Goal: Task Accomplishment & Management: Manage account settings

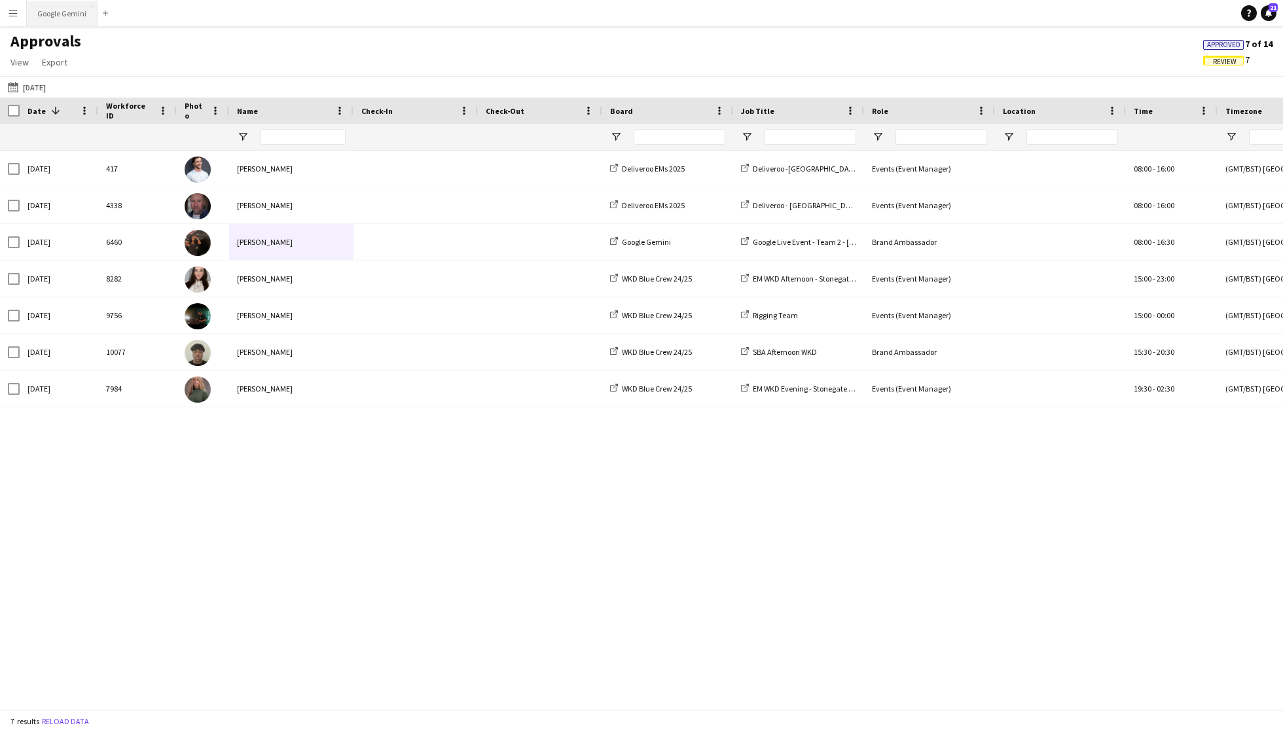
click at [77, 21] on button "Google Gemini Close" at bounding box center [62, 14] width 71 height 26
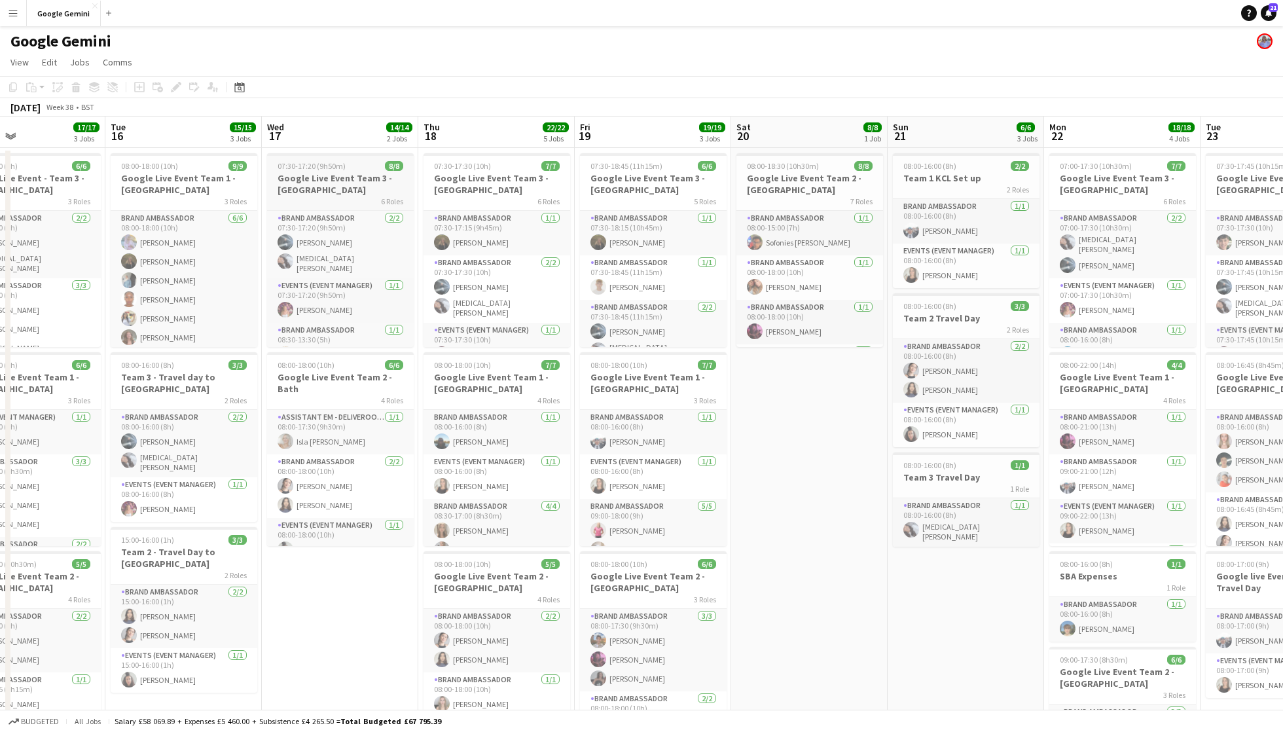
click at [313, 191] on h3 "Google Live Event Team 3 - [GEOGRAPHIC_DATA]" at bounding box center [340, 184] width 147 height 24
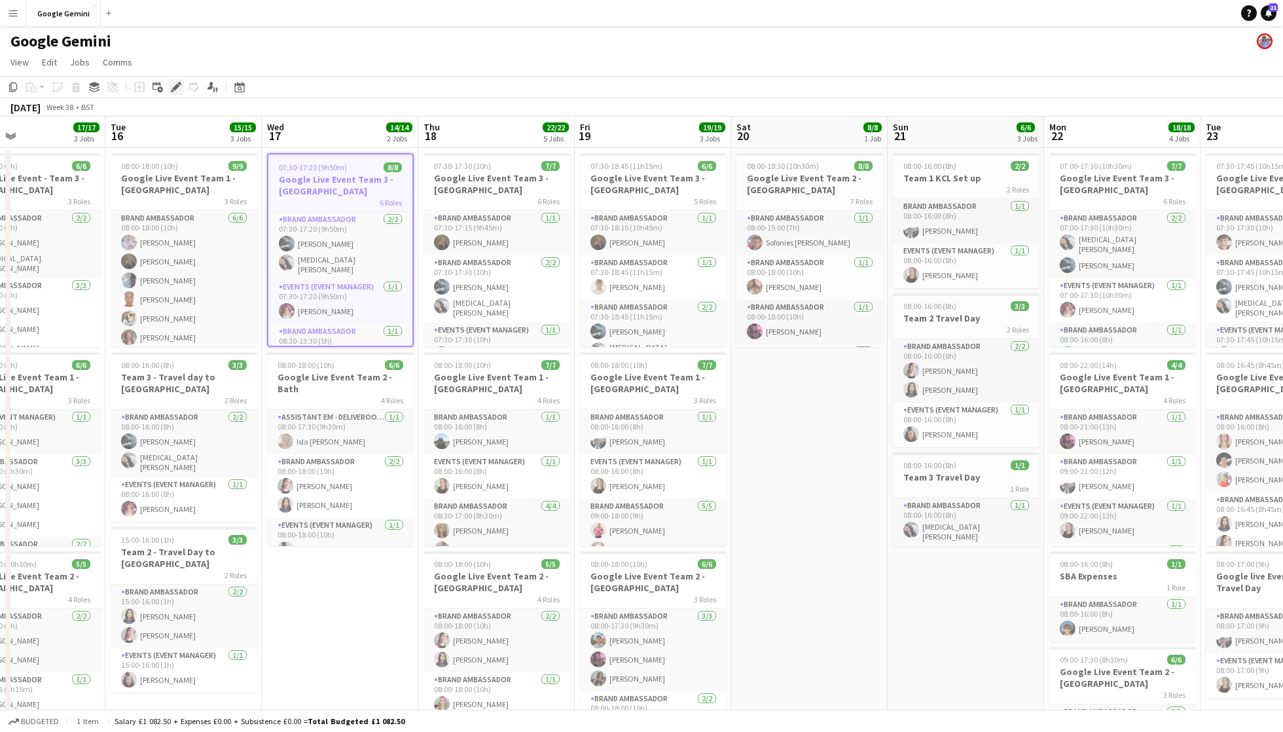
click at [176, 82] on icon "Edit" at bounding box center [176, 87] width 10 height 10
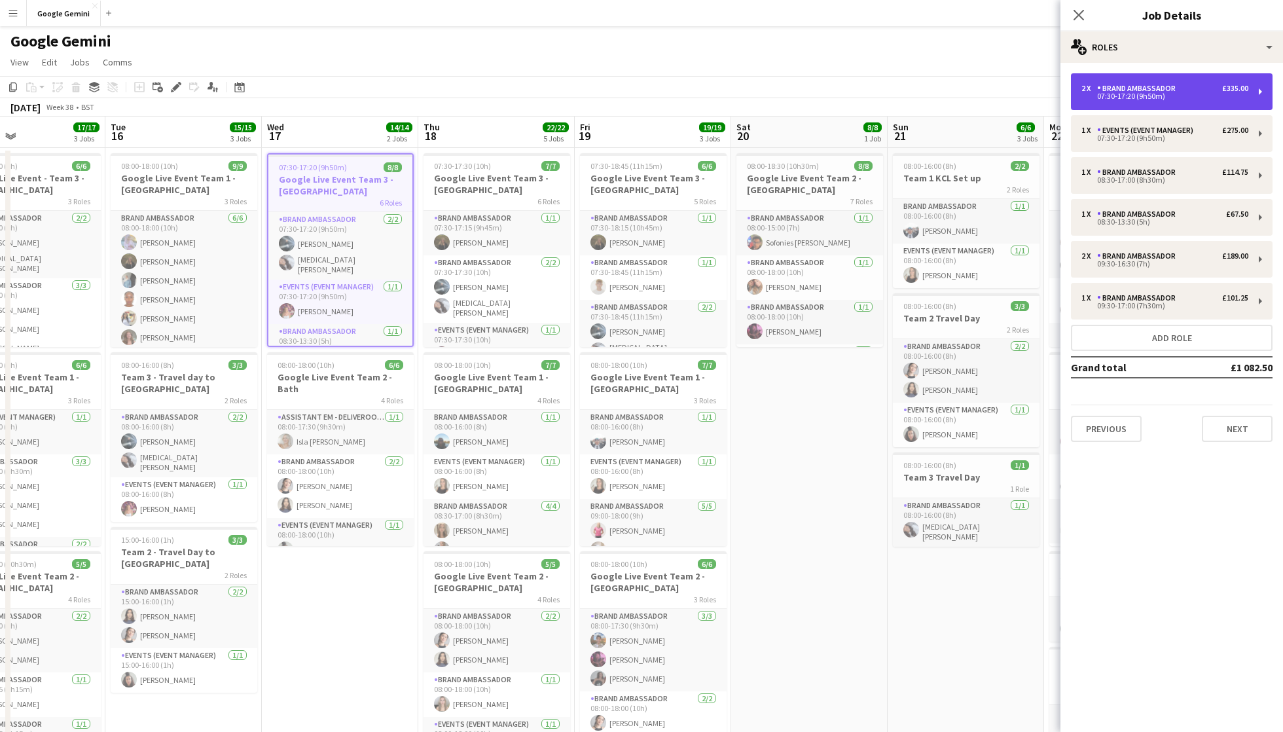
click at [1127, 100] on div "07:30-17:20 (9h50m)" at bounding box center [1165, 96] width 167 height 7
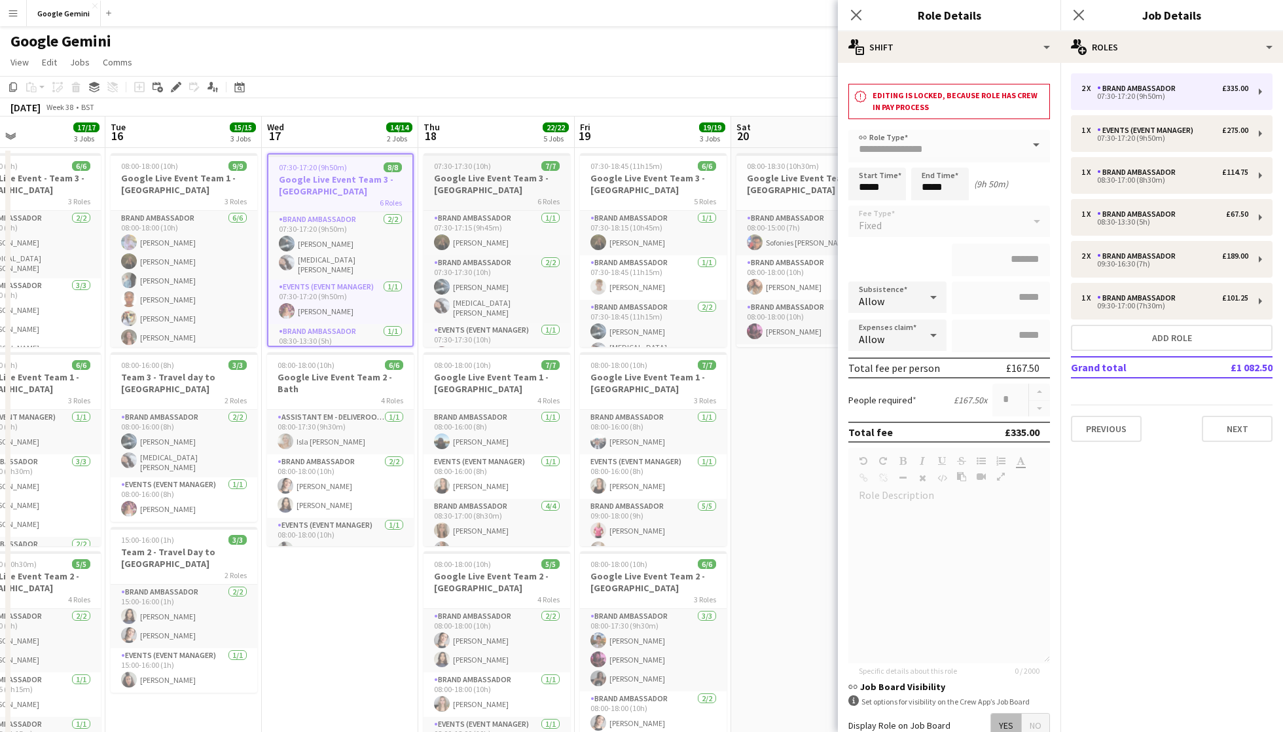
click at [503, 186] on h3 "Google Live Event Team 3 - [GEOGRAPHIC_DATA]" at bounding box center [497, 184] width 147 height 24
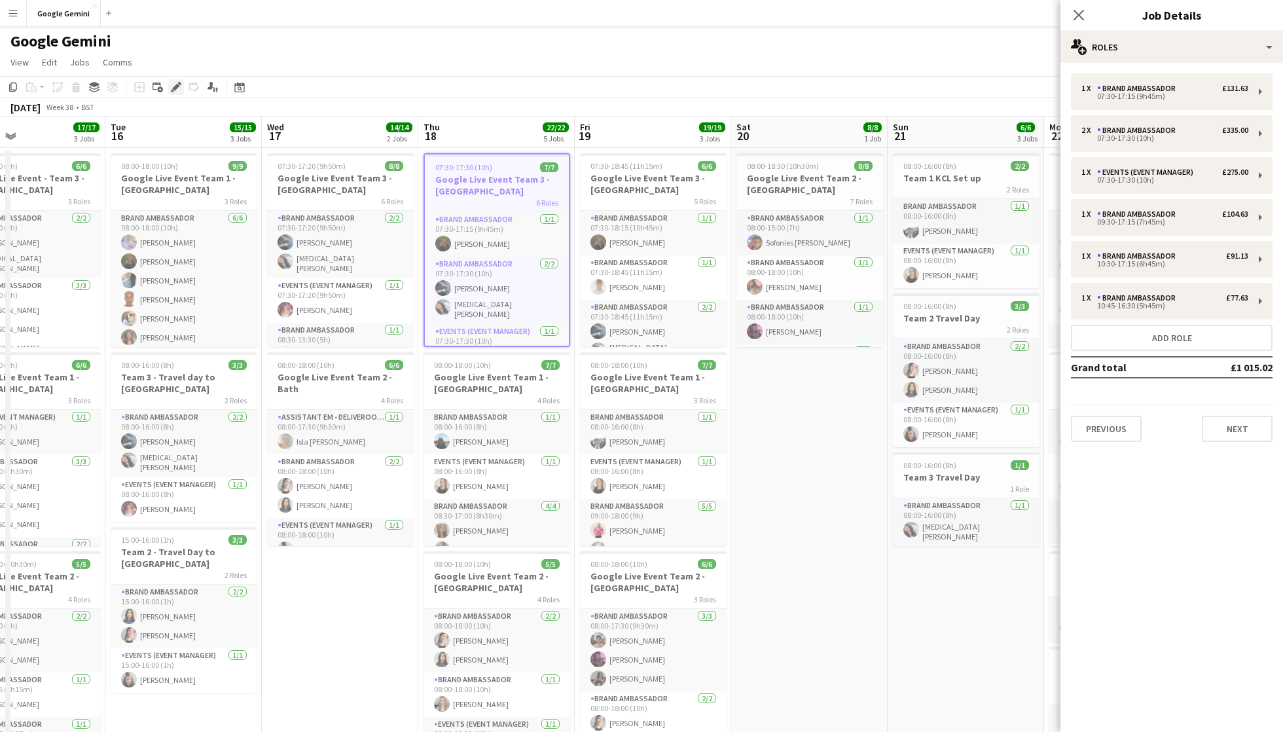
click at [176, 87] on icon at bounding box center [175, 87] width 7 height 7
click at [1150, 95] on div "07:30-17:15 (9h45m)" at bounding box center [1165, 96] width 167 height 7
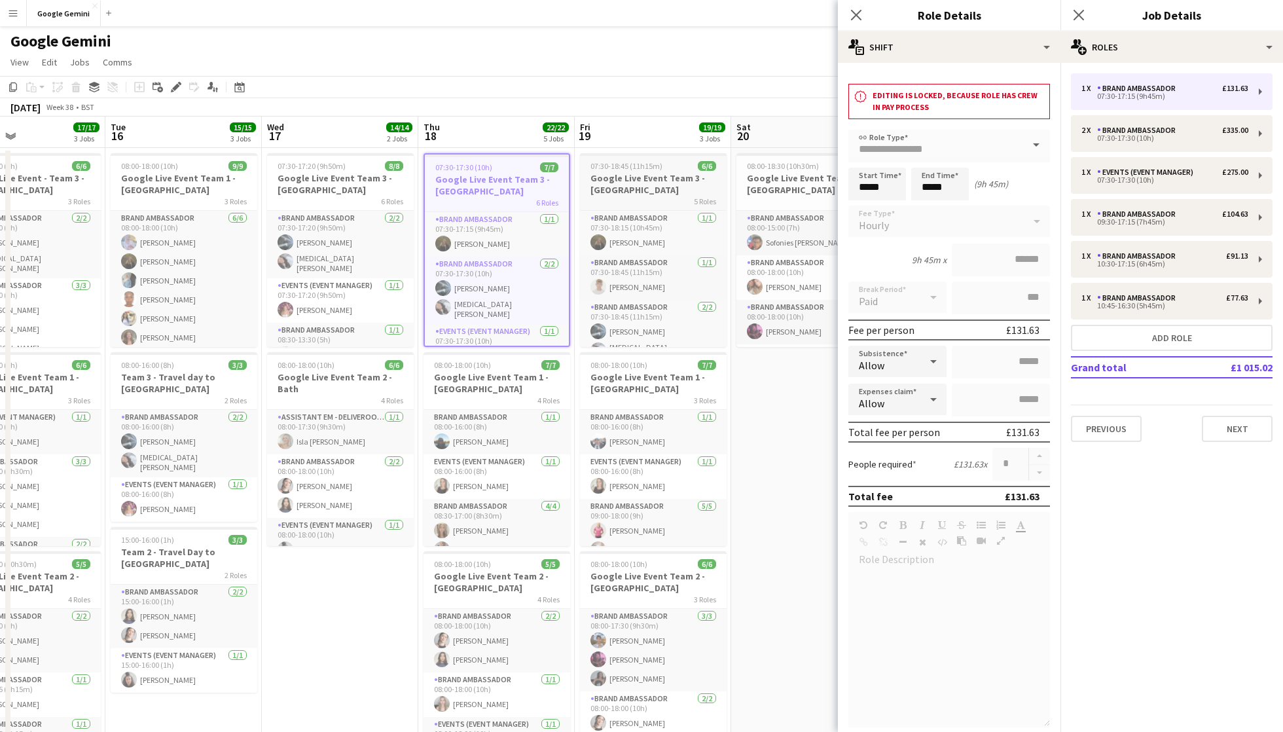
click at [676, 187] on h3 "Google Live Event Team 3 - [GEOGRAPHIC_DATA]" at bounding box center [653, 184] width 147 height 24
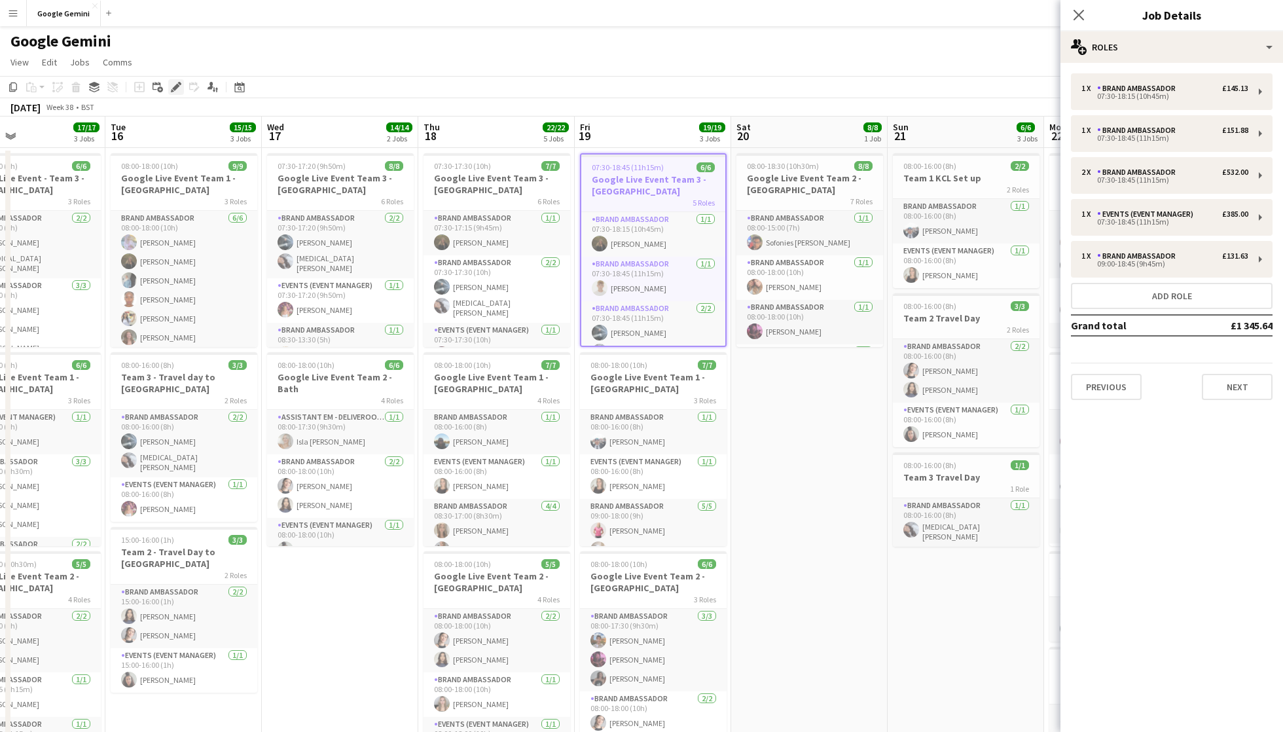
click at [174, 90] on icon at bounding box center [175, 87] width 7 height 7
click at [528, 166] on div "07:30-17:30 (10h) 7/7" at bounding box center [497, 166] width 147 height 10
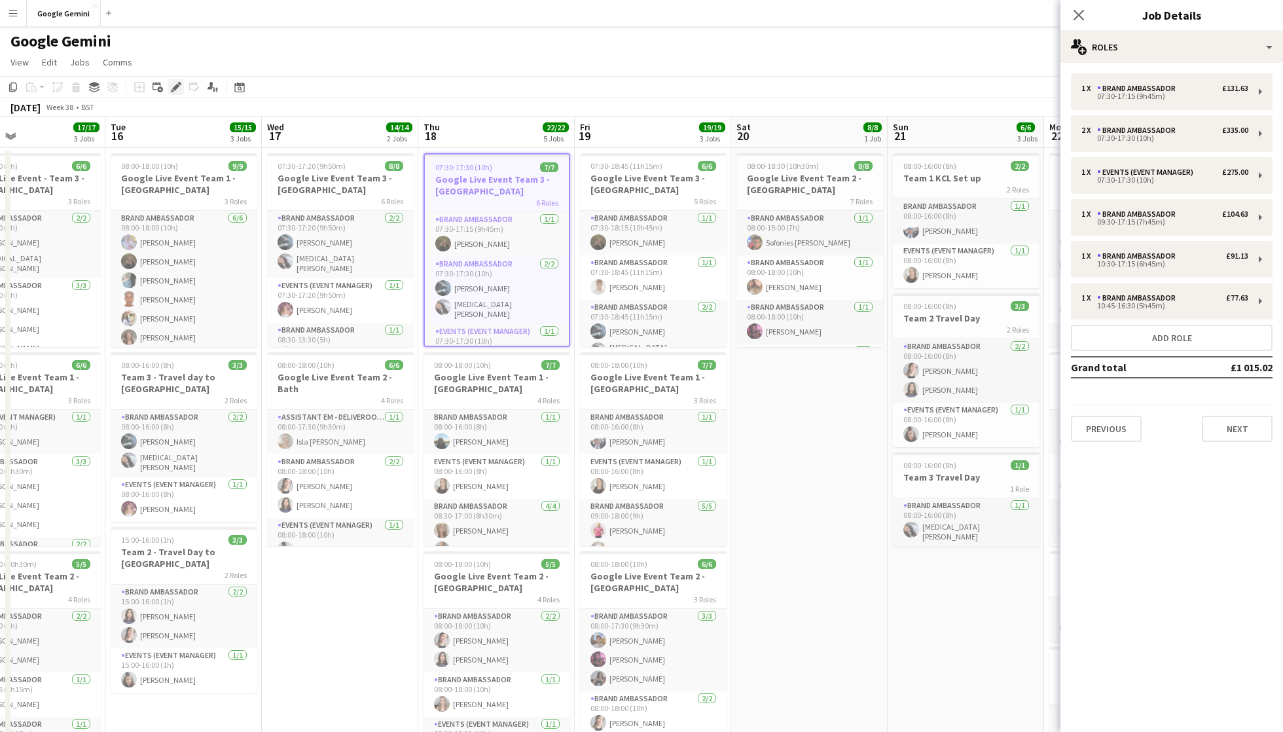
click at [173, 85] on icon "Edit" at bounding box center [176, 87] width 10 height 10
click at [1181, 101] on div "1 x Brand Ambassador £131.63 07:30-17:15 (9h45m)" at bounding box center [1172, 91] width 202 height 37
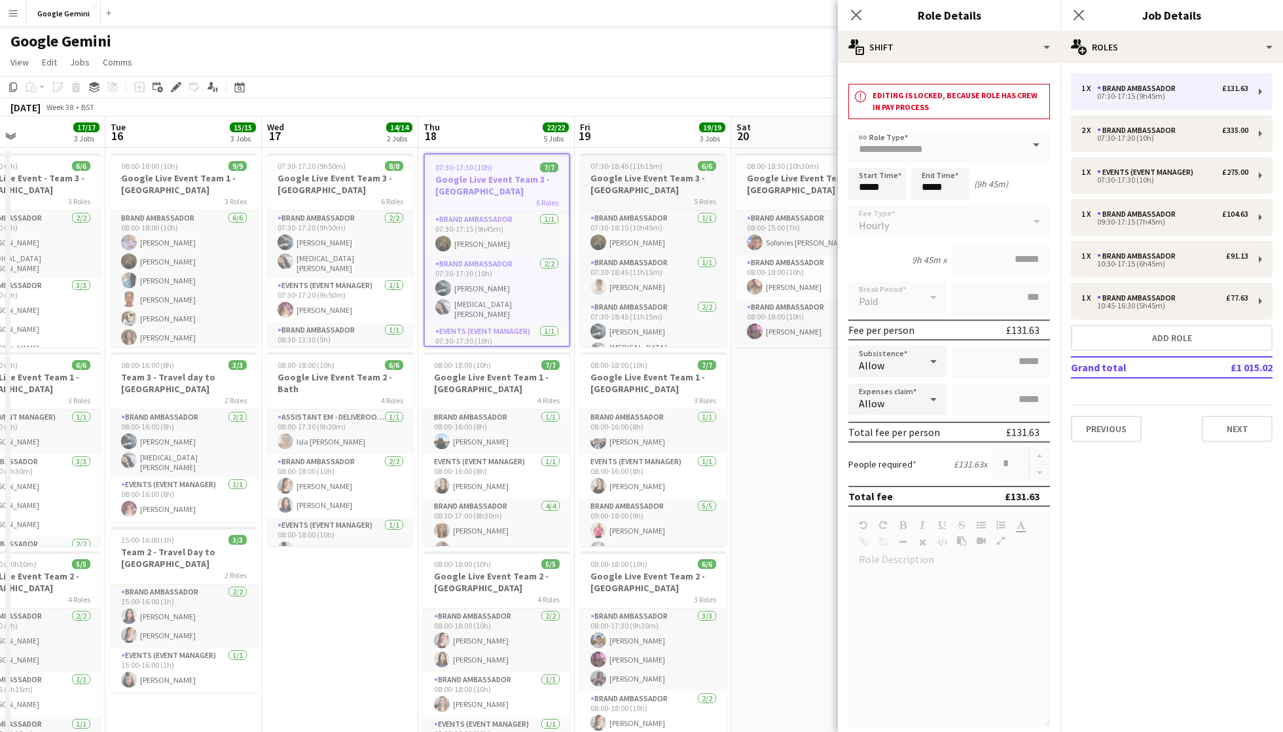
click at [652, 161] on span "07:30-18:45 (11h15m)" at bounding box center [627, 166] width 72 height 10
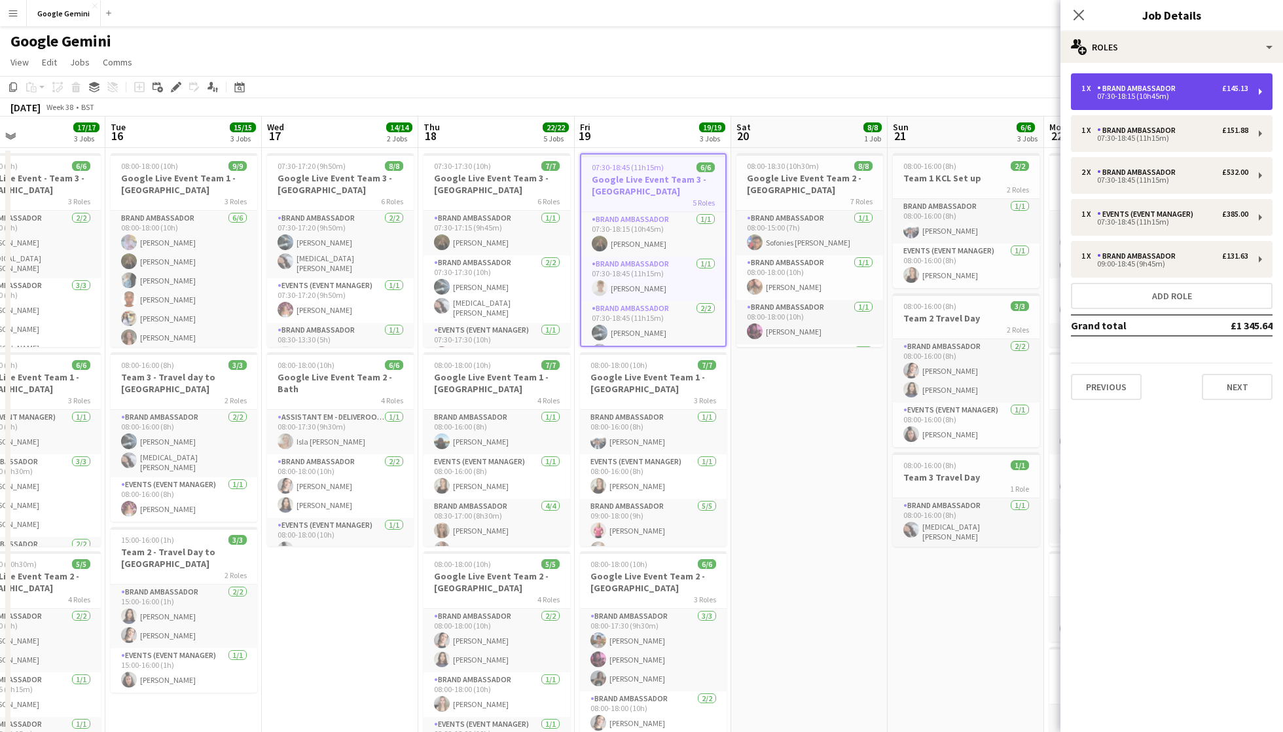
click at [1110, 100] on div "07:30-18:15 (10h45m)" at bounding box center [1165, 96] width 167 height 7
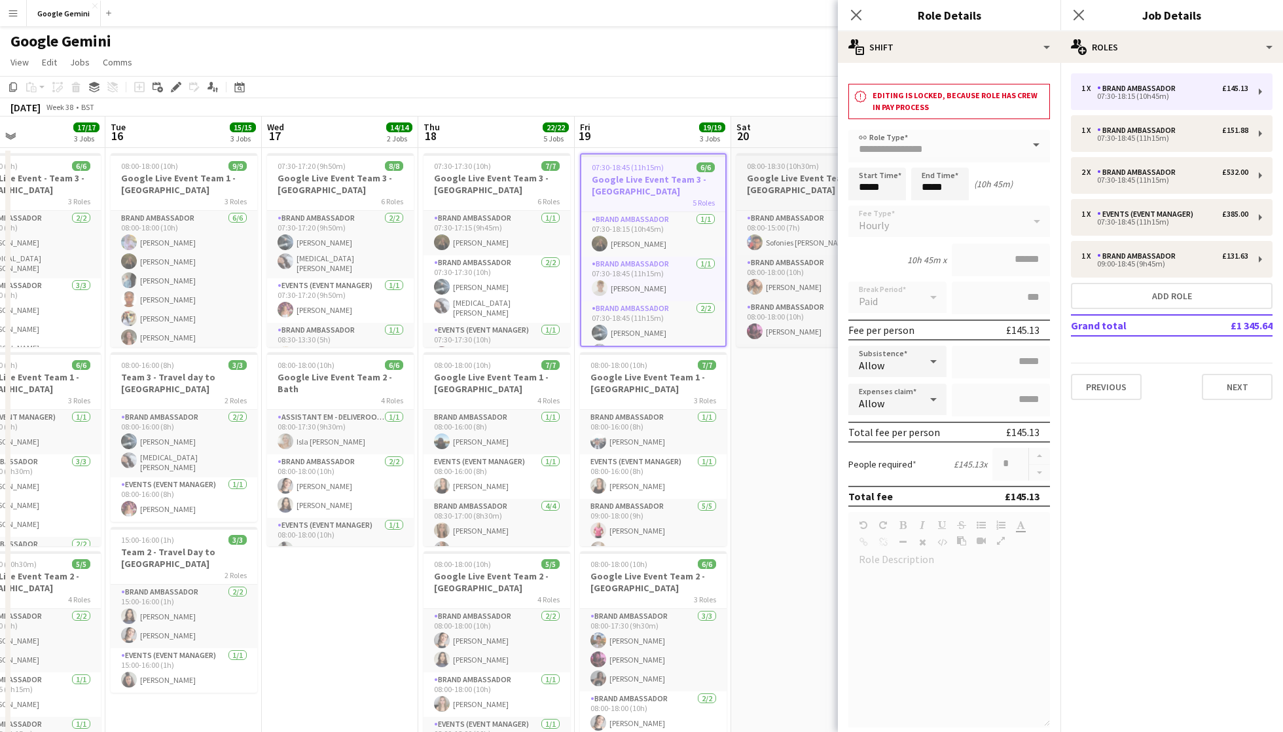
click at [766, 196] on div "7 Roles" at bounding box center [809, 201] width 147 height 10
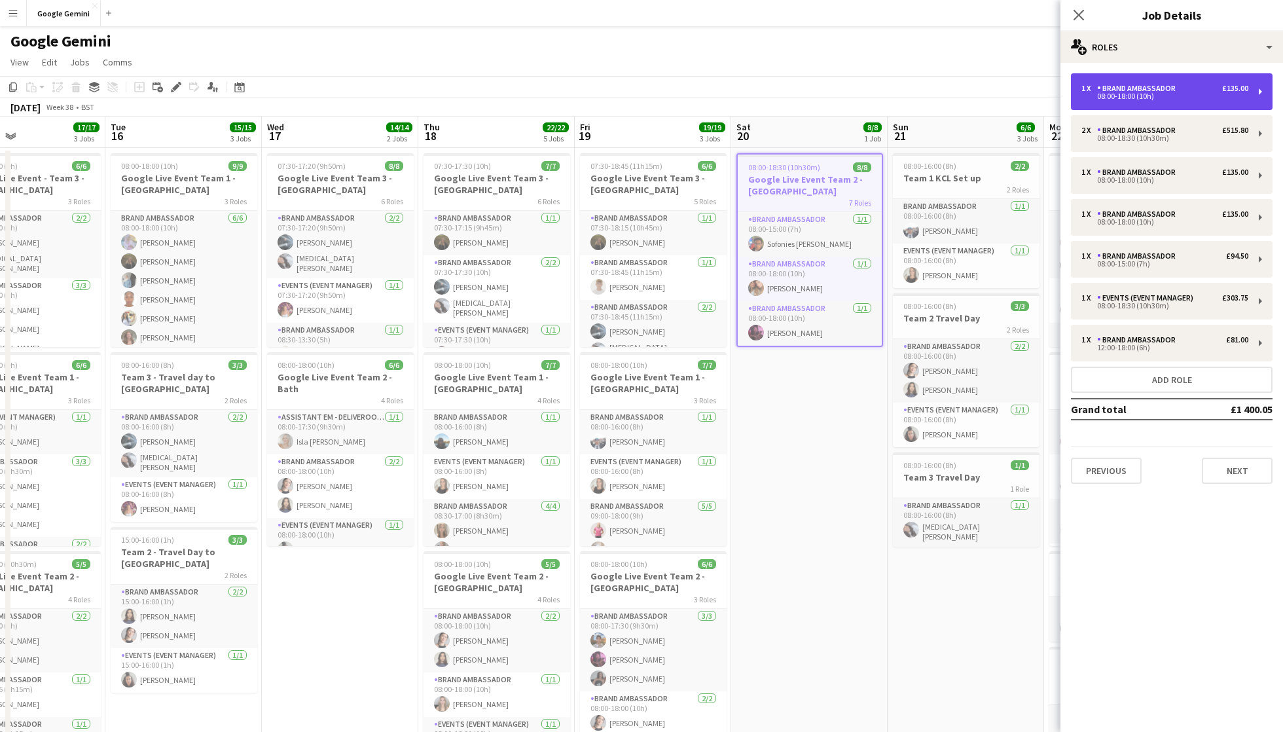
click at [1134, 98] on div "08:00-18:00 (10h)" at bounding box center [1165, 96] width 167 height 7
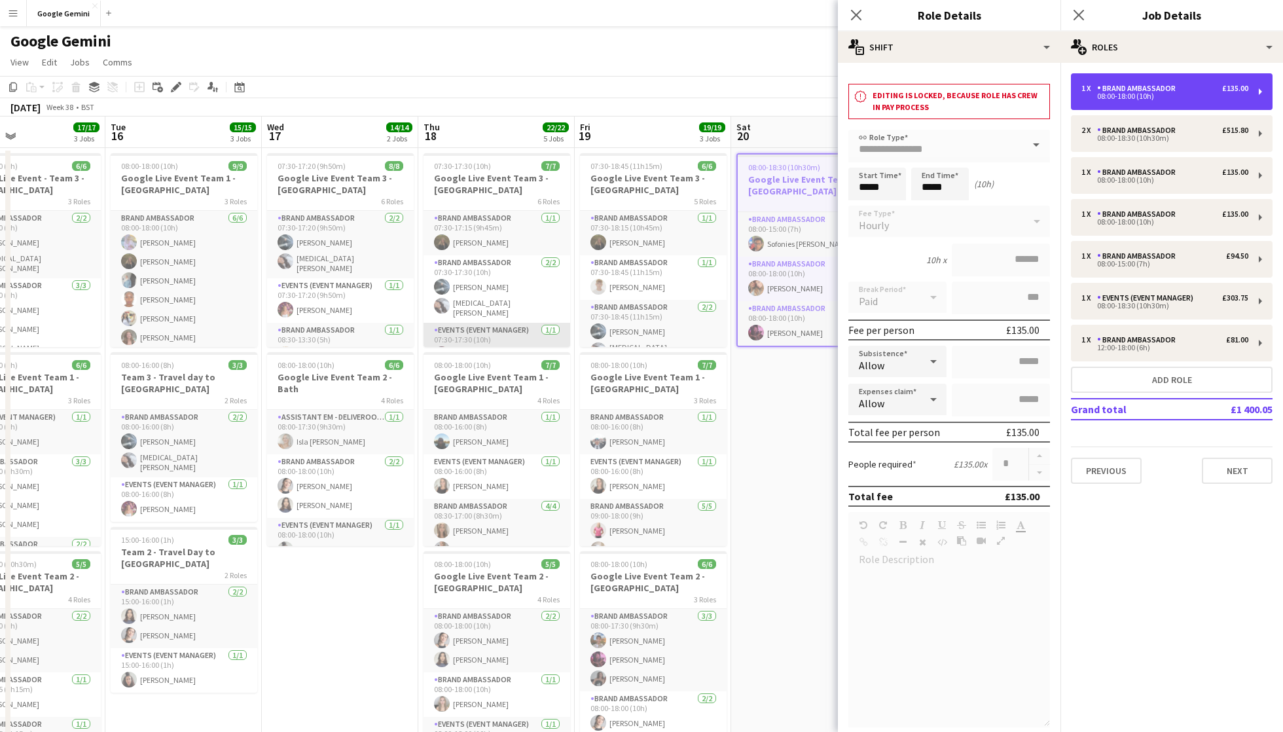
scroll to position [0, 336]
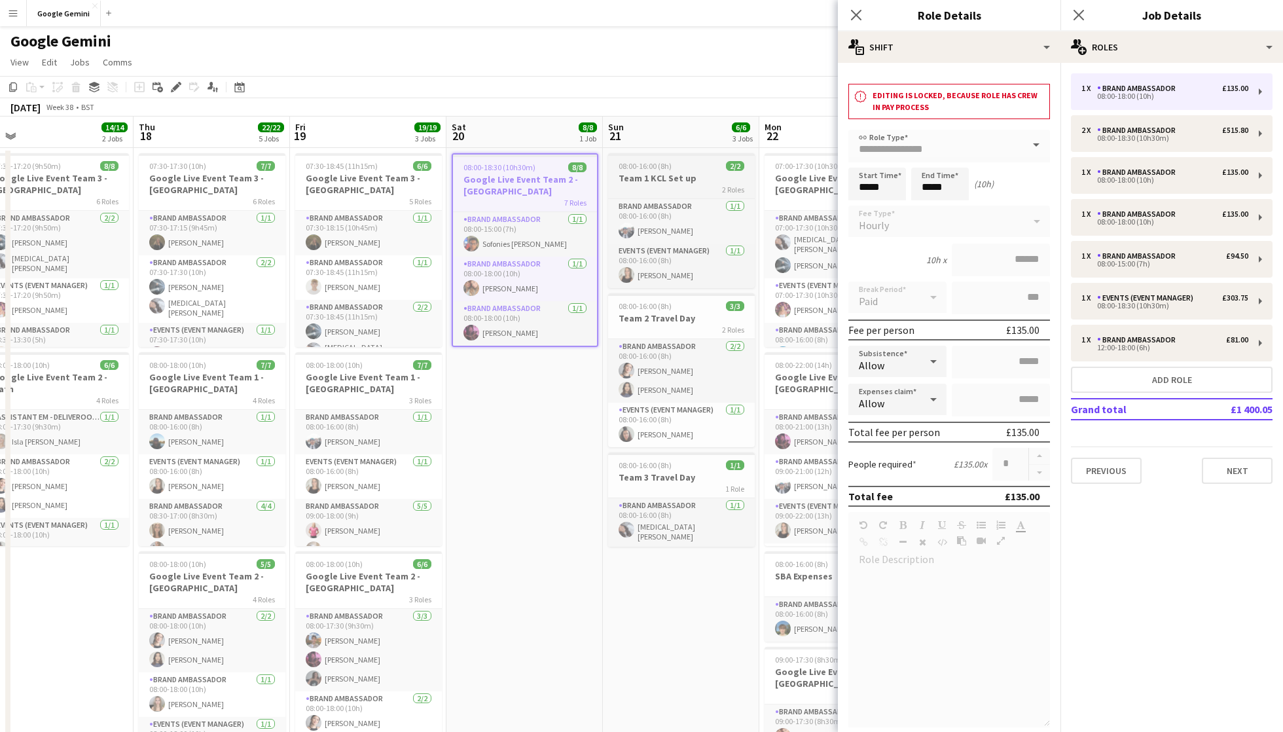
click at [682, 176] on h3 "Team 1 KCL Set up" at bounding box center [681, 178] width 147 height 12
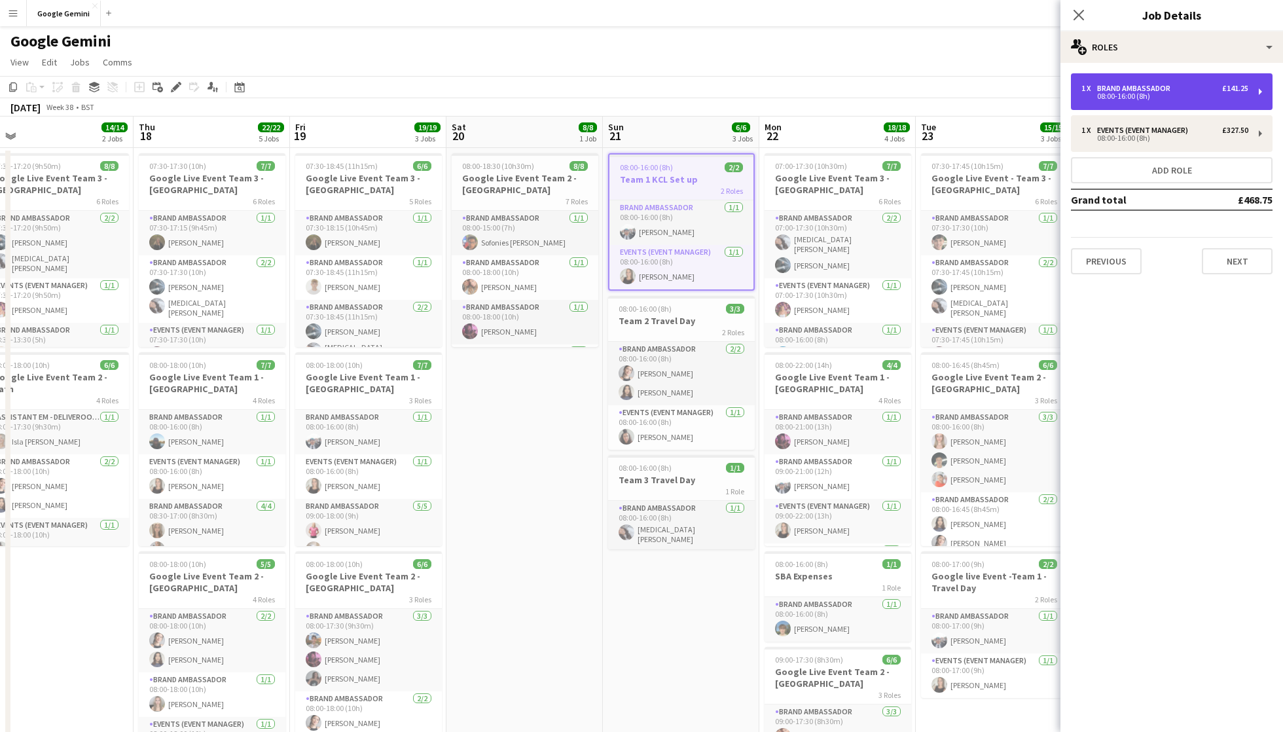
click at [1110, 103] on div "1 x Brand Ambassador £141.25 08:00-16:00 (8h)" at bounding box center [1172, 91] width 202 height 37
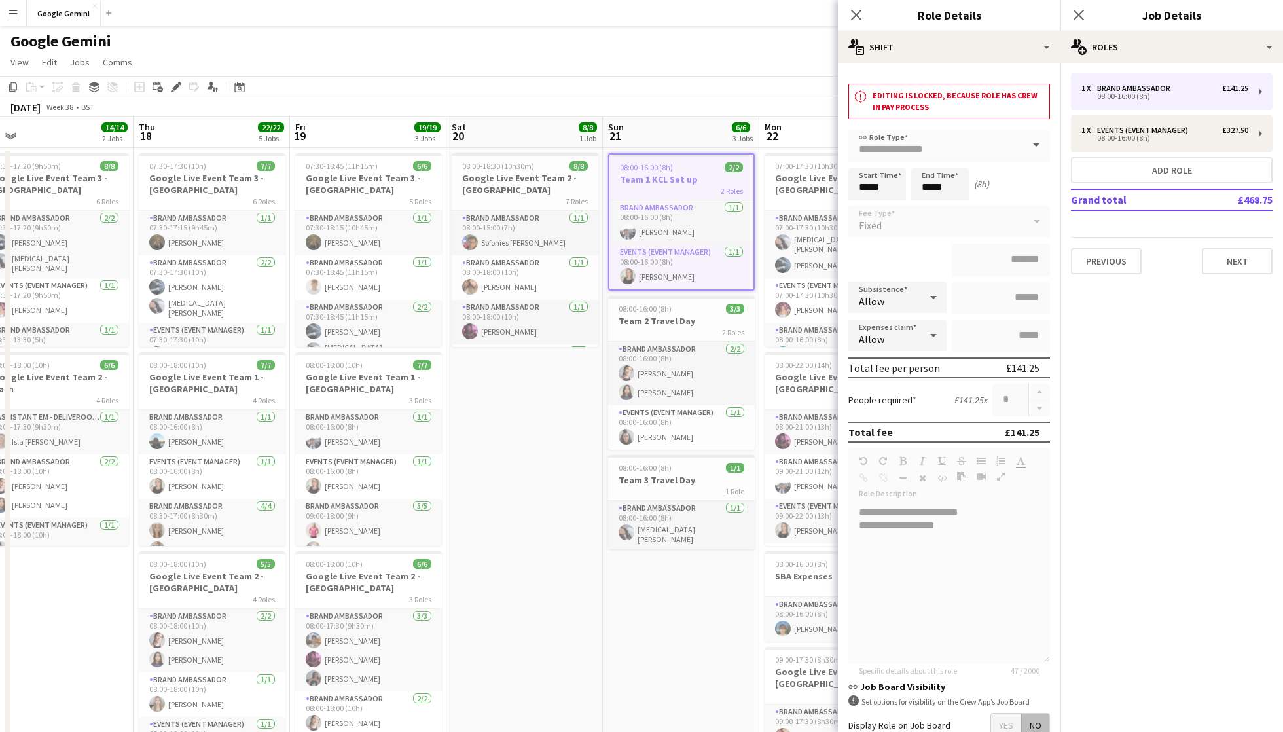
click at [450, 532] on app-date-cell "08:00-18:30 (10h30m) 8/8 Google Live Event Team 2 - [GEOGRAPHIC_DATA] 7 Roles B…" at bounding box center [524, 590] width 156 height 884
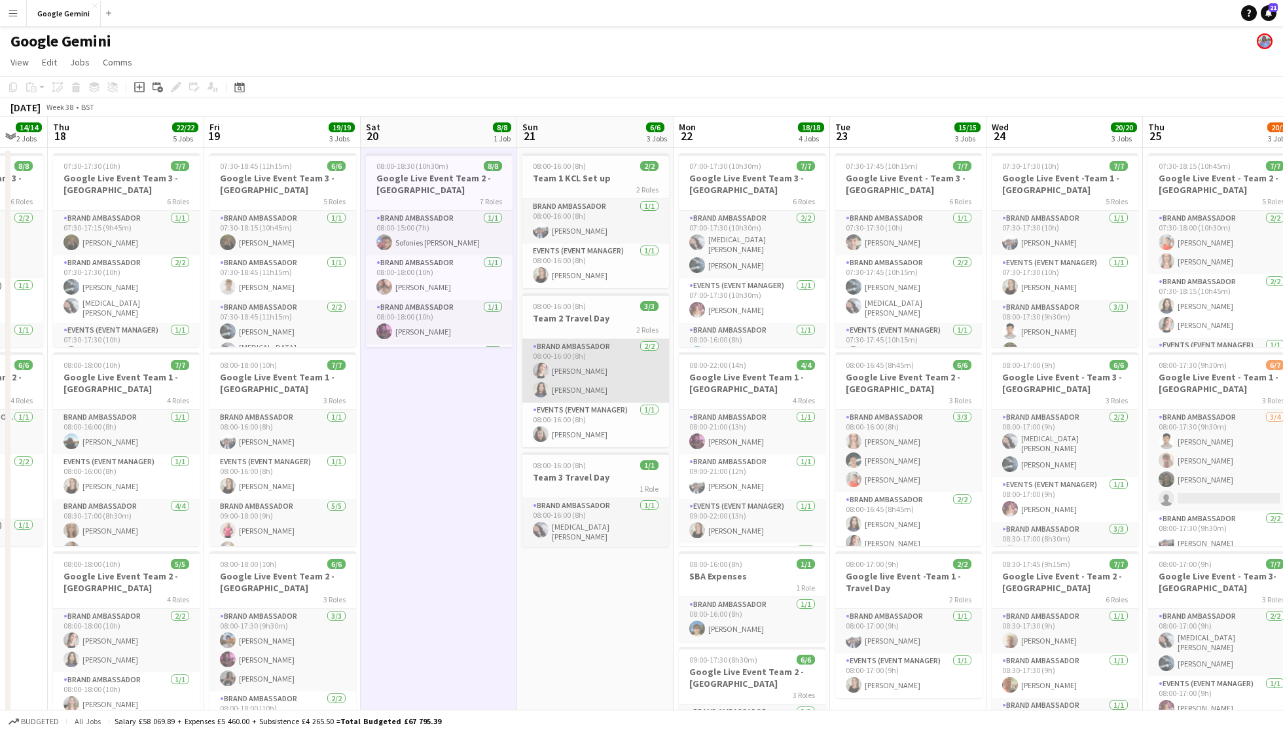
scroll to position [0, 422]
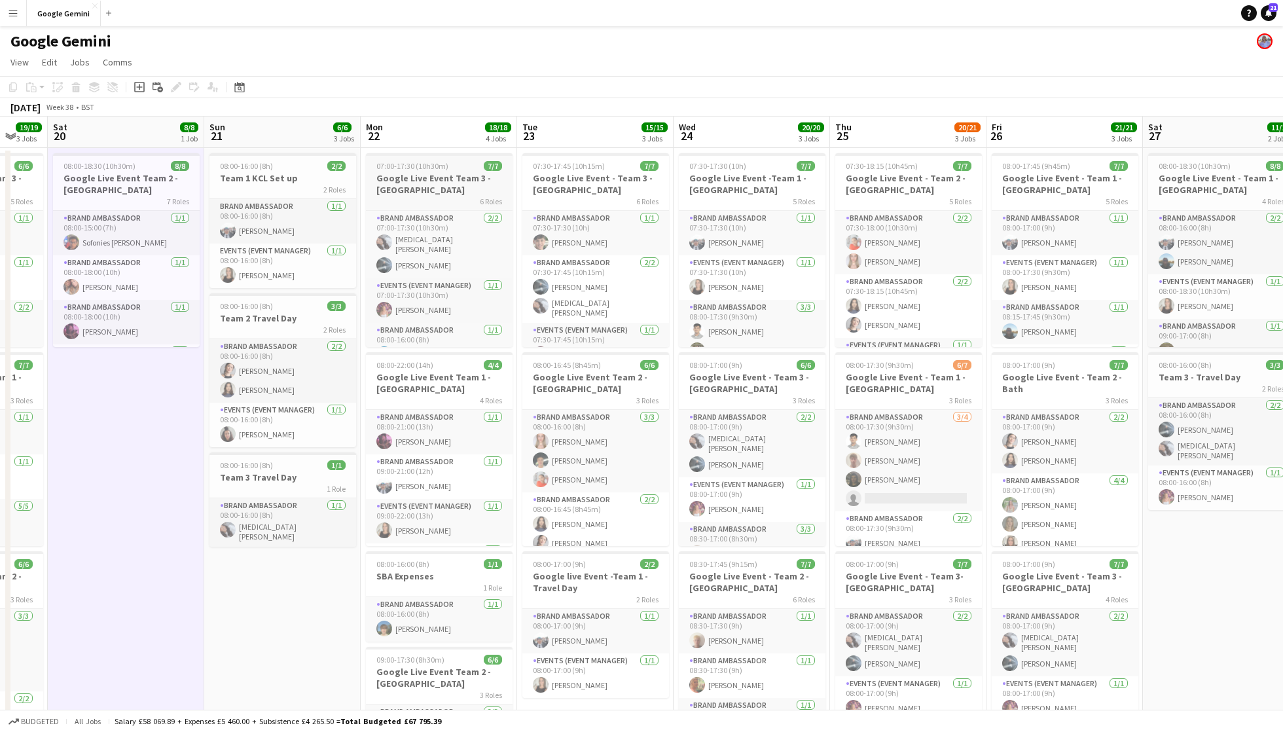
click at [448, 179] on h3 "Google Live Event Team 3 - [GEOGRAPHIC_DATA]" at bounding box center [439, 184] width 147 height 24
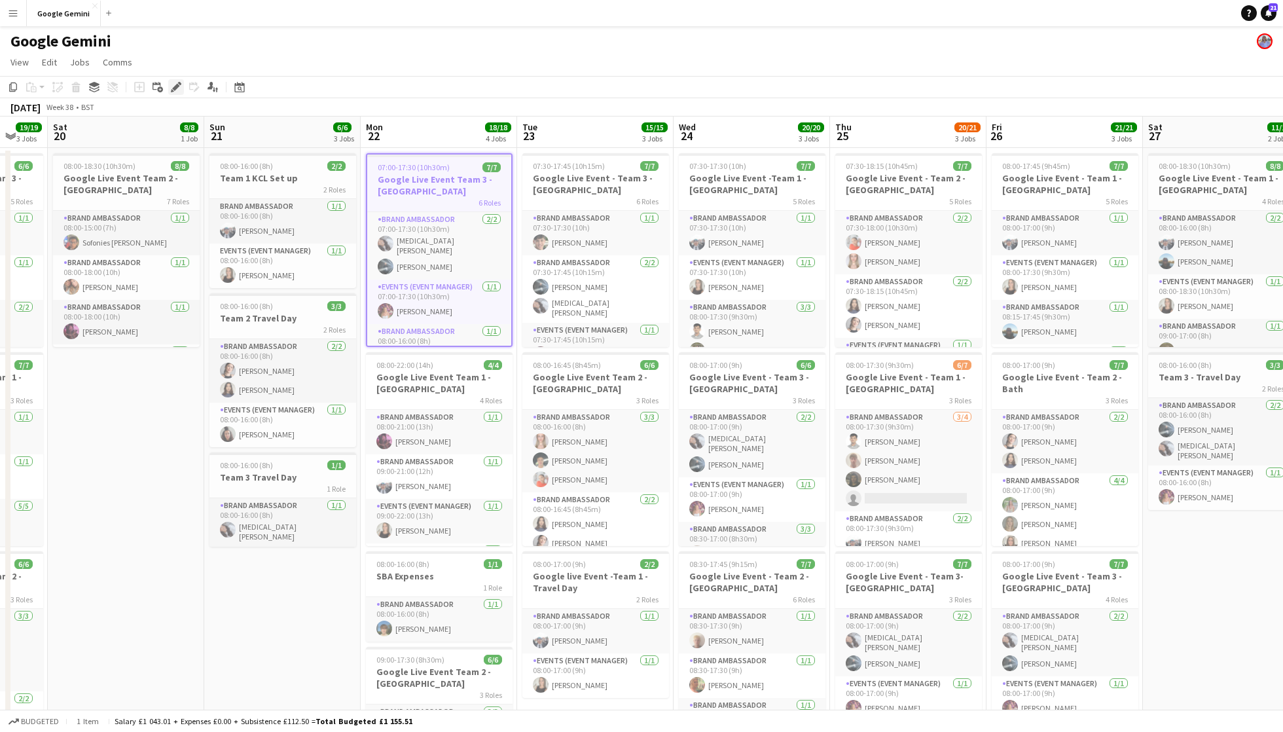
click at [183, 92] on div "Edit" at bounding box center [176, 87] width 16 height 16
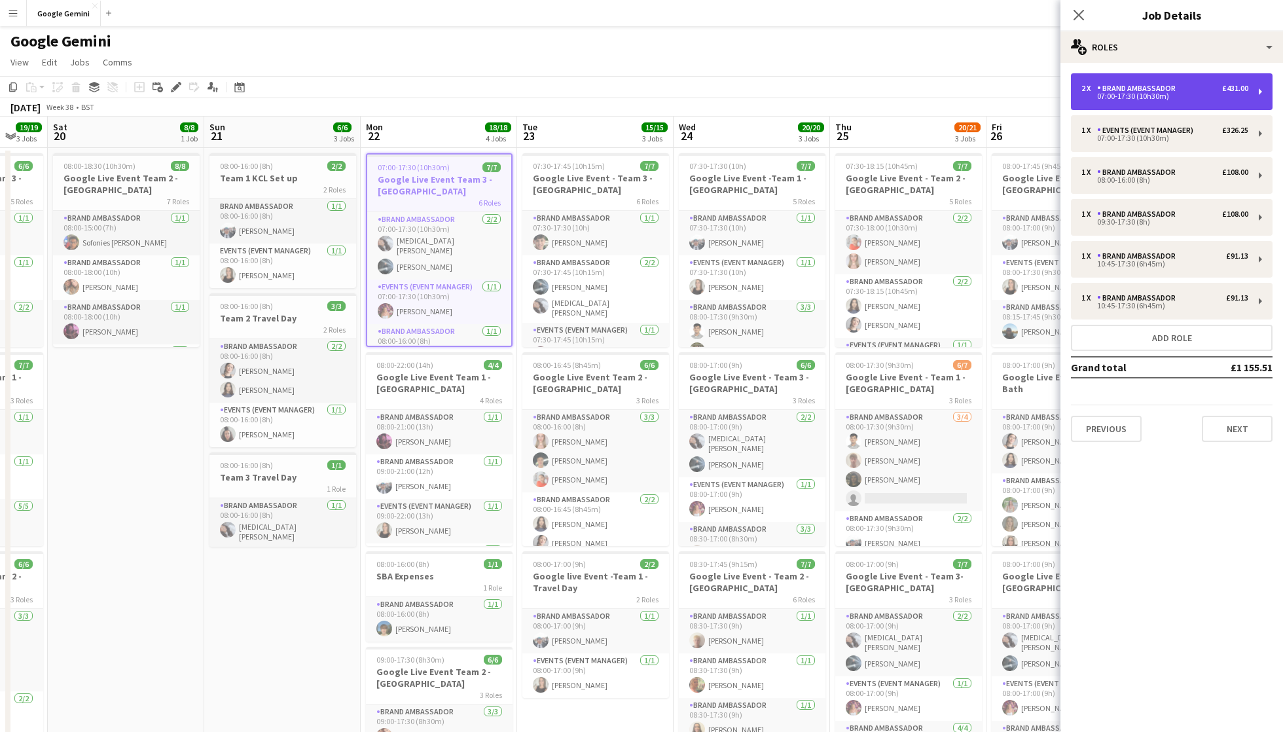
click at [1182, 96] on div "07:00-17:30 (10h30m)" at bounding box center [1165, 96] width 167 height 7
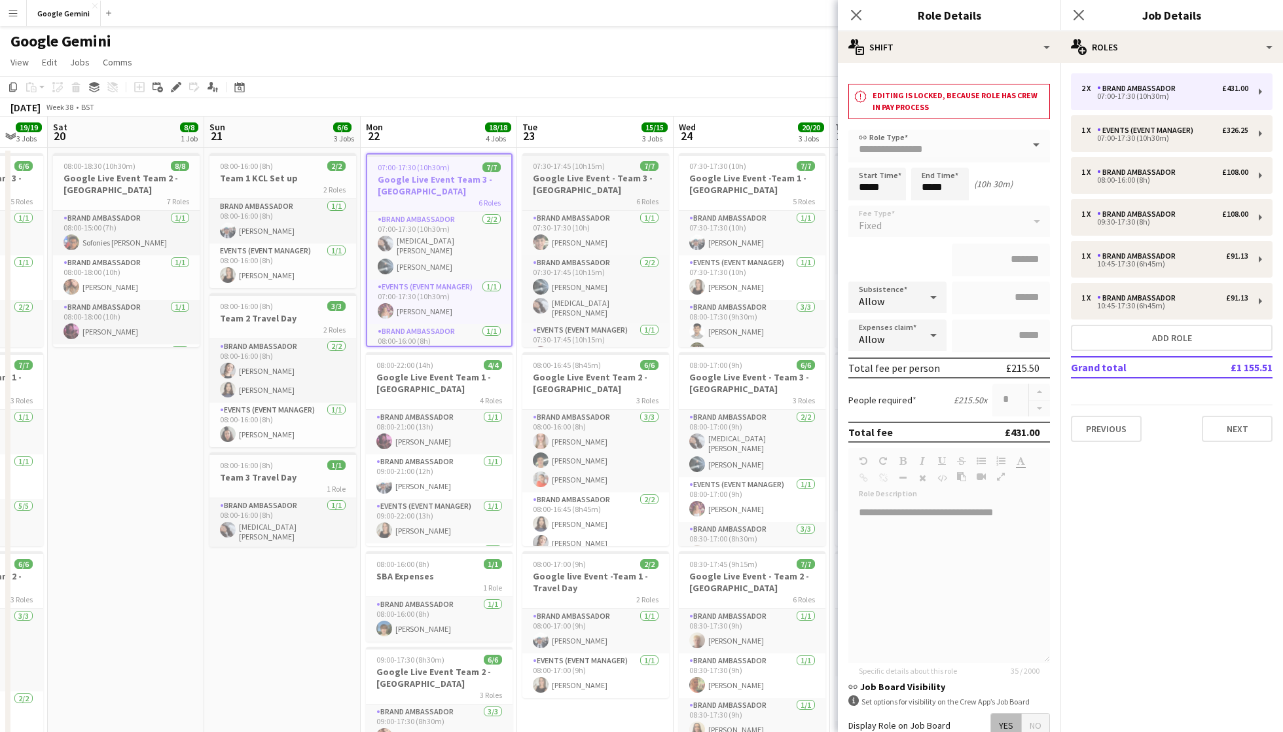
click at [606, 189] on h3 "Google Live Event - Team 3 - [GEOGRAPHIC_DATA]" at bounding box center [595, 184] width 147 height 24
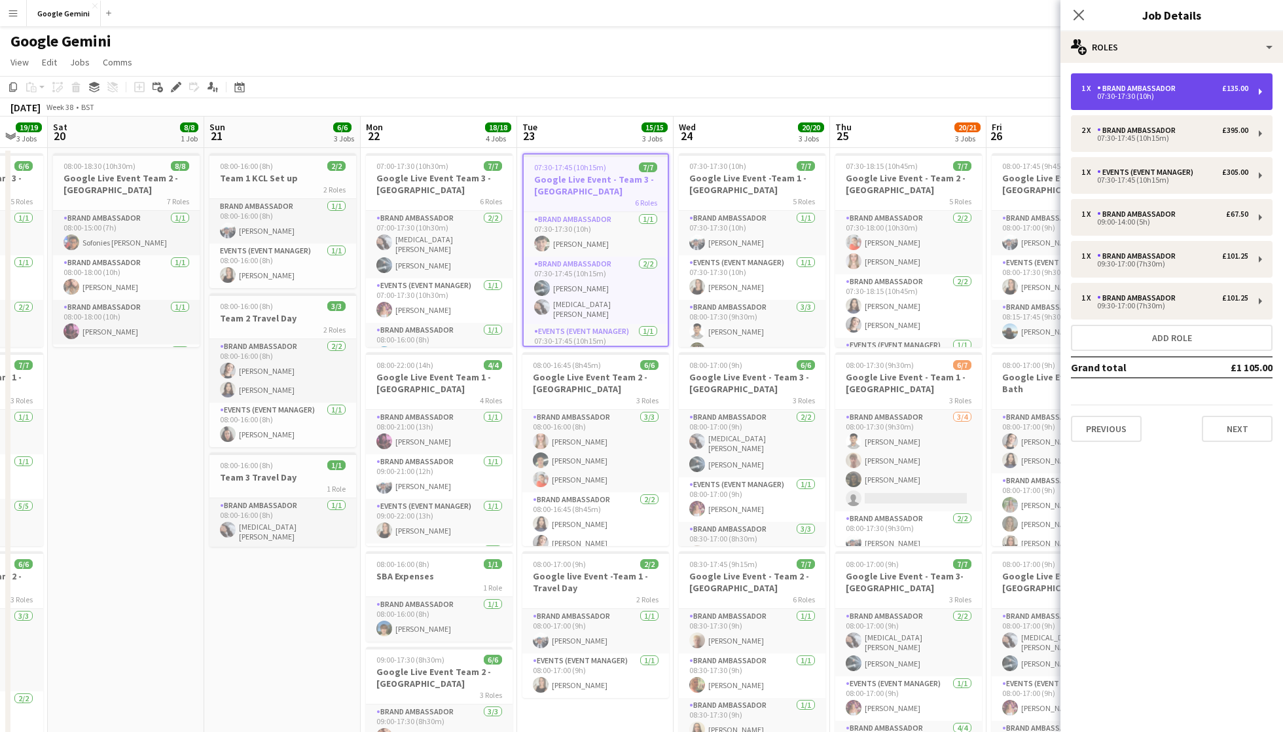
click at [1121, 106] on div "1 x Brand Ambassador £135.00 07:30-17:30 (10h)" at bounding box center [1172, 91] width 202 height 37
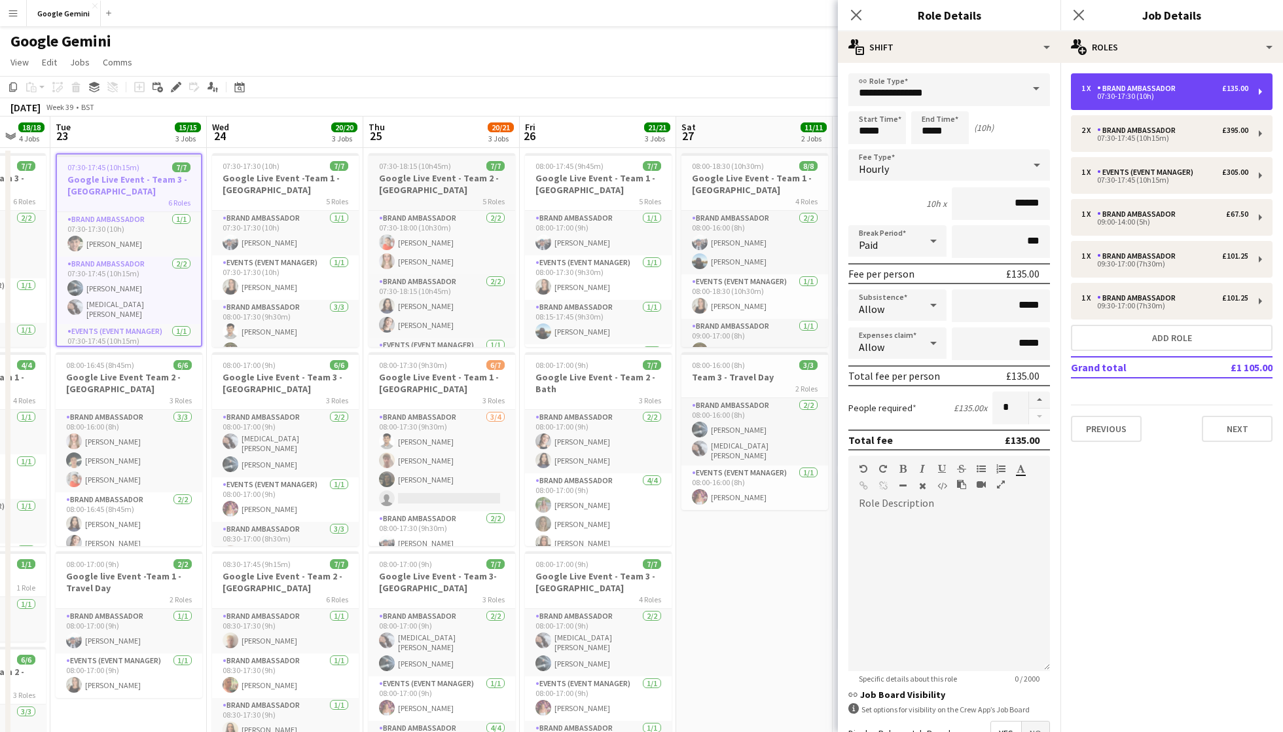
scroll to position [0, 414]
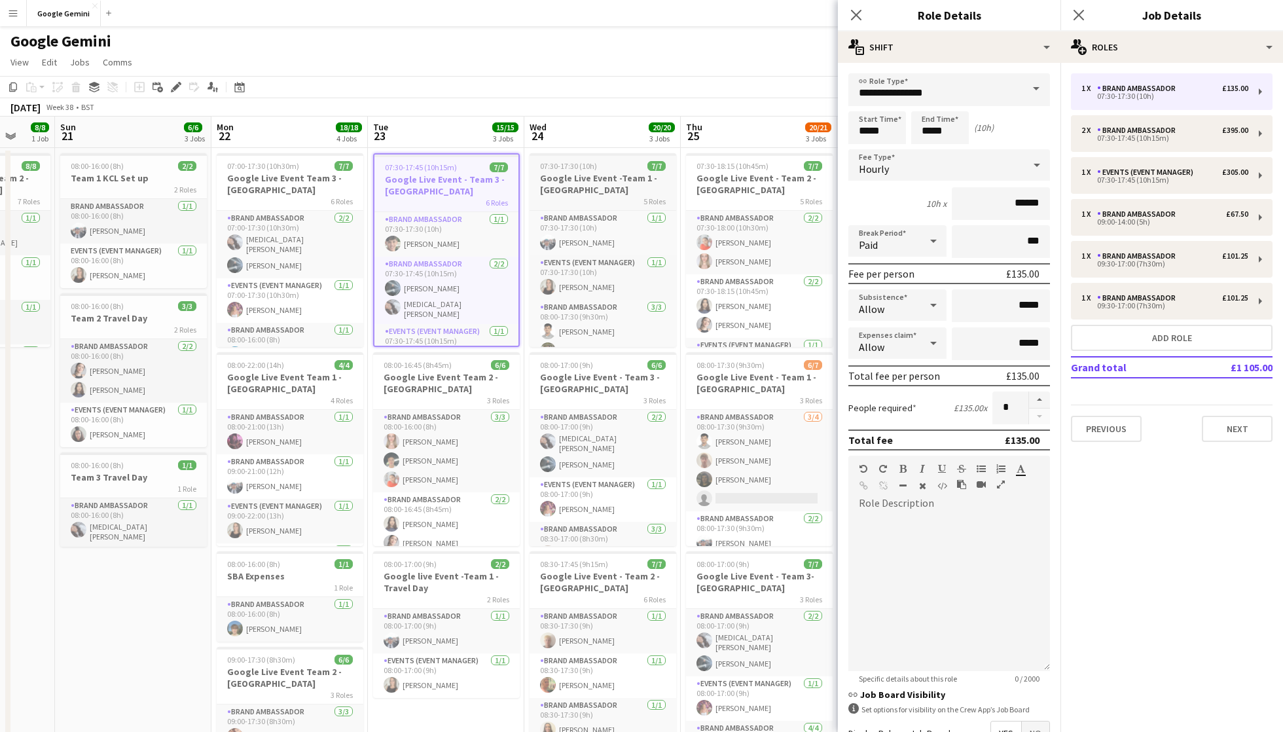
click at [597, 176] on h3 "Google Live Event -Team 1 - [GEOGRAPHIC_DATA]" at bounding box center [603, 184] width 147 height 24
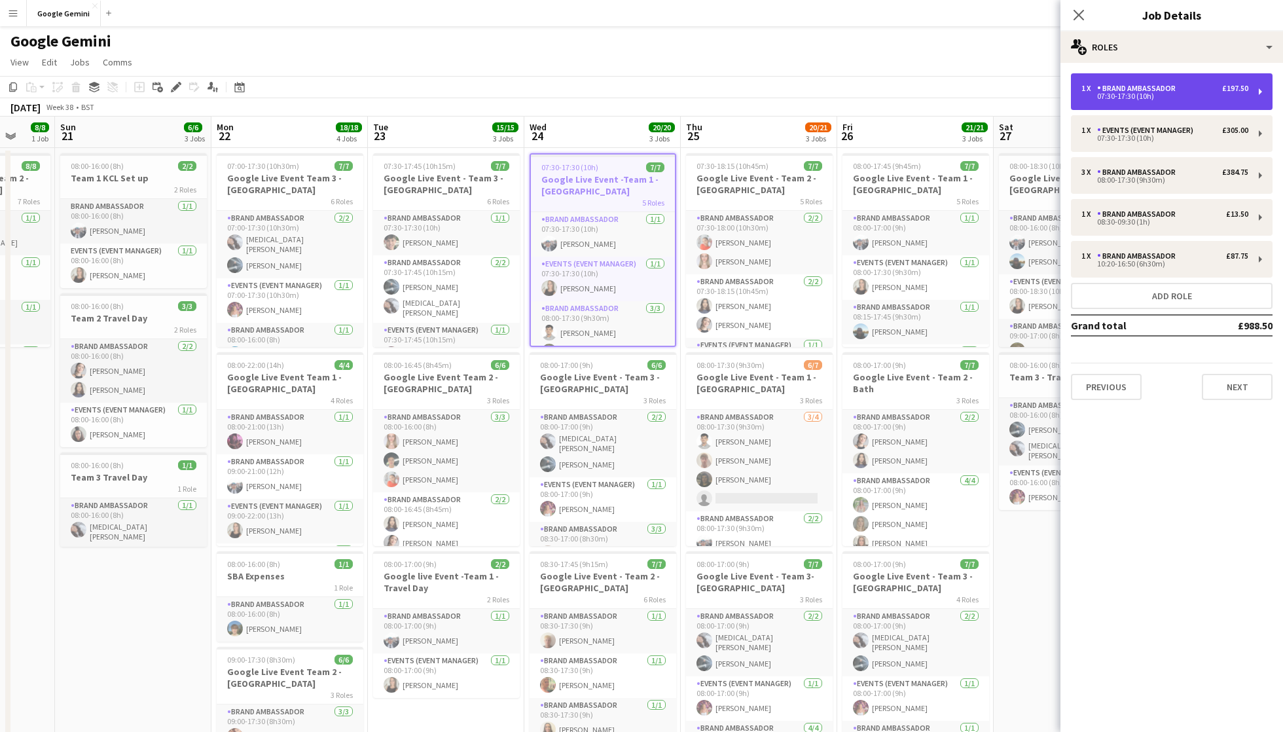
click at [1136, 84] on div "Brand Ambassador" at bounding box center [1139, 88] width 84 height 9
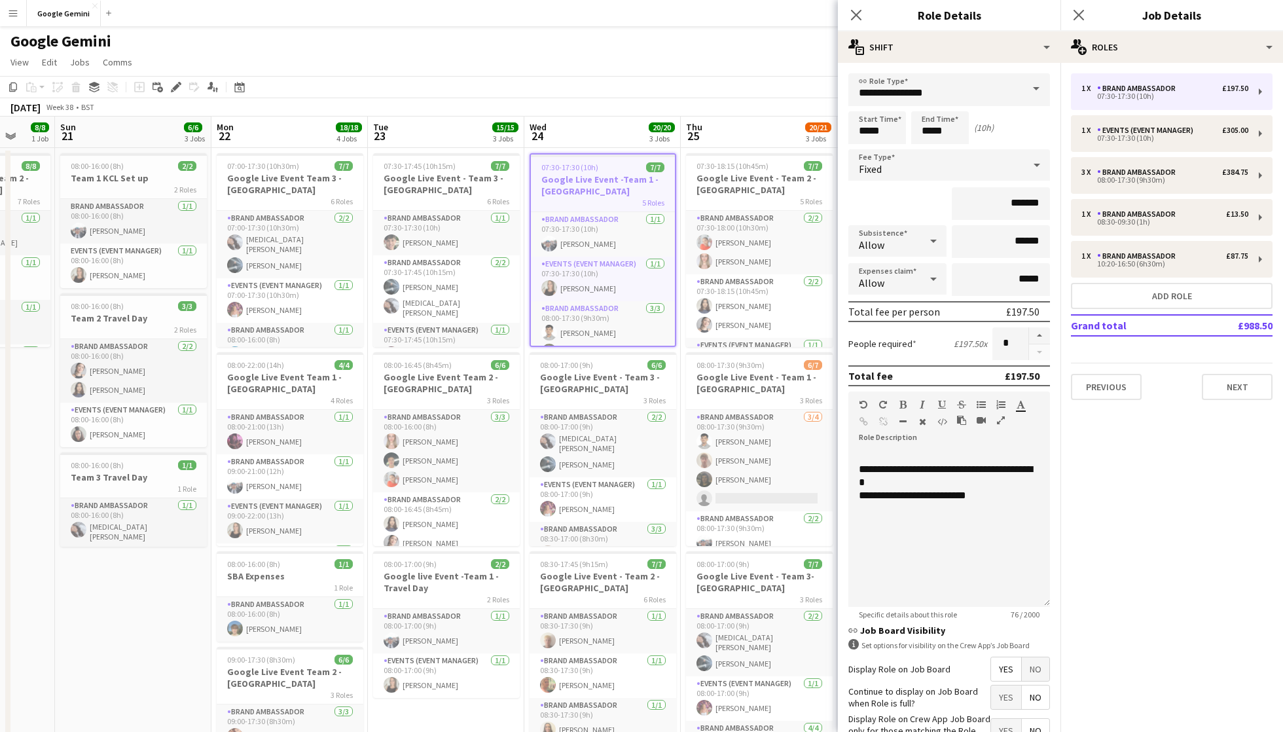
click at [492, 60] on app-page-menu "View Day view expanded Day view collapsed Month view Date picker Jump to [DATE]…" at bounding box center [641, 63] width 1283 height 25
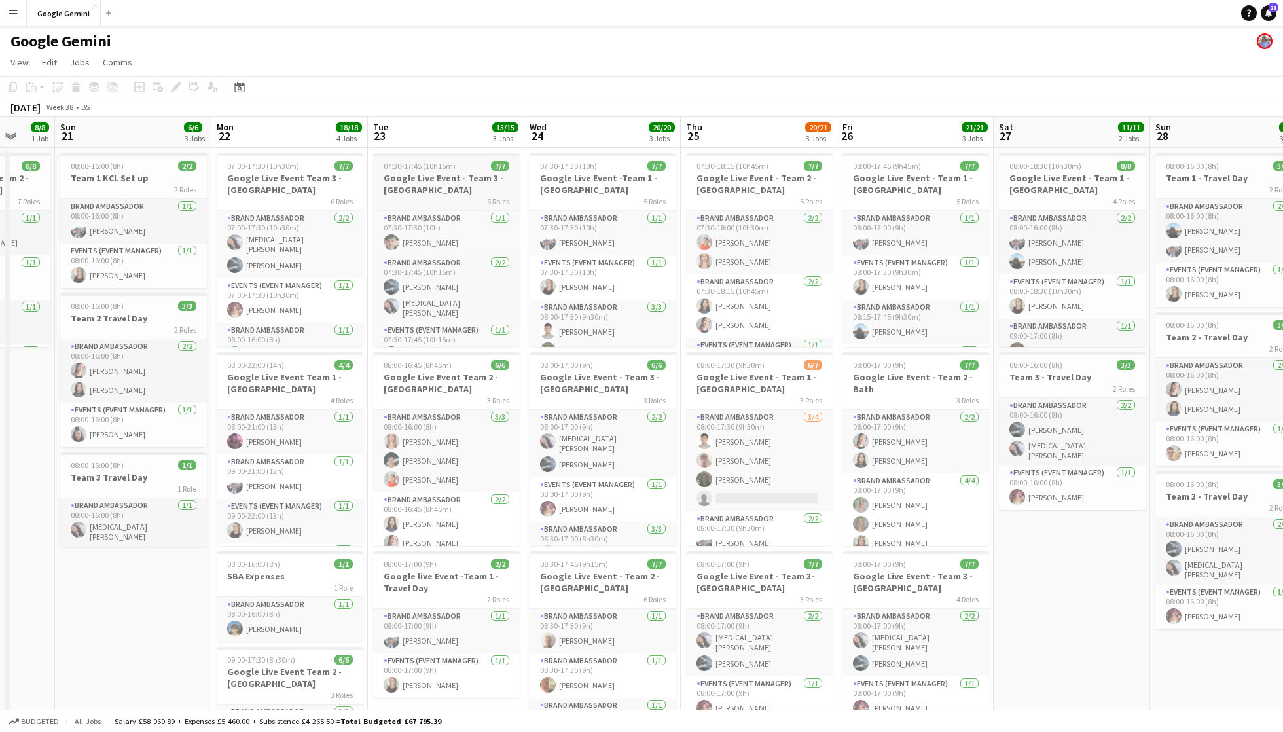
click at [470, 179] on h3 "Google Live Event - Team 3 - [GEOGRAPHIC_DATA]" at bounding box center [446, 184] width 147 height 24
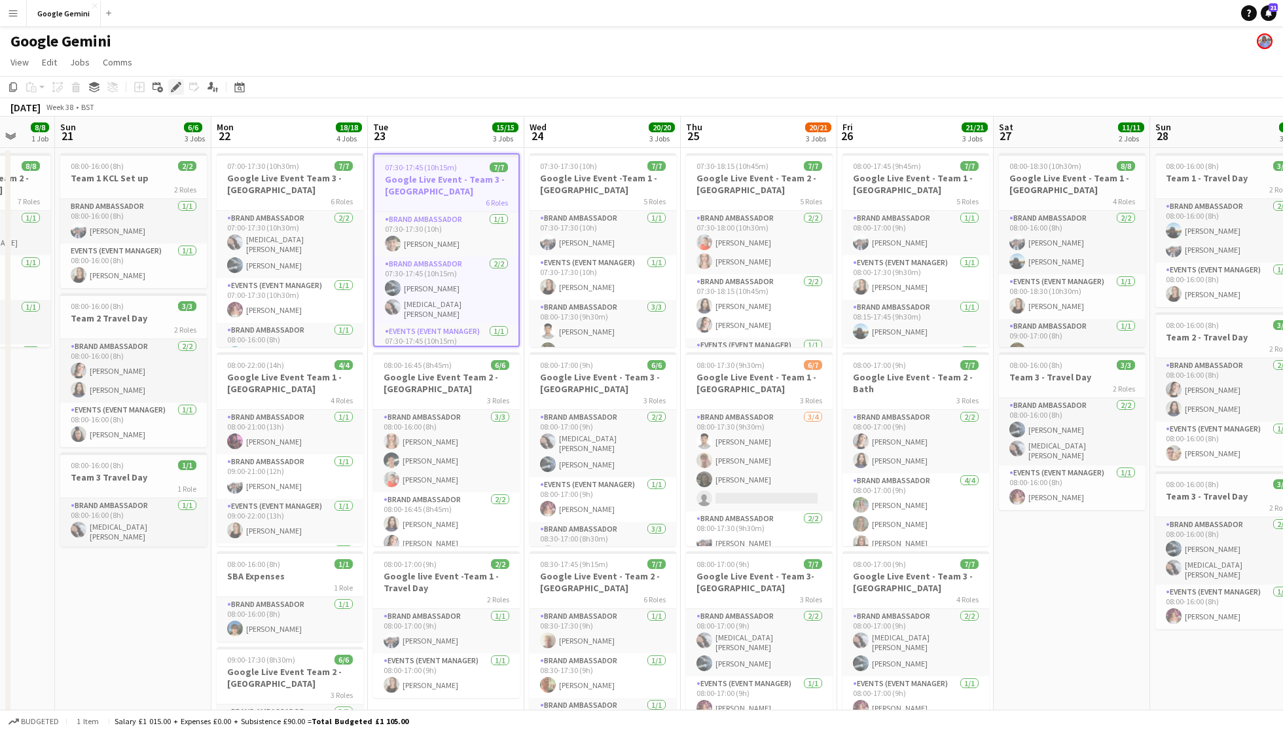
click at [176, 92] on div "Edit" at bounding box center [176, 87] width 16 height 16
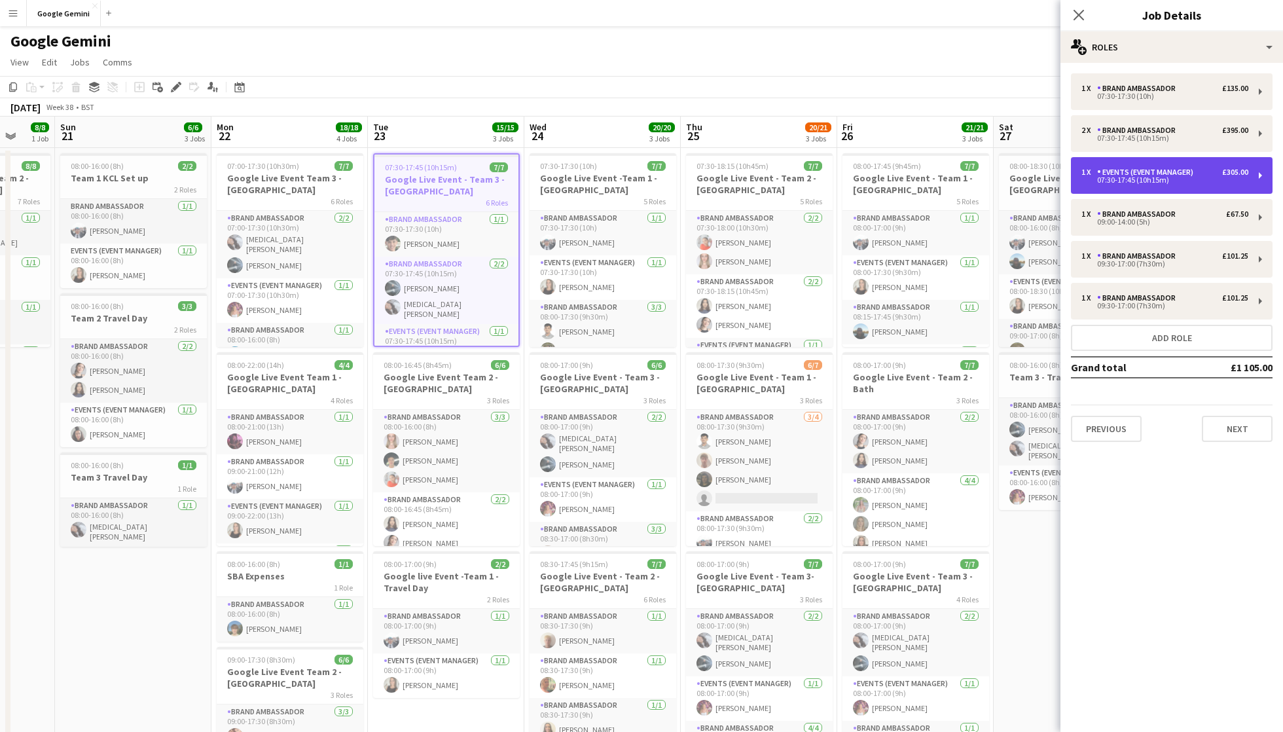
click at [1161, 174] on div "Events (Event Manager)" at bounding box center [1147, 172] width 101 height 9
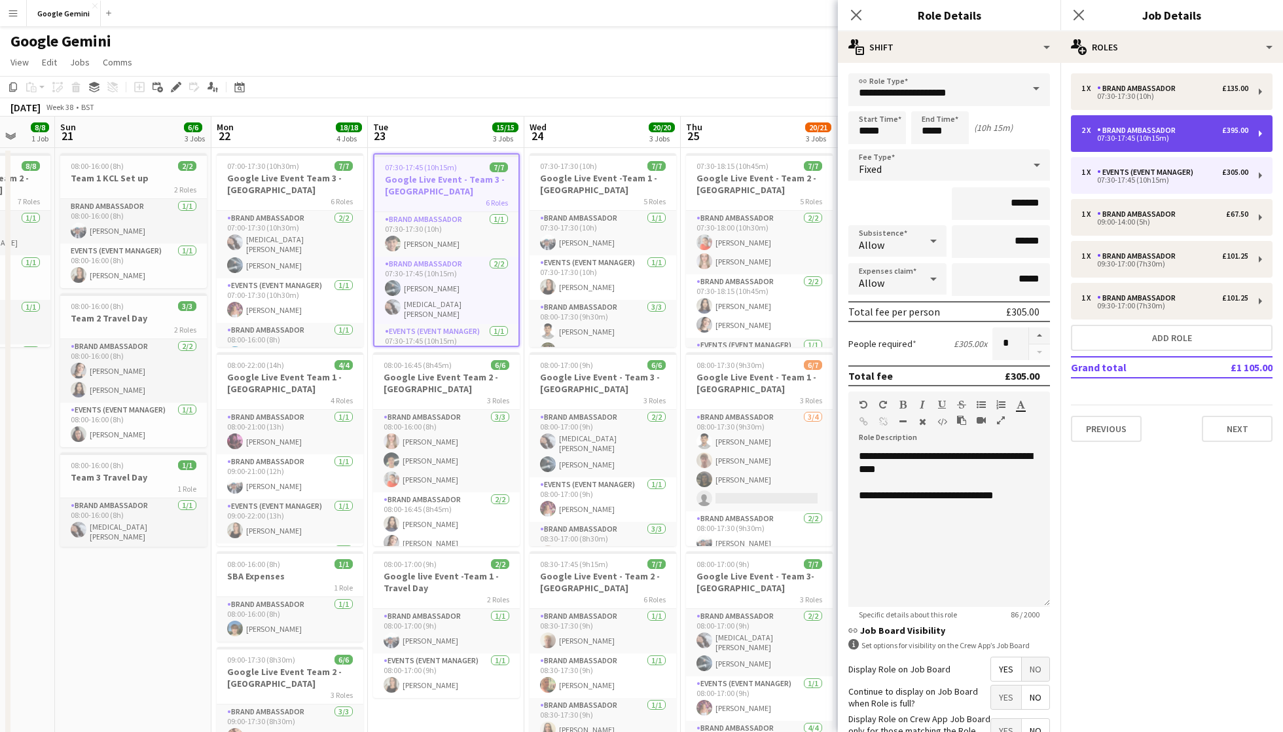
click at [1142, 135] on div "07:30-17:45 (10h15m)" at bounding box center [1165, 138] width 167 height 7
type input "**********"
type input "*******"
type input "*"
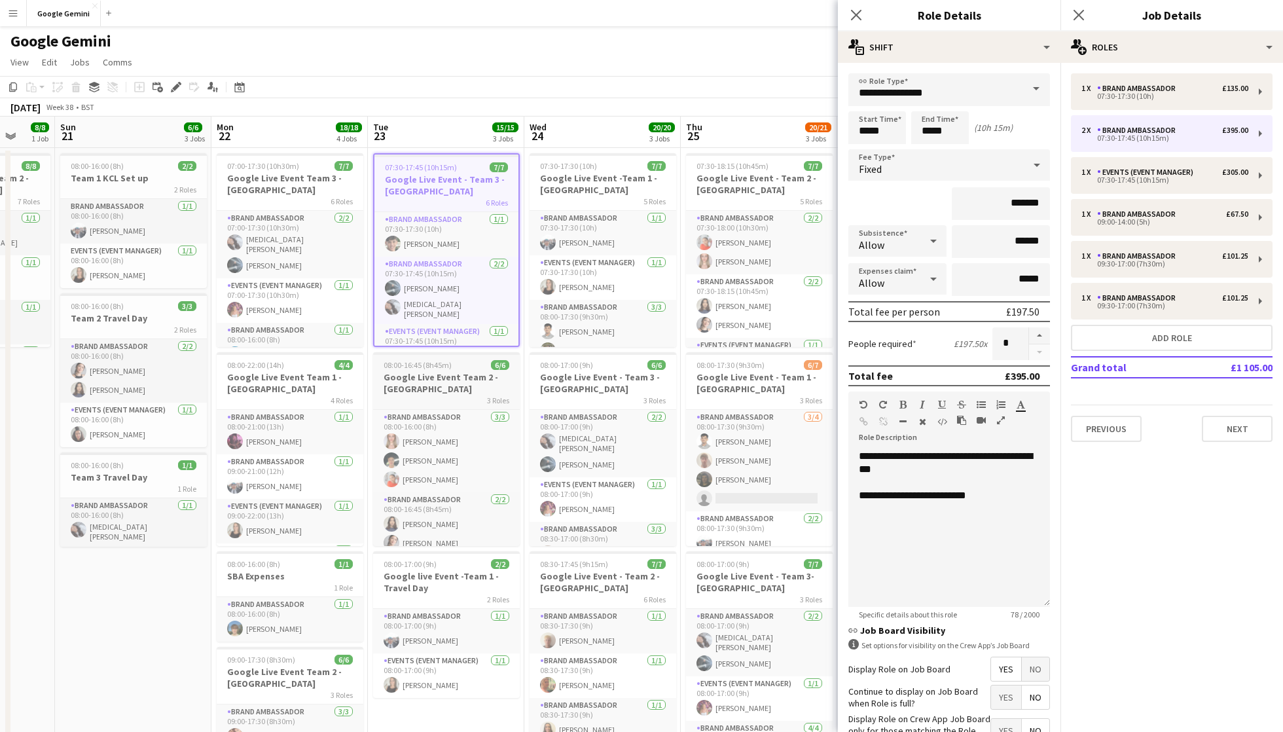
click at [469, 381] on h3 "Google Live Event Team 2 -[GEOGRAPHIC_DATA]" at bounding box center [446, 383] width 147 height 24
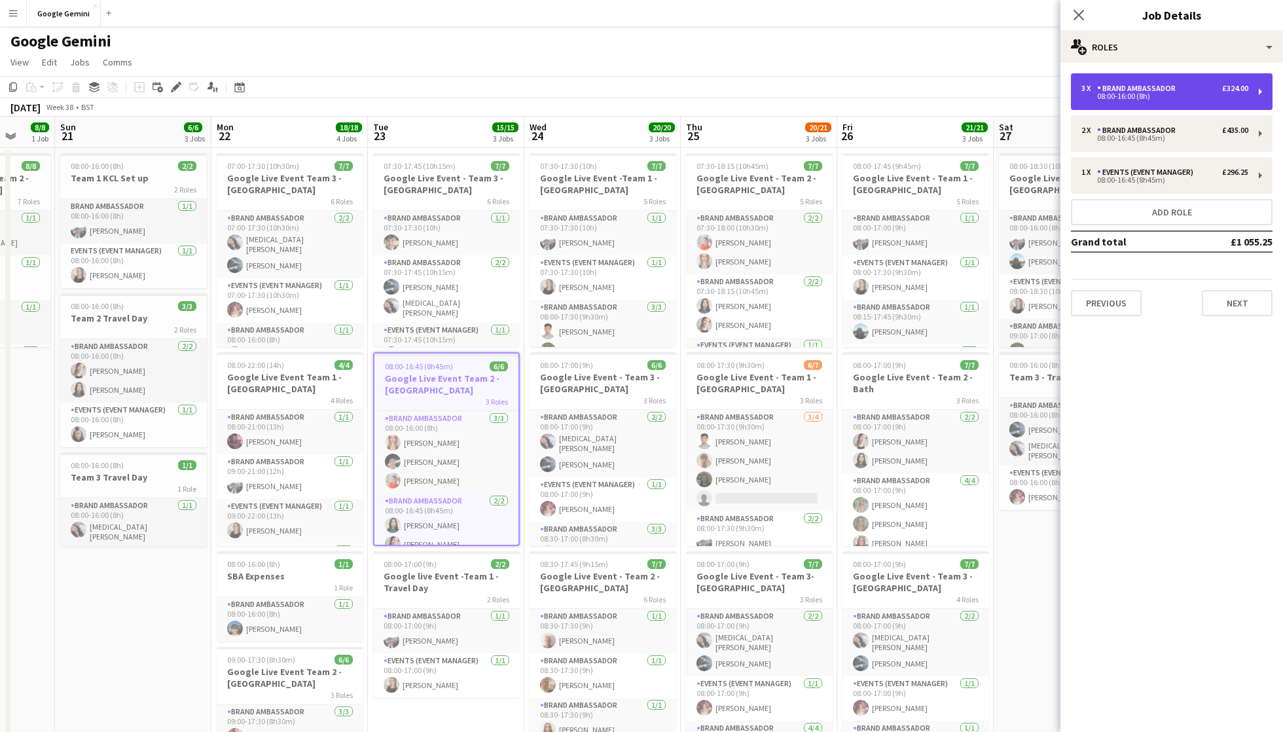
click at [1129, 87] on div "Brand Ambassador" at bounding box center [1139, 88] width 84 height 9
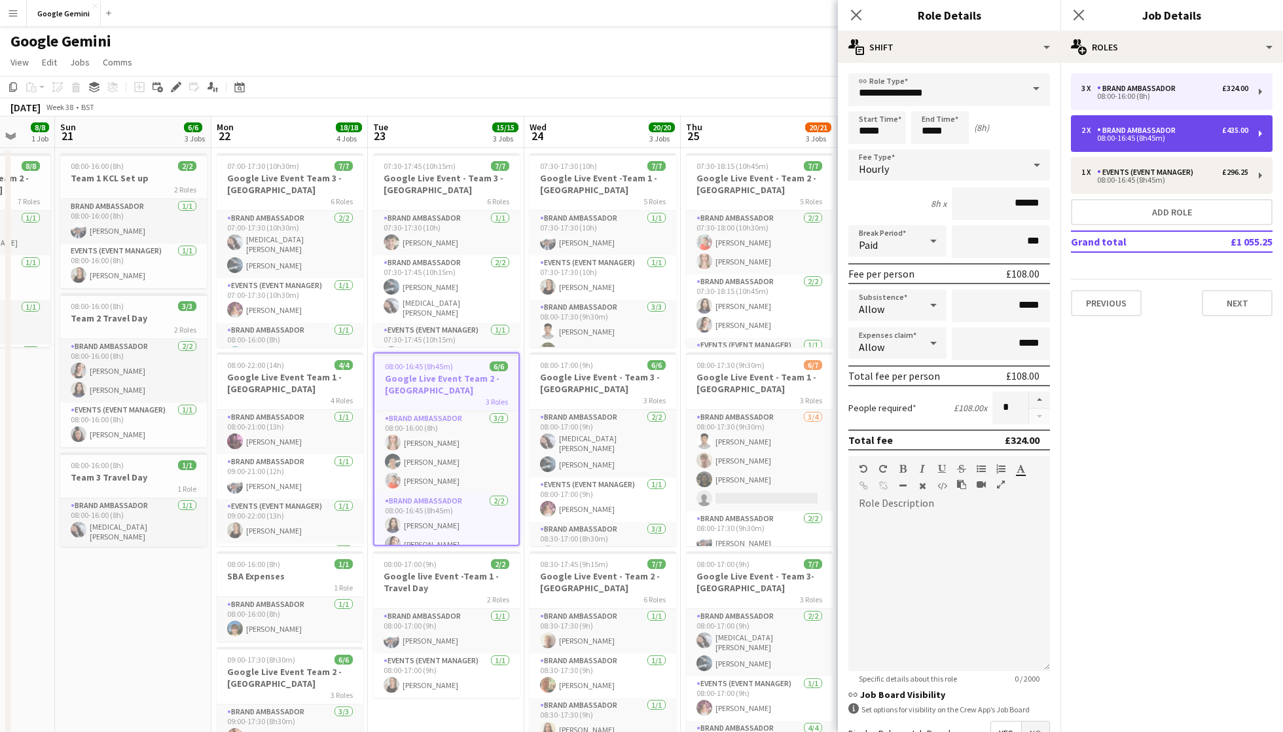
click at [1150, 132] on div "Brand Ambassador" at bounding box center [1139, 130] width 84 height 9
type input "*****"
type input "*******"
type input "******"
type input "*"
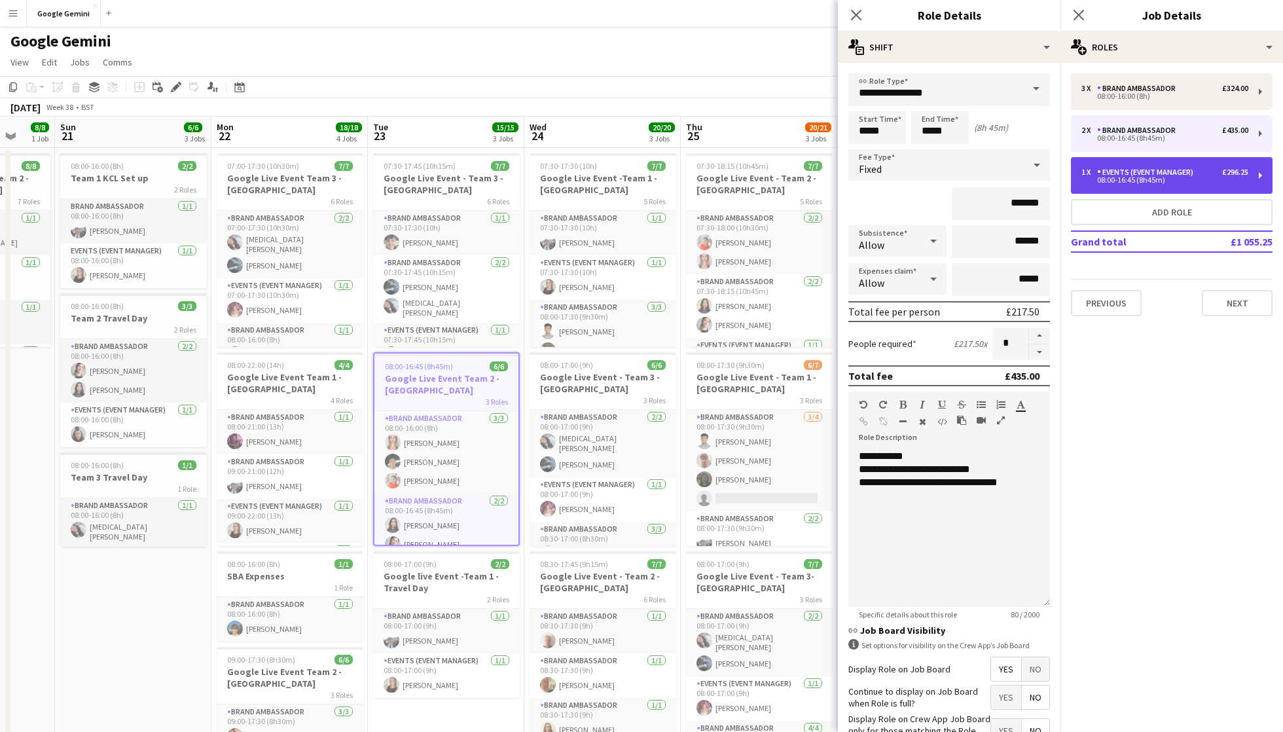
click at [1150, 179] on div "08:00-16:45 (8h45m)" at bounding box center [1165, 180] width 167 height 7
type input "**********"
type input "*******"
type input "*"
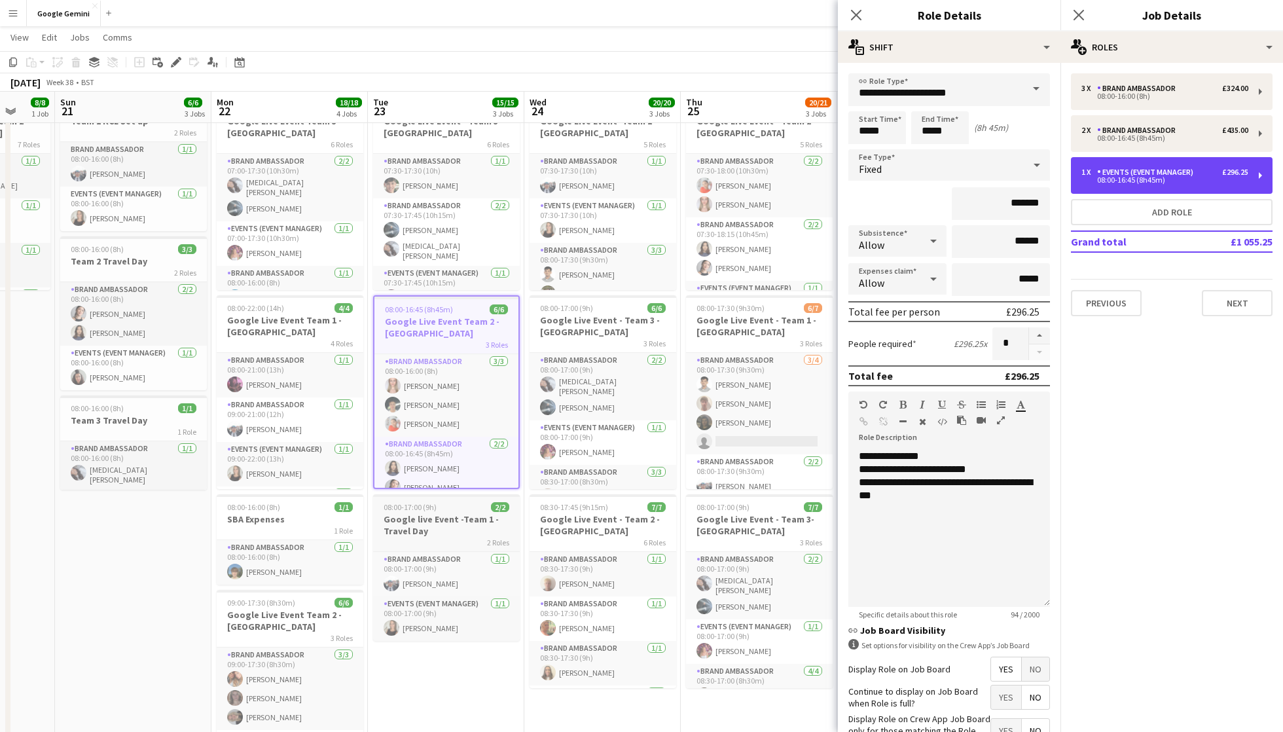
scroll to position [56, 0]
click at [458, 520] on h3 "Google live Event -Team 1 - Travel Day" at bounding box center [446, 525] width 147 height 24
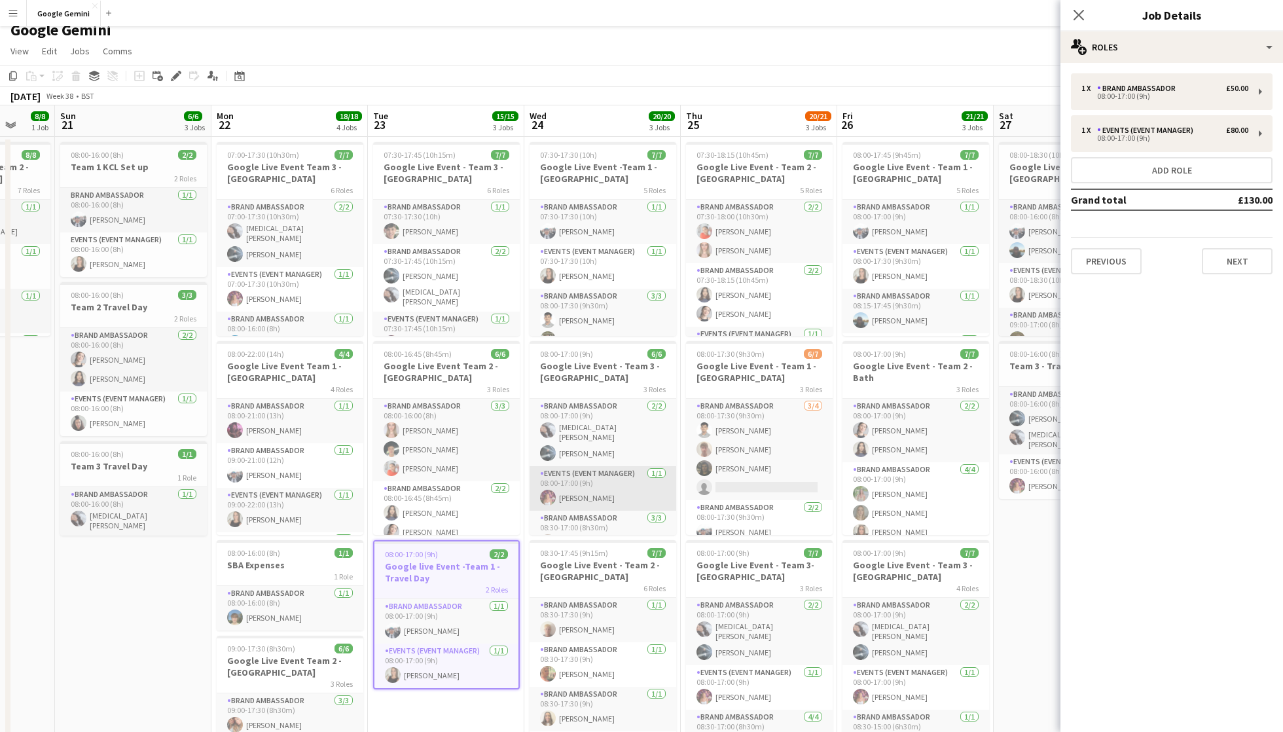
scroll to position [0, 0]
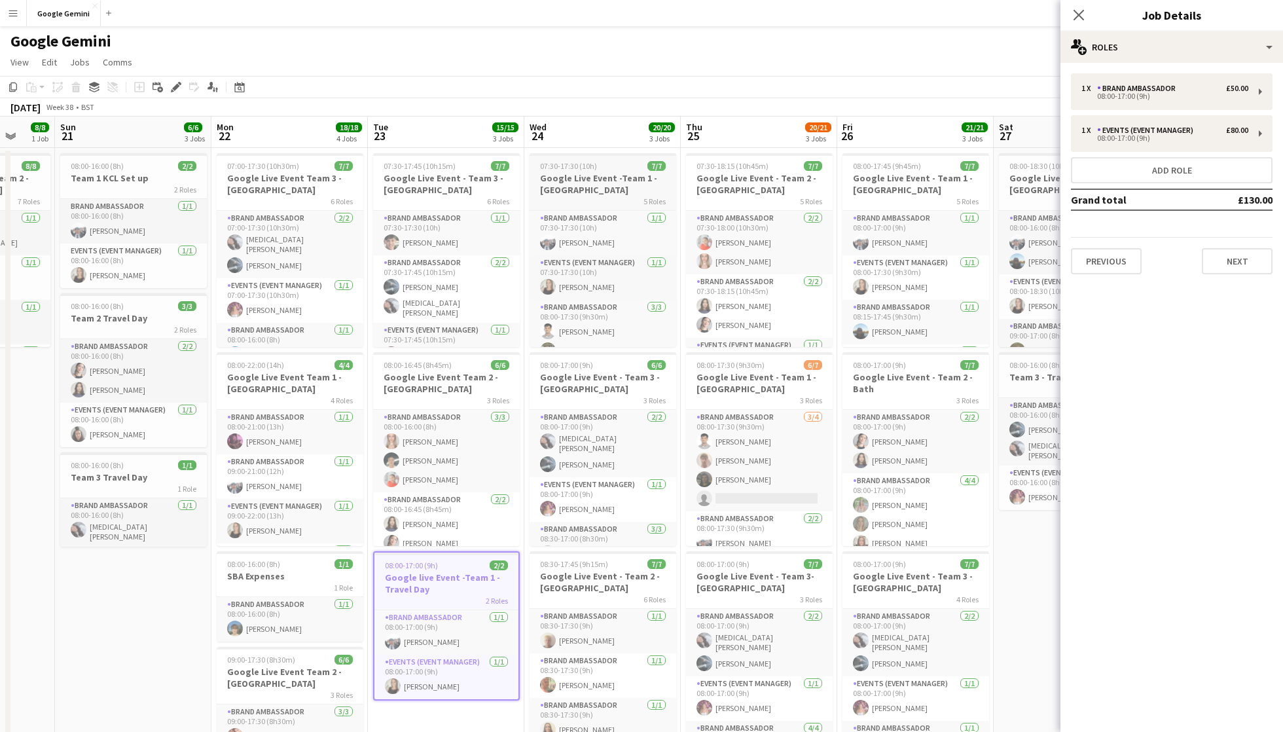
click at [622, 187] on h3 "Google Live Event -Team 1 - [GEOGRAPHIC_DATA]" at bounding box center [603, 184] width 147 height 24
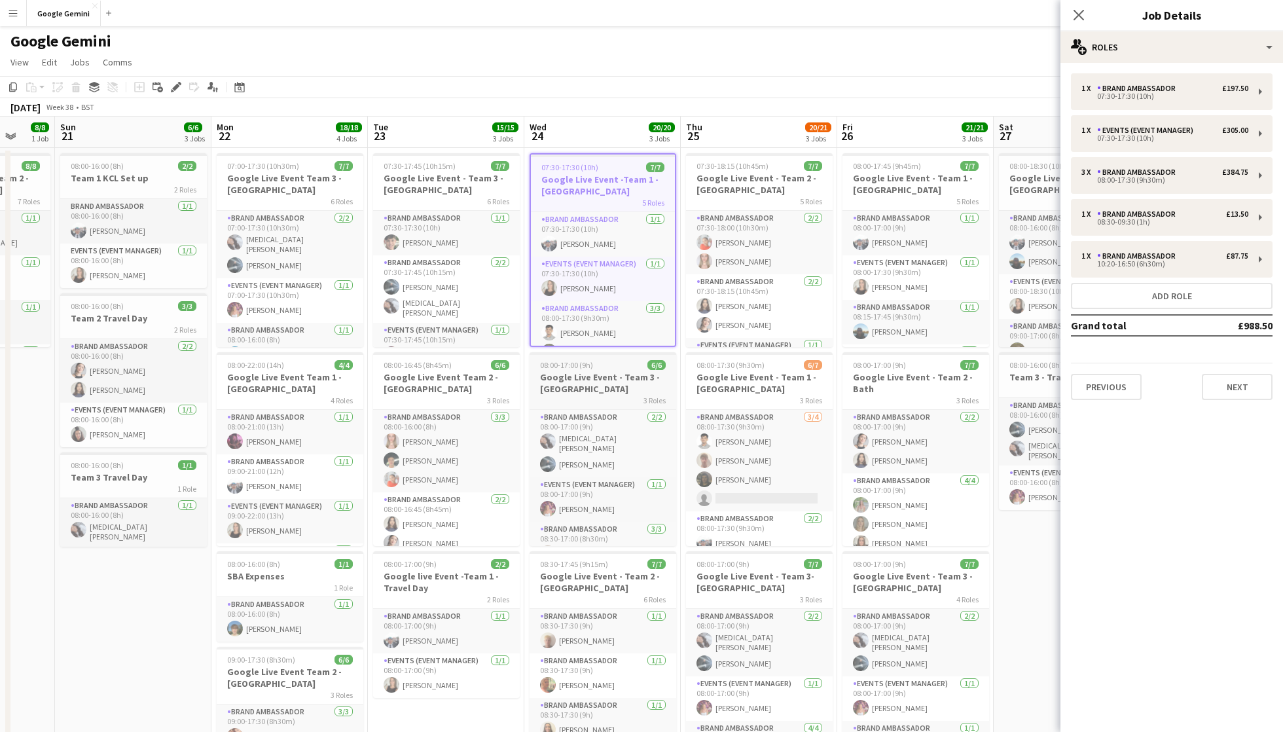
click at [621, 382] on h3 "Google Live Event - Team 3 - [GEOGRAPHIC_DATA]" at bounding box center [603, 383] width 147 height 24
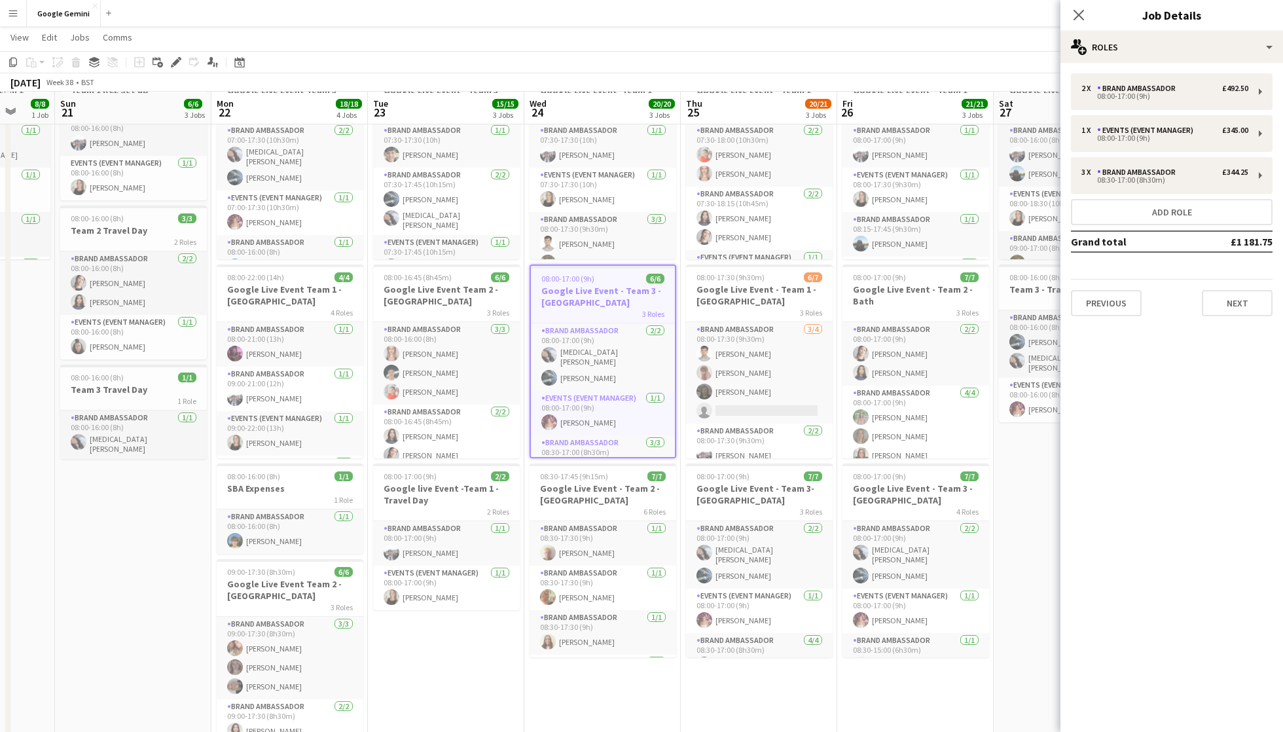
scroll to position [92, 0]
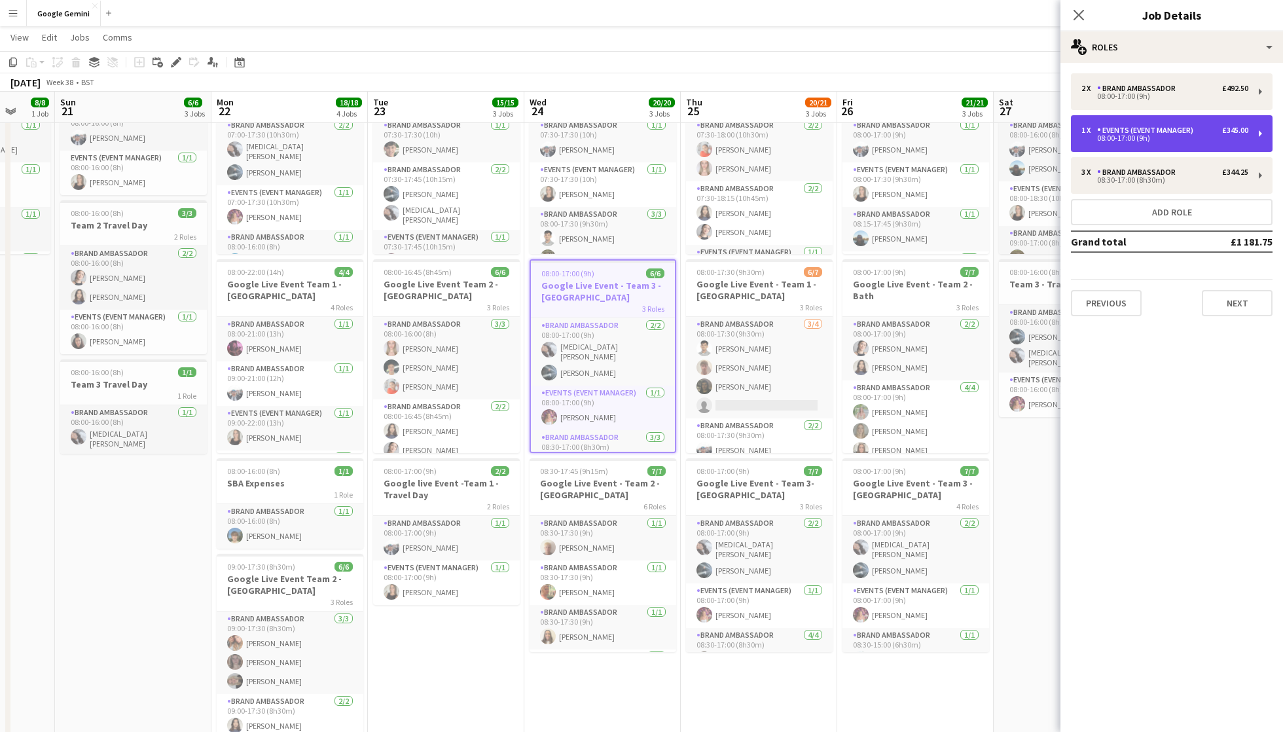
click at [1240, 132] on div "£345.00" at bounding box center [1235, 130] width 26 height 9
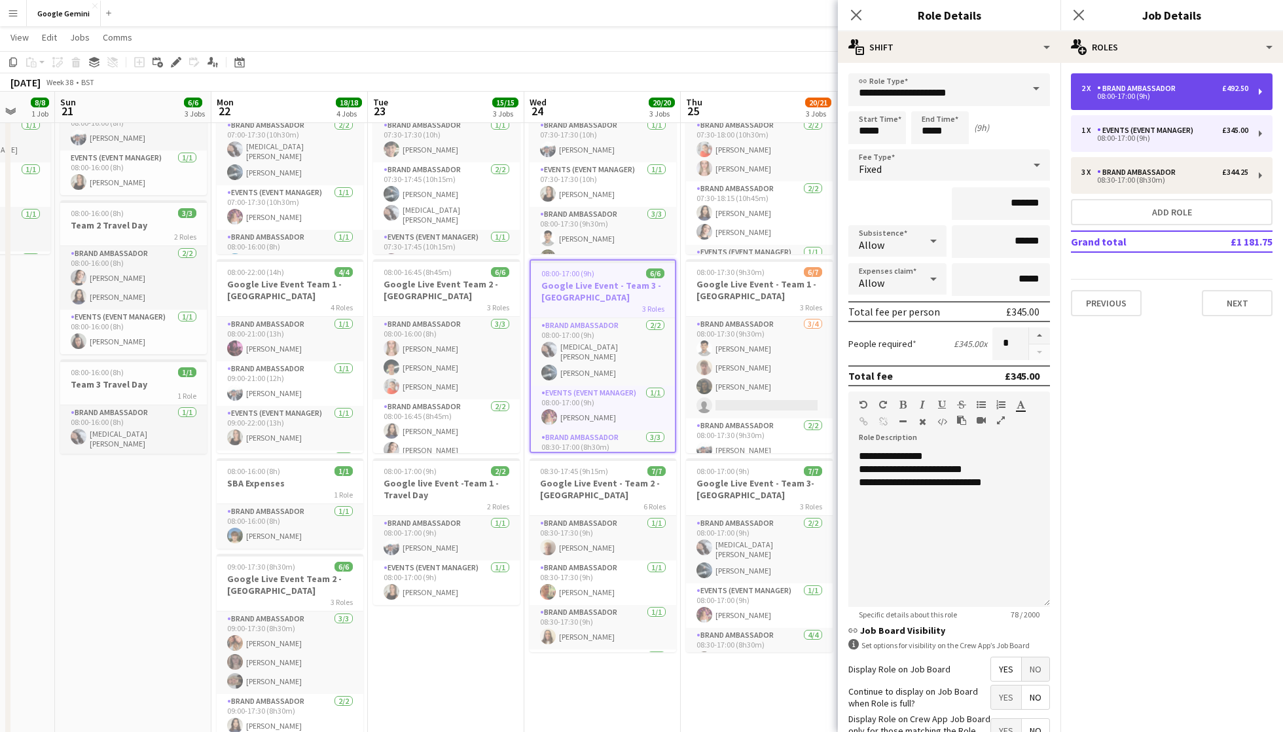
click at [1229, 93] on div "08:00-17:00 (9h)" at bounding box center [1165, 96] width 167 height 7
type input "**********"
type input "*******"
type input "*"
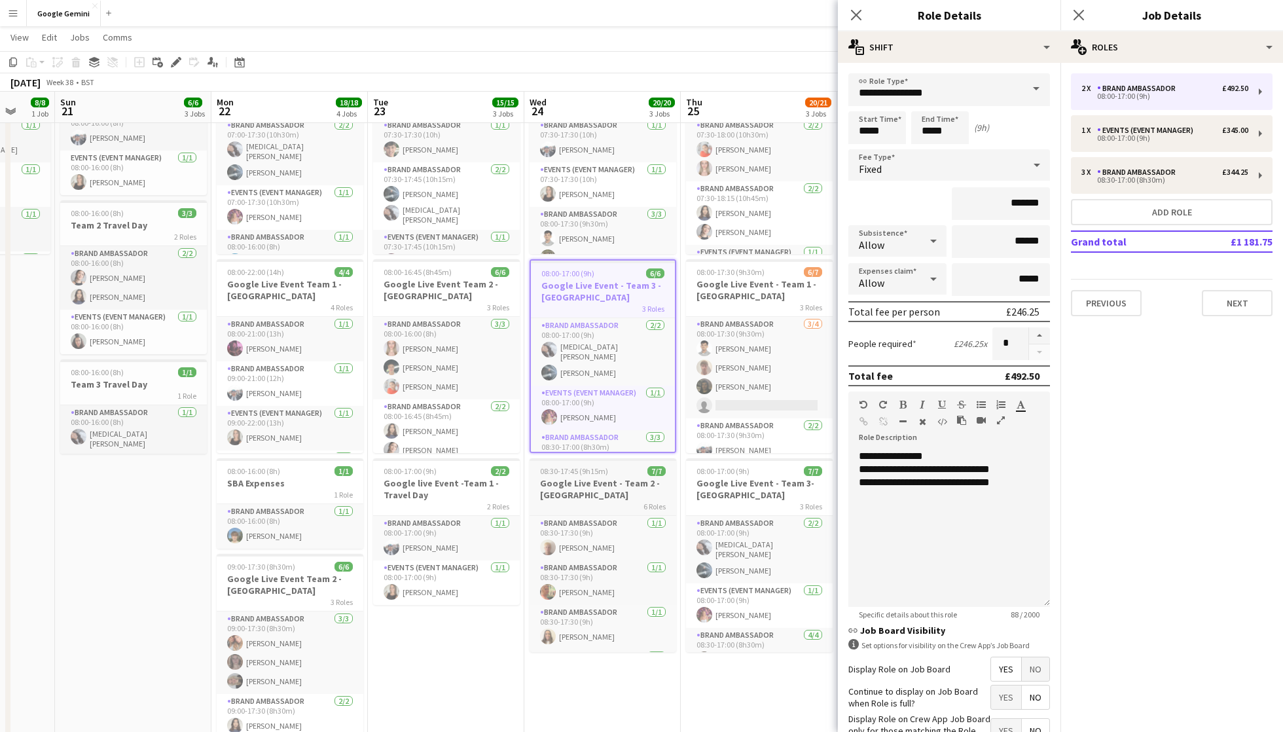
click at [582, 501] on div "6 Roles" at bounding box center [603, 506] width 147 height 10
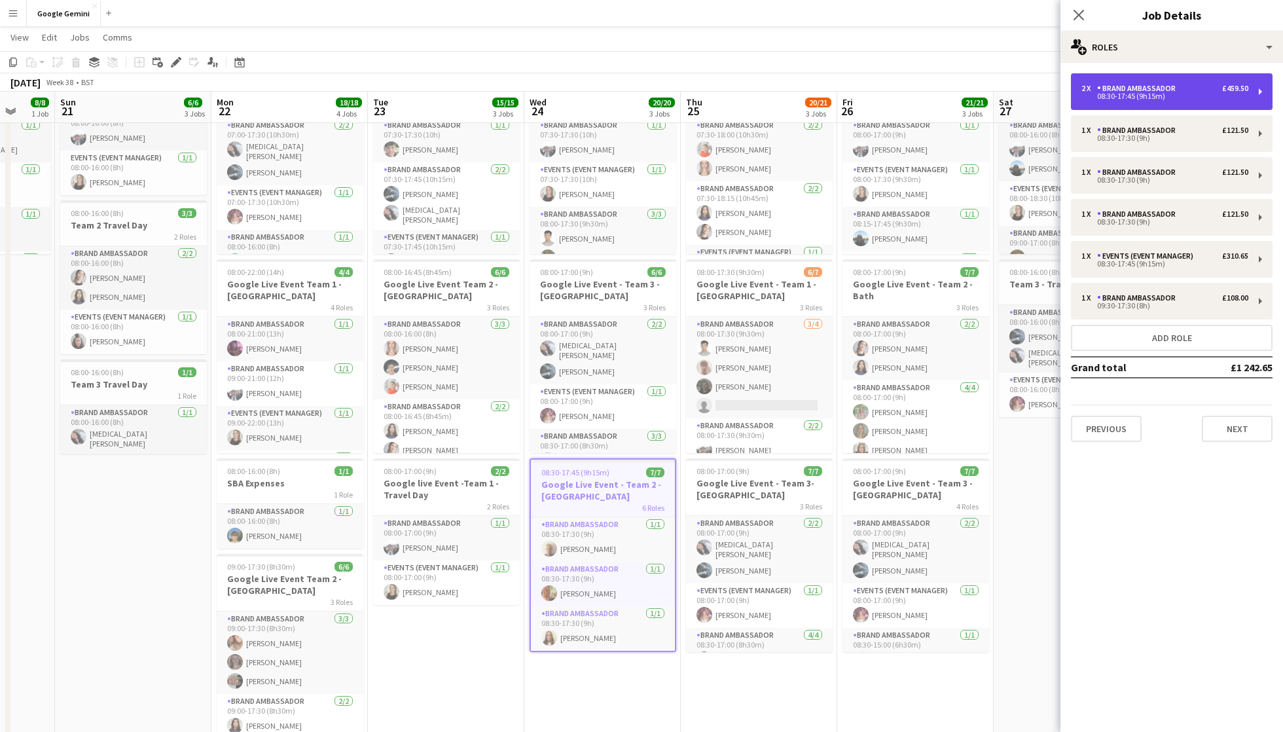
click at [1205, 93] on div "08:30-17:45 (9h15m)" at bounding box center [1165, 96] width 167 height 7
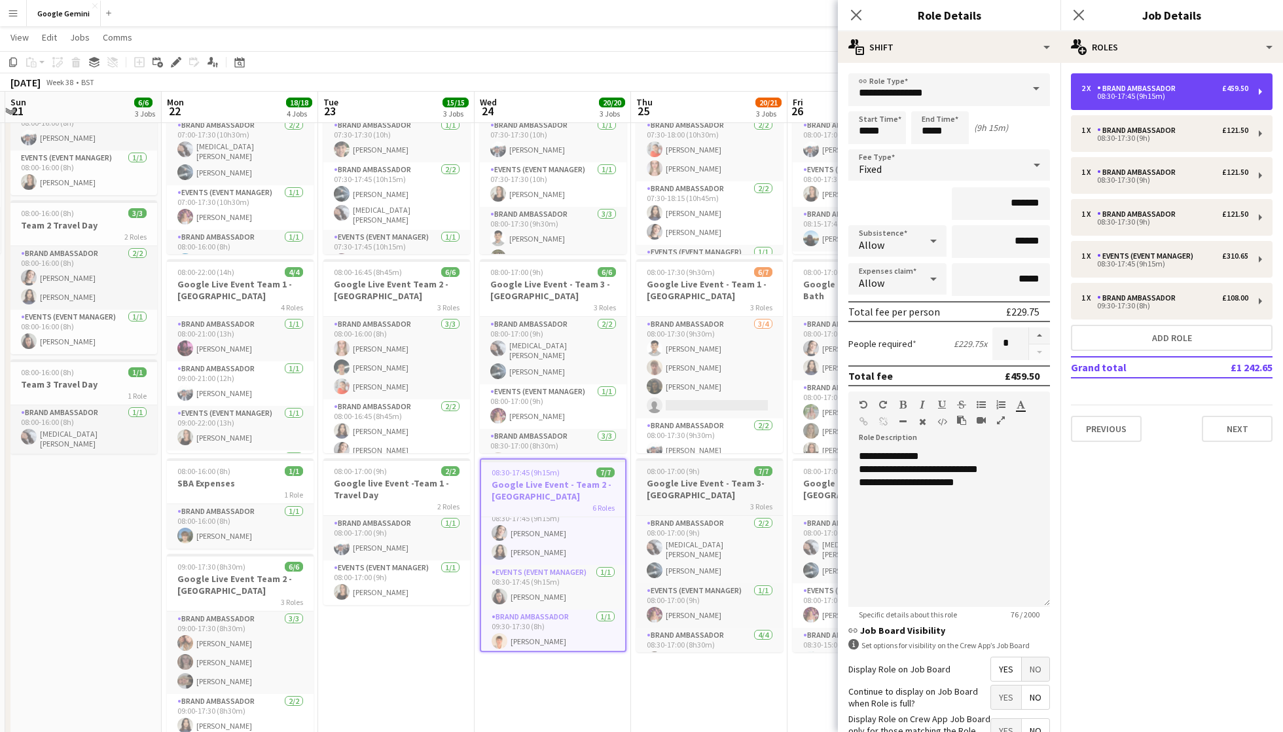
scroll to position [0, 548]
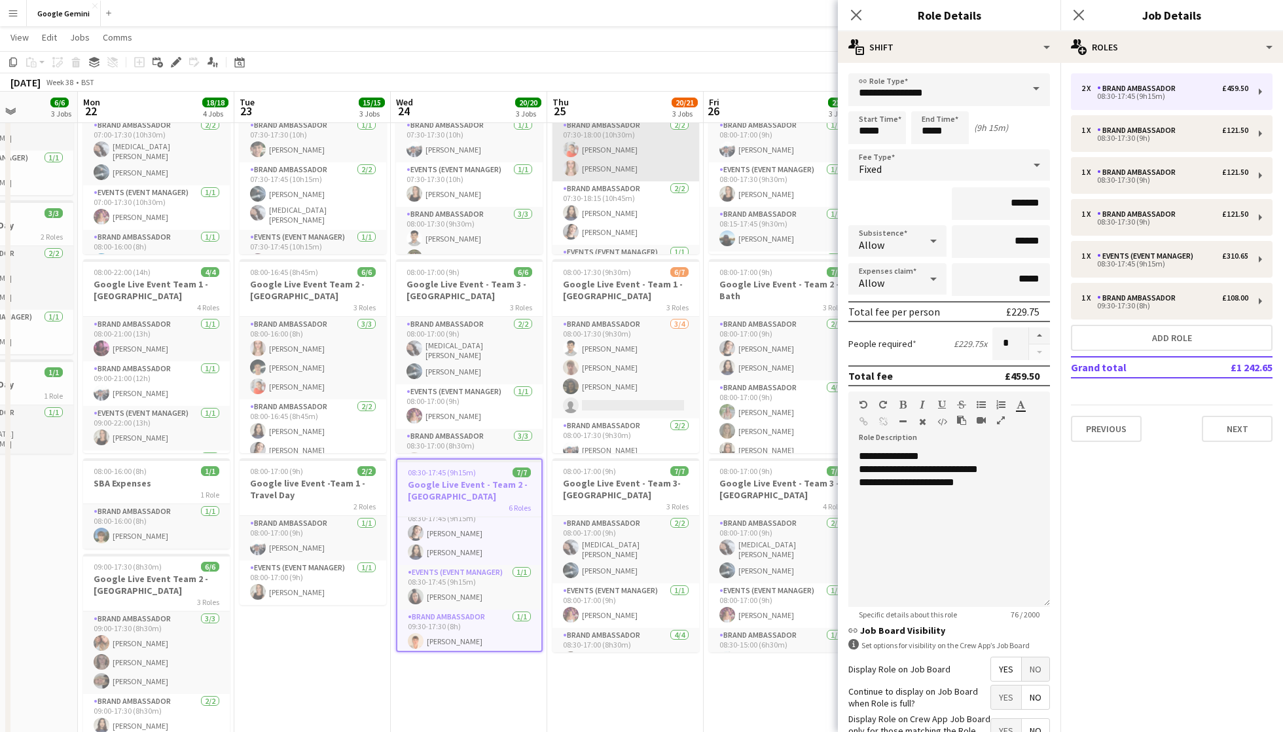
click at [634, 140] on app-card-role "Brand Ambassador [DATE] 07:30-18:00 (10h30m) [PERSON_NAME] [PERSON_NAME]" at bounding box center [626, 150] width 147 height 64
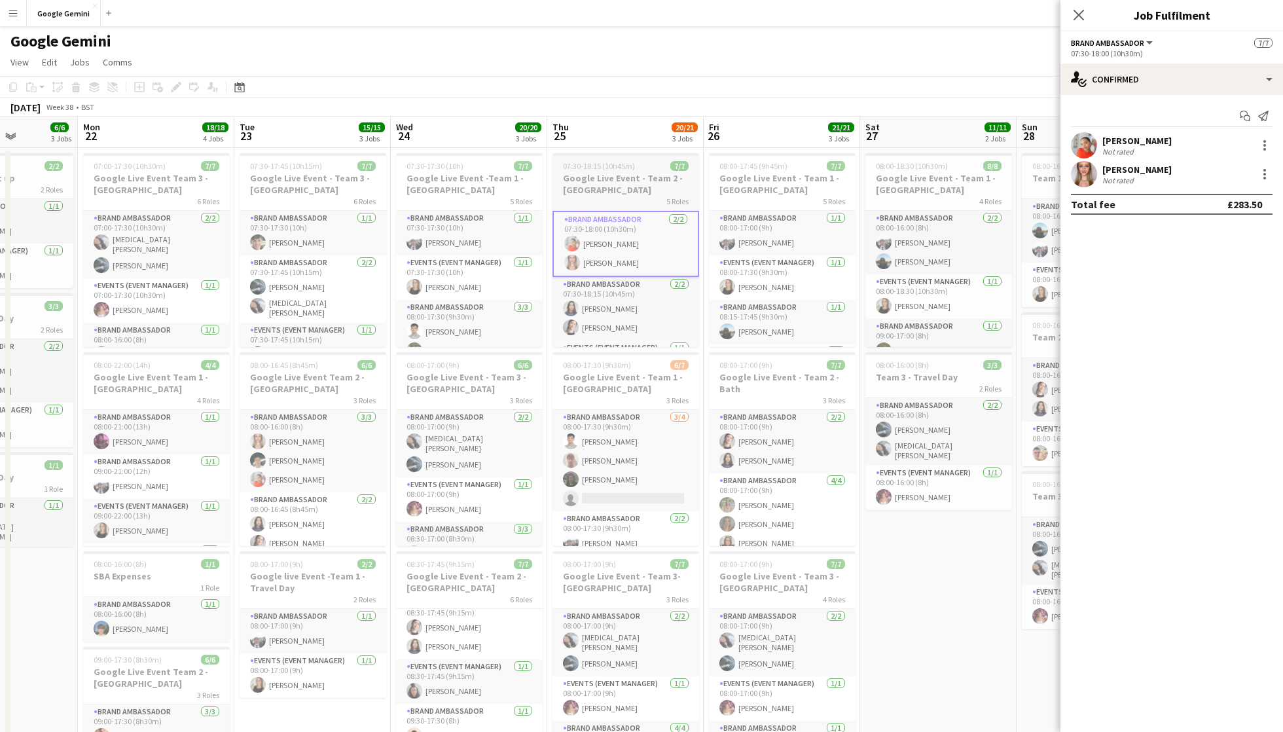
scroll to position [0, 0]
click at [634, 192] on h3 "Google Live Event - Team 2 - [GEOGRAPHIC_DATA]" at bounding box center [626, 184] width 147 height 24
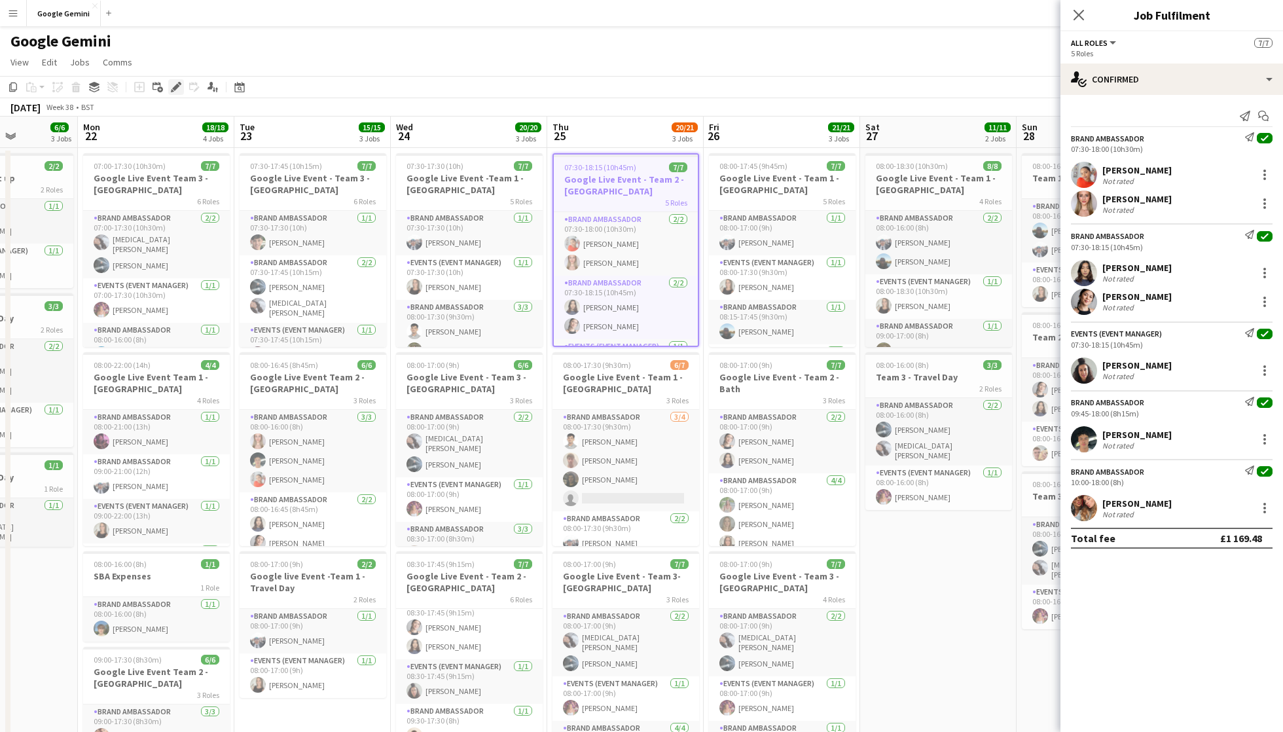
click at [174, 88] on icon at bounding box center [175, 87] width 7 height 7
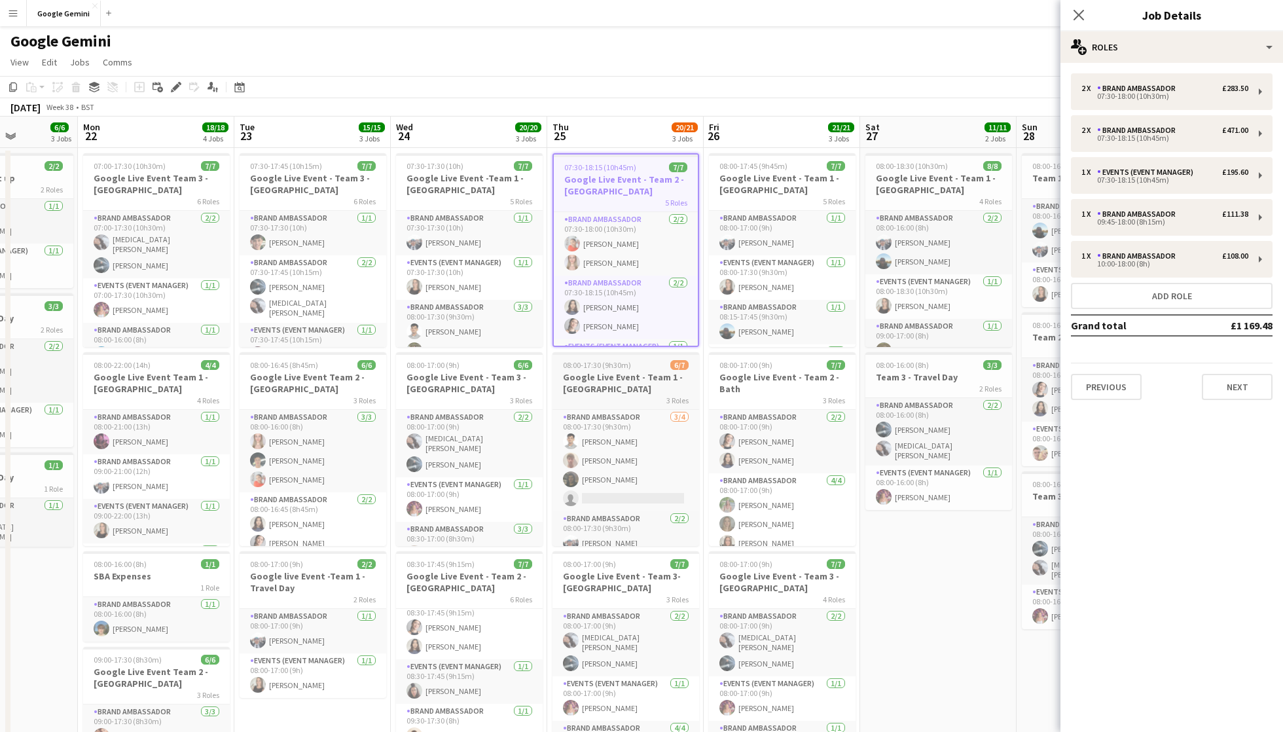
click at [596, 388] on h3 "Google Live Event - Team 1 - [GEOGRAPHIC_DATA]" at bounding box center [626, 383] width 147 height 24
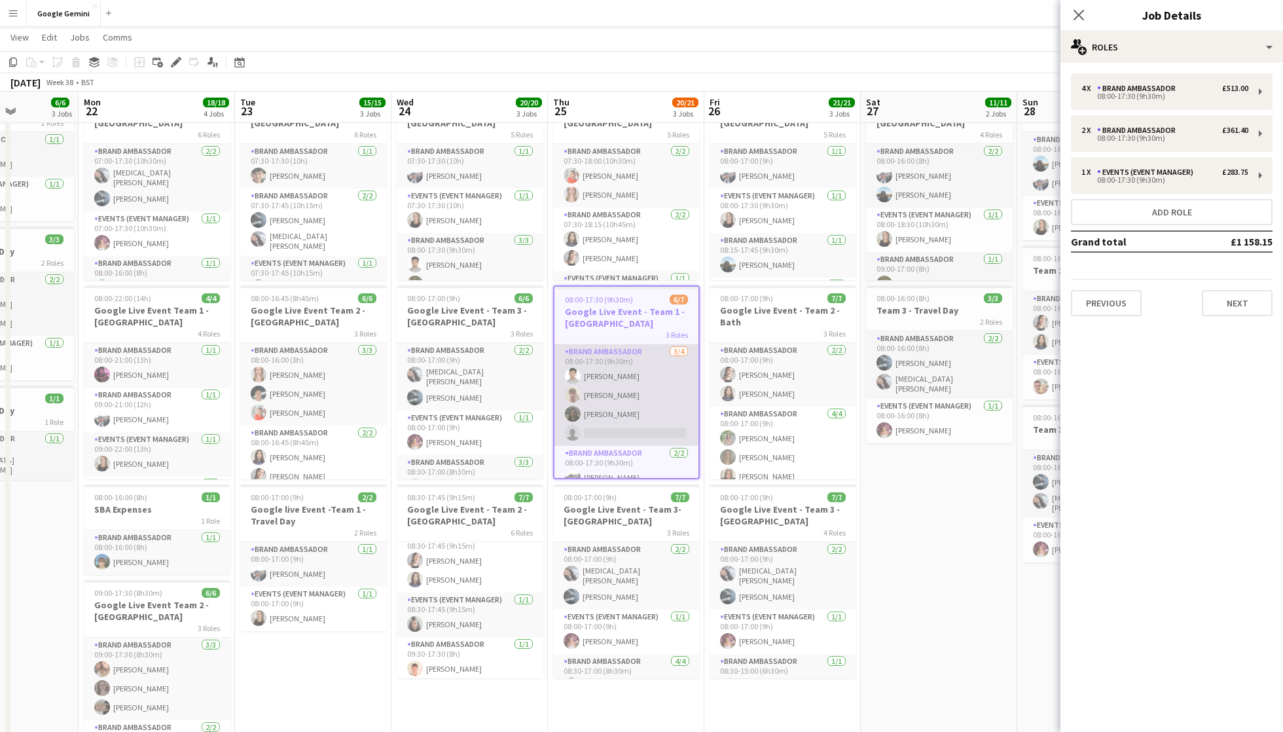
scroll to position [0, 545]
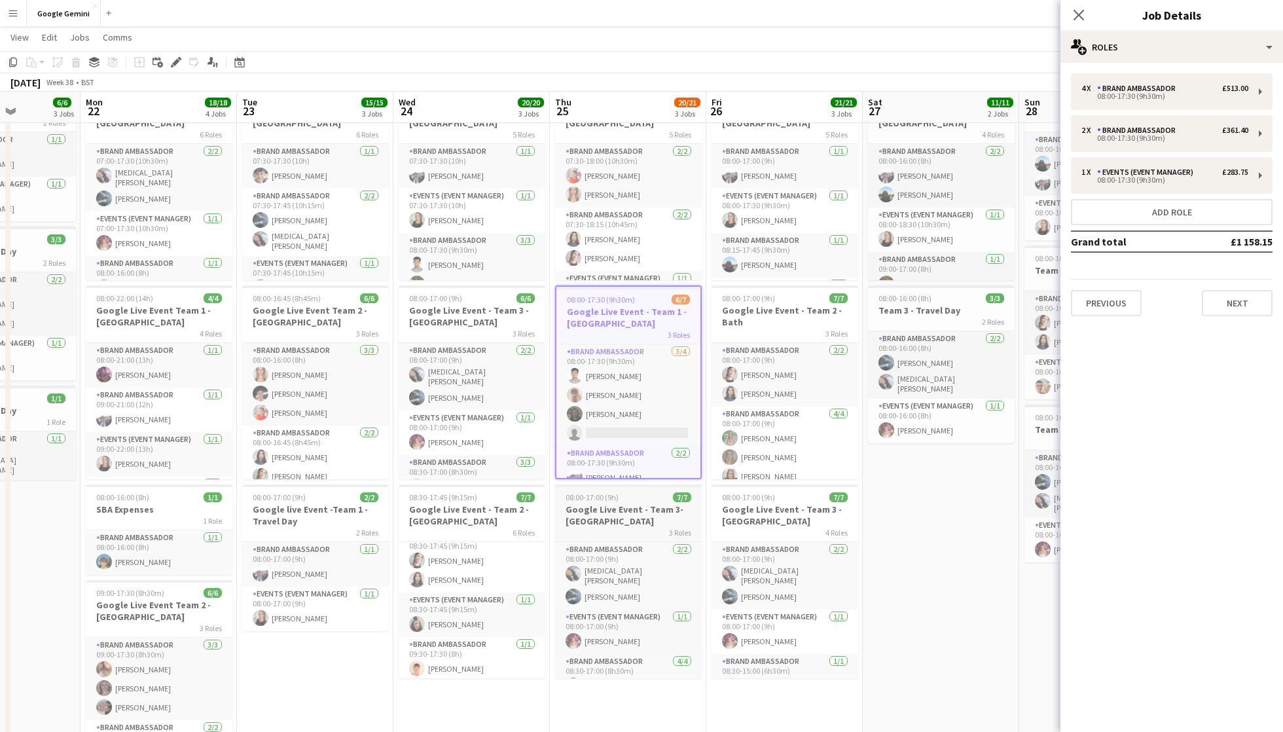
click at [598, 522] on h3 "Google Live Event - Team 3- [GEOGRAPHIC_DATA]" at bounding box center [628, 515] width 147 height 24
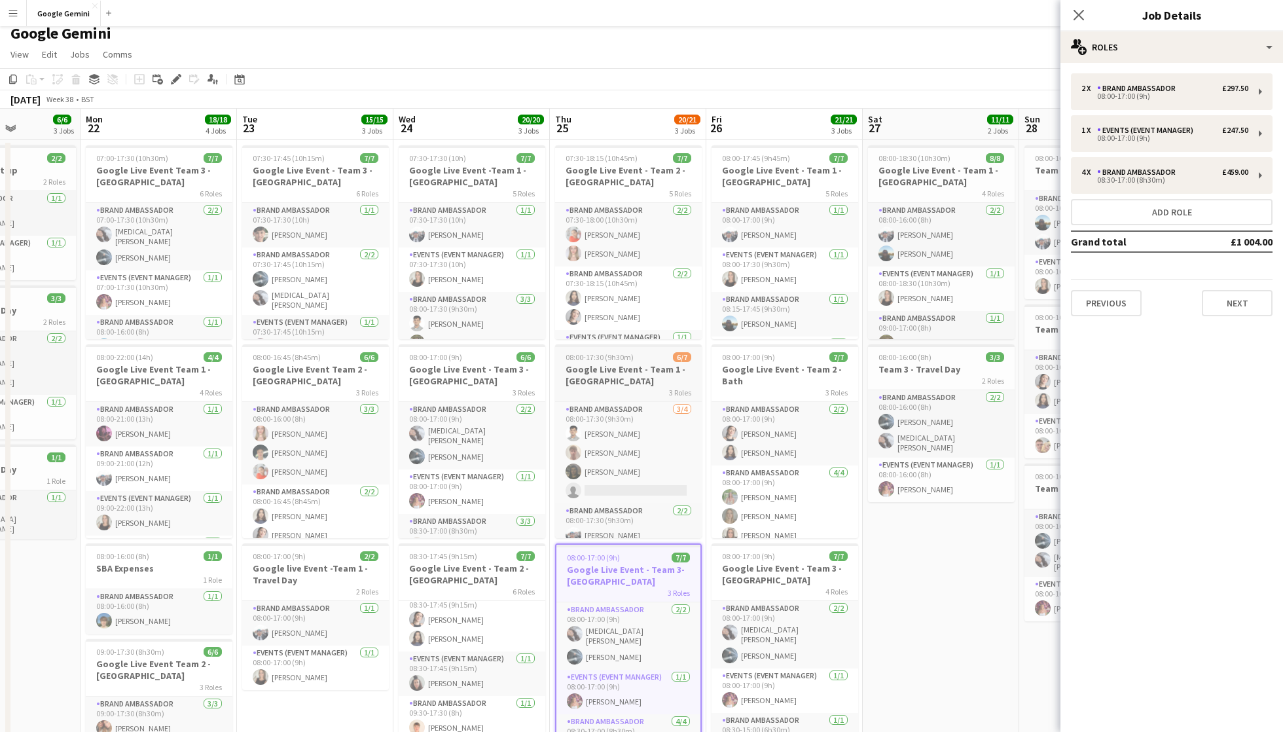
scroll to position [9, 0]
click at [635, 183] on h3 "Google Live Event - Team 2 - [GEOGRAPHIC_DATA]" at bounding box center [628, 176] width 147 height 24
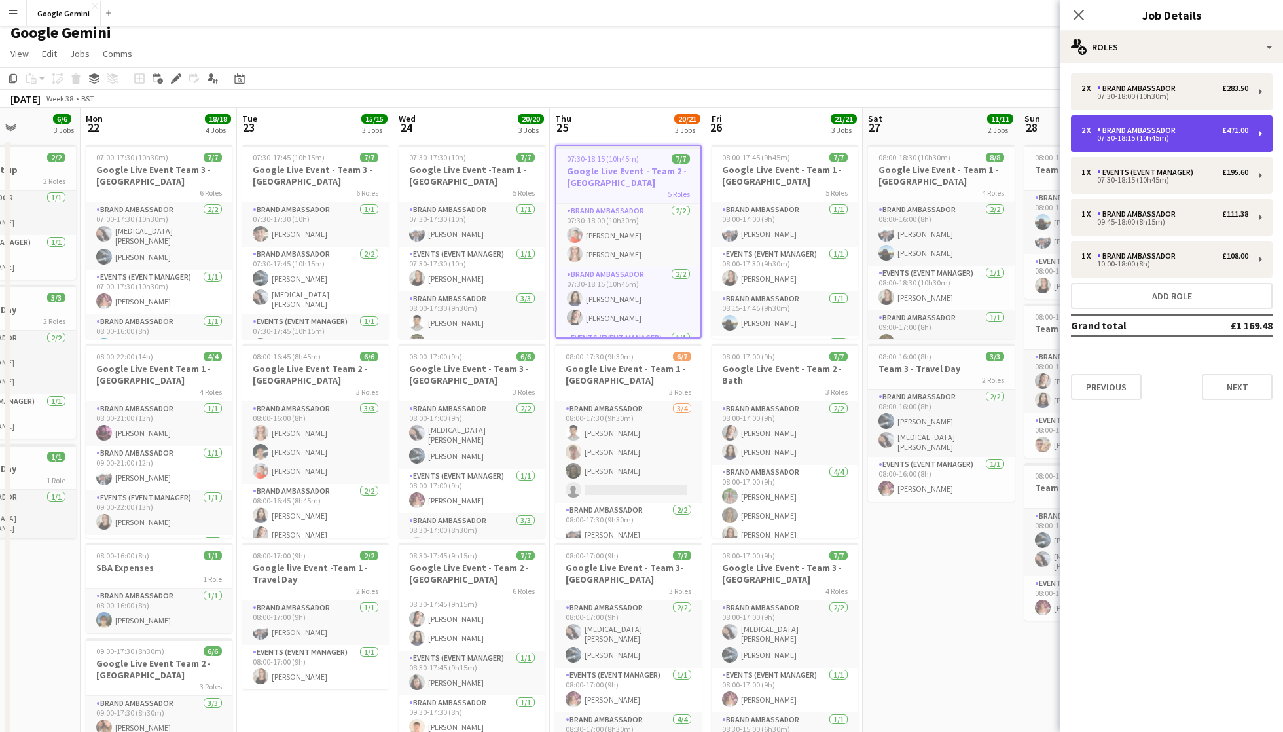
click at [1140, 127] on div "Brand Ambassador" at bounding box center [1139, 130] width 84 height 9
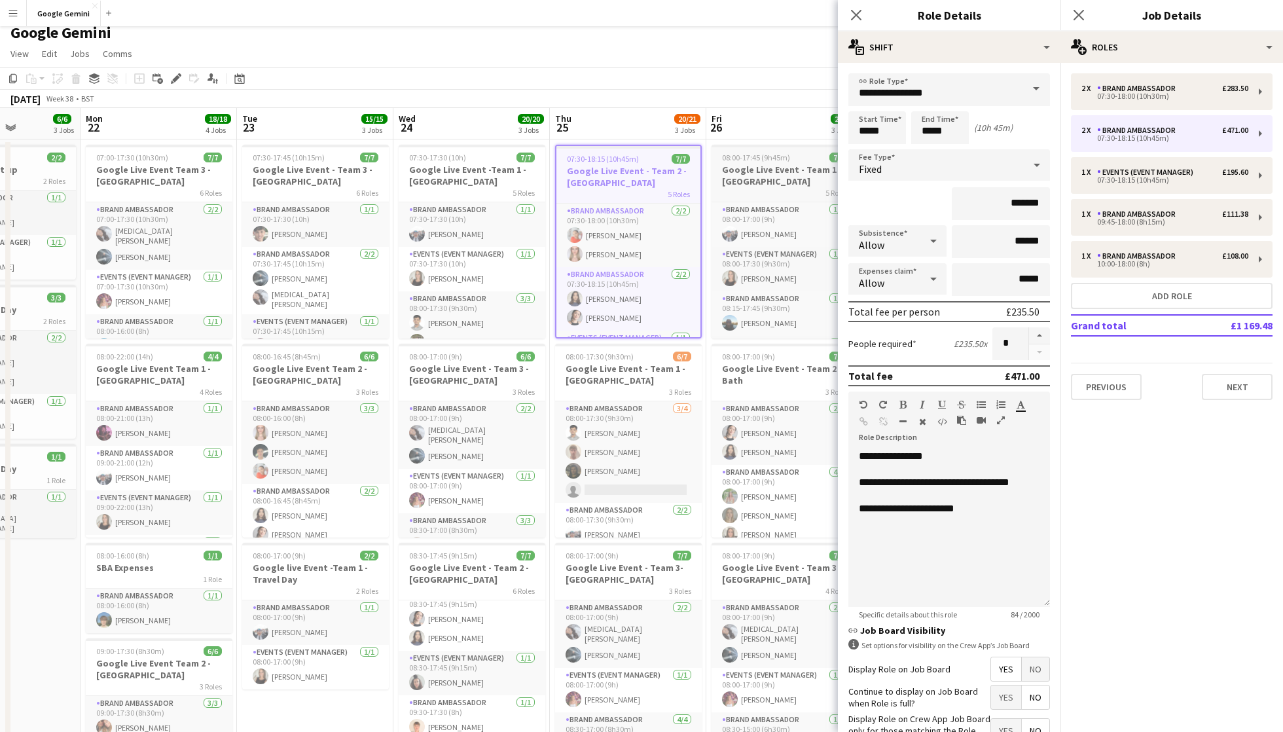
click at [791, 172] on h3 "Google Live Event - Team 1 - [GEOGRAPHIC_DATA]" at bounding box center [785, 176] width 147 height 24
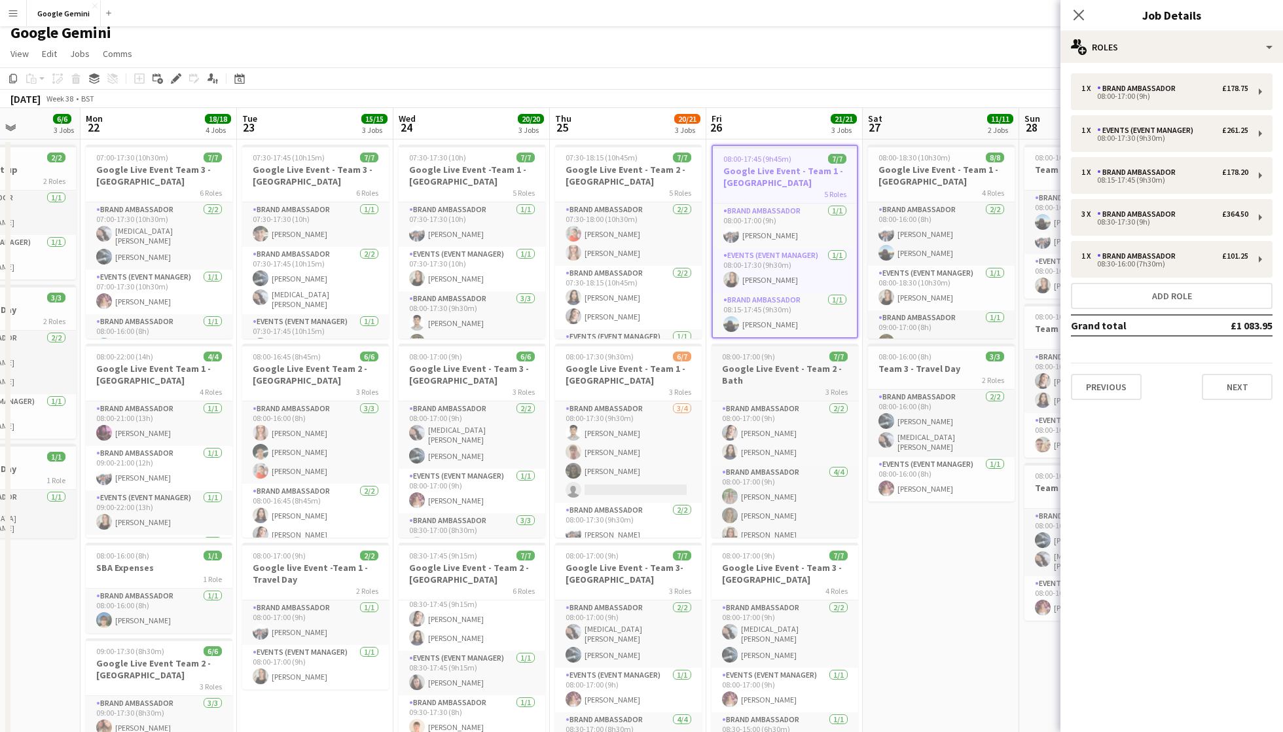
click at [793, 375] on h3 "Google Live Event - Team 2 - Bath" at bounding box center [785, 375] width 147 height 24
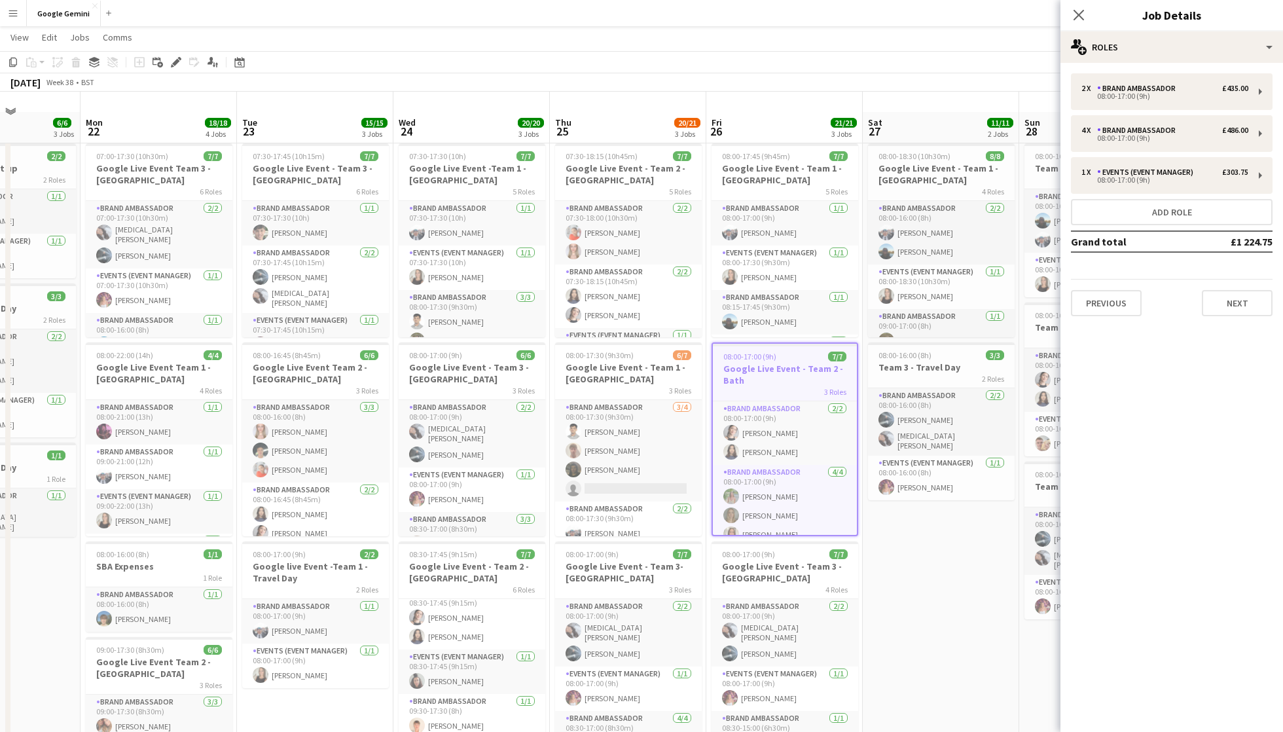
scroll to position [48, 0]
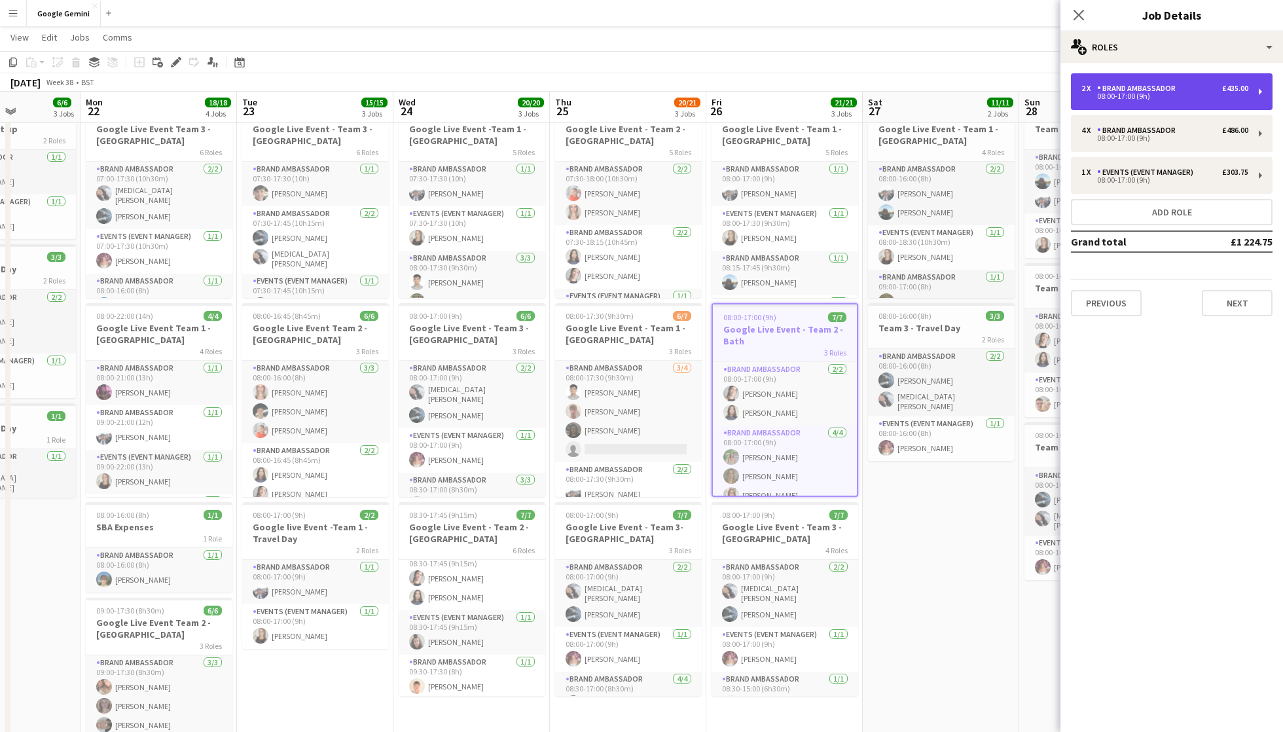
click at [1112, 85] on div "Brand Ambassador" at bounding box center [1139, 88] width 84 height 9
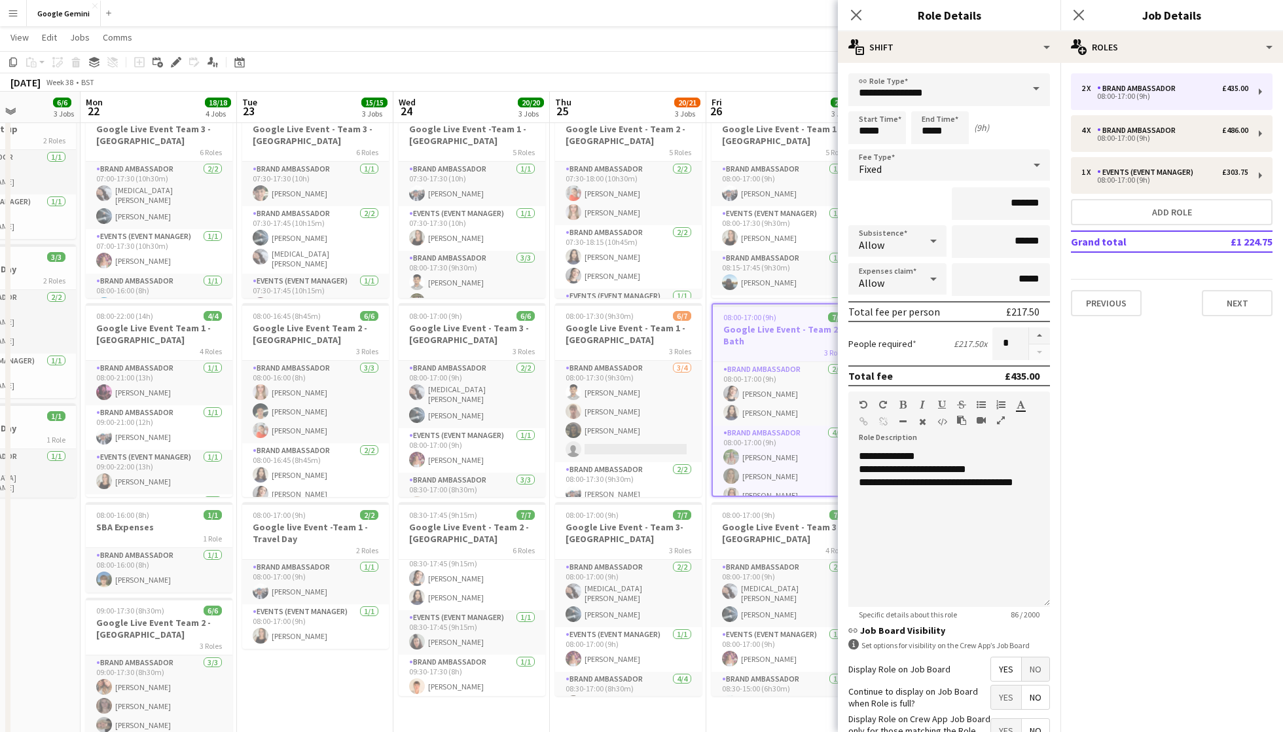
click at [686, 53] on app-toolbar "Copy Paste Paste Command V Paste with crew Command Shift V Paste linked Job [GE…" at bounding box center [641, 62] width 1283 height 22
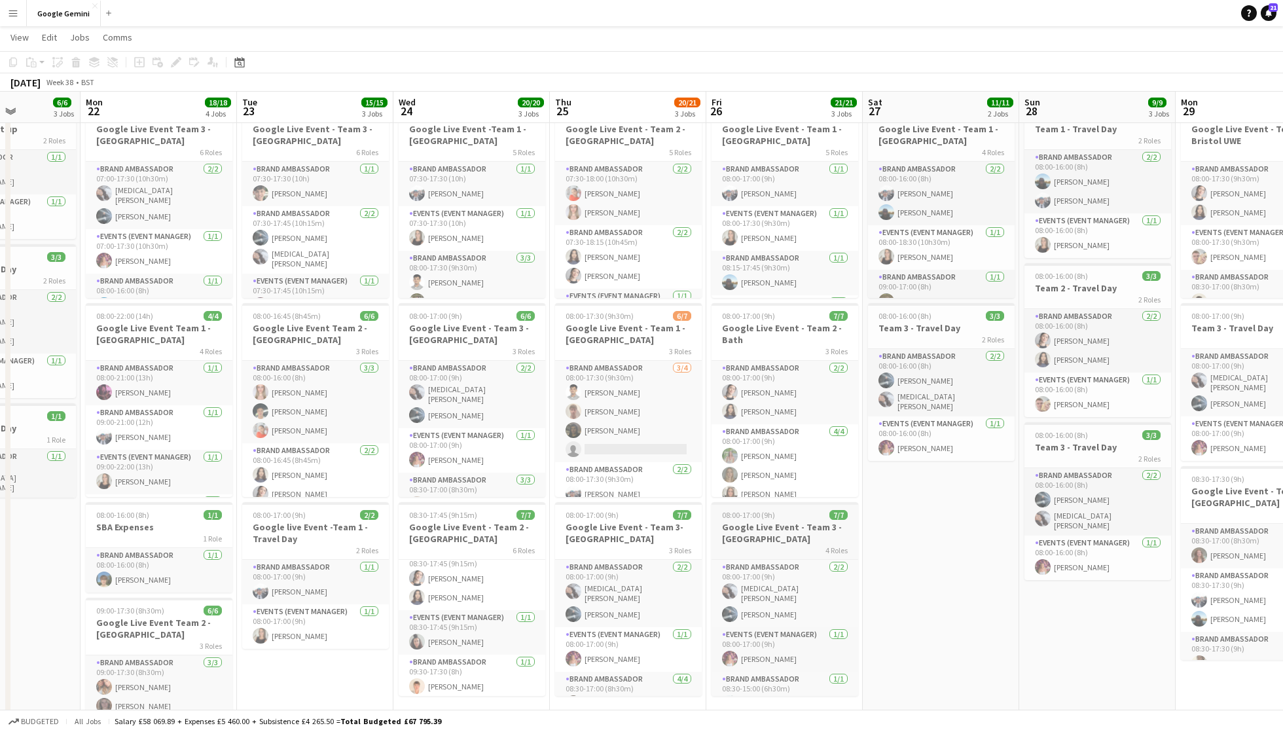
scroll to position [0, 545]
click at [784, 523] on h3 "Google Live Event - Team 3 - [GEOGRAPHIC_DATA]" at bounding box center [785, 533] width 147 height 24
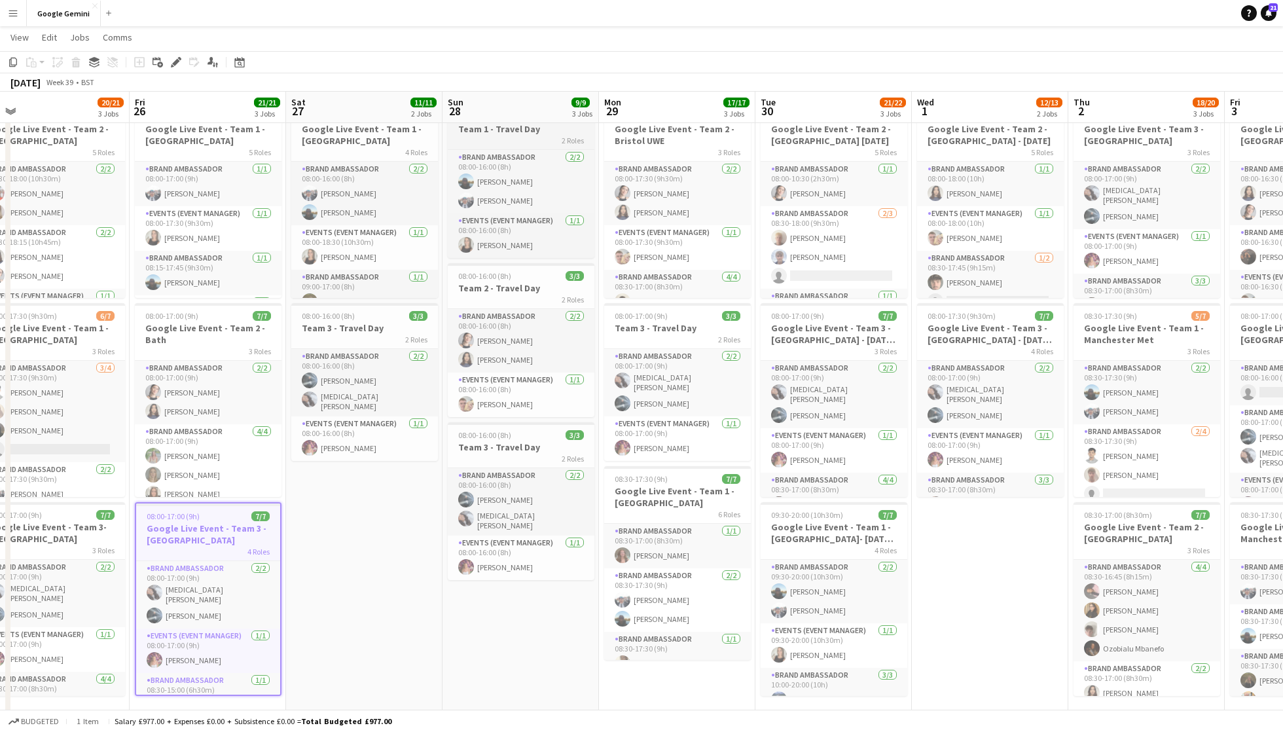
scroll to position [0, 391]
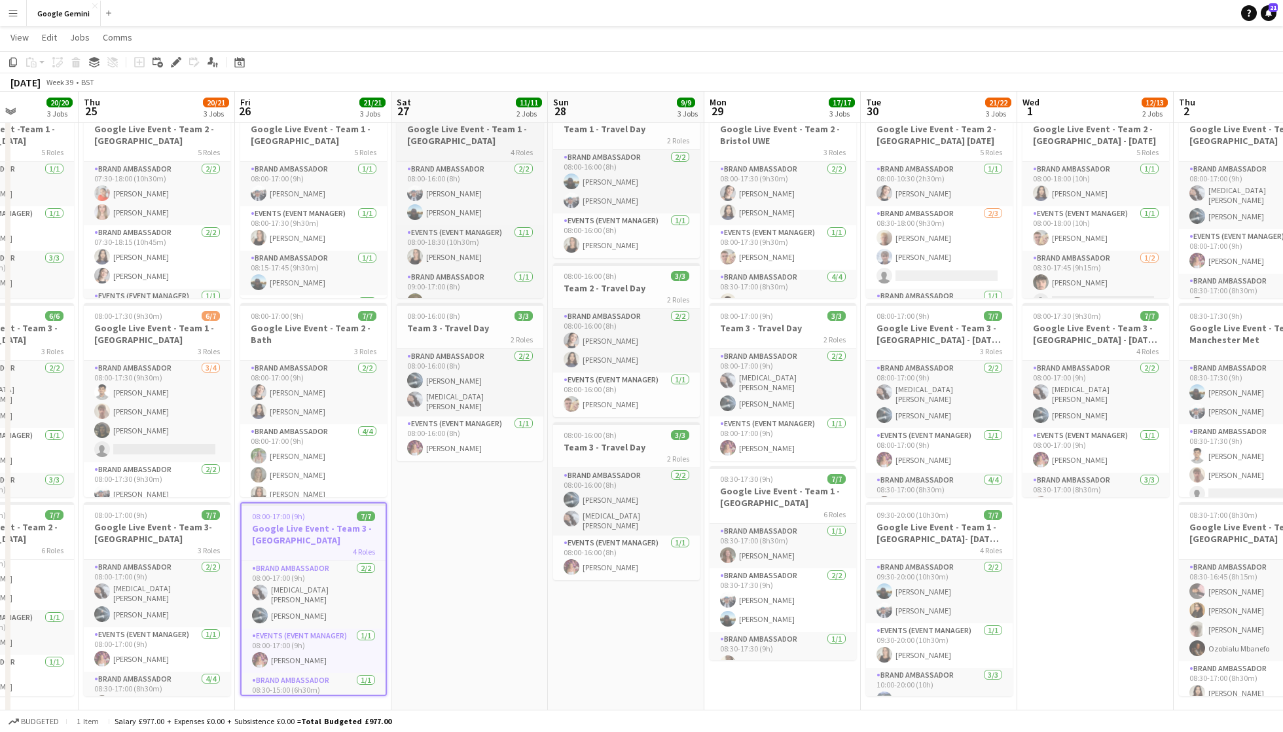
click at [448, 148] on div "4 Roles" at bounding box center [470, 152] width 147 height 10
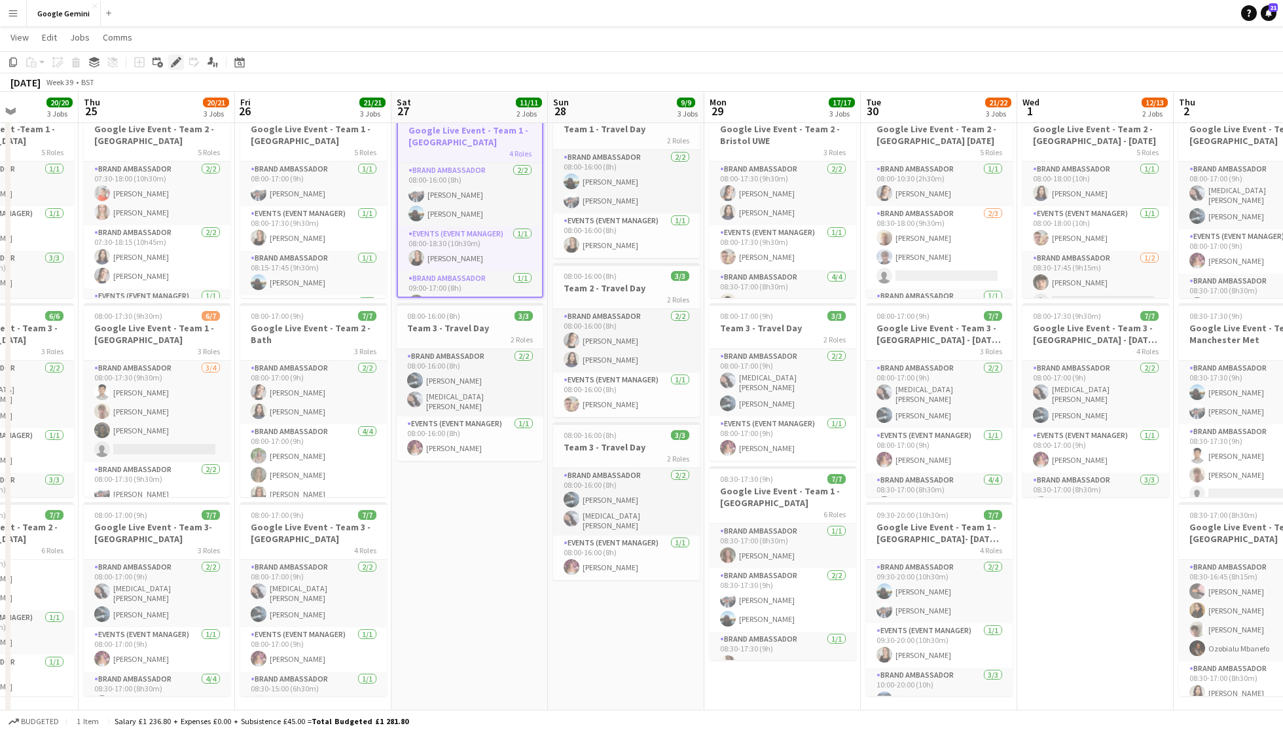
click at [179, 61] on icon "Edit" at bounding box center [176, 62] width 10 height 10
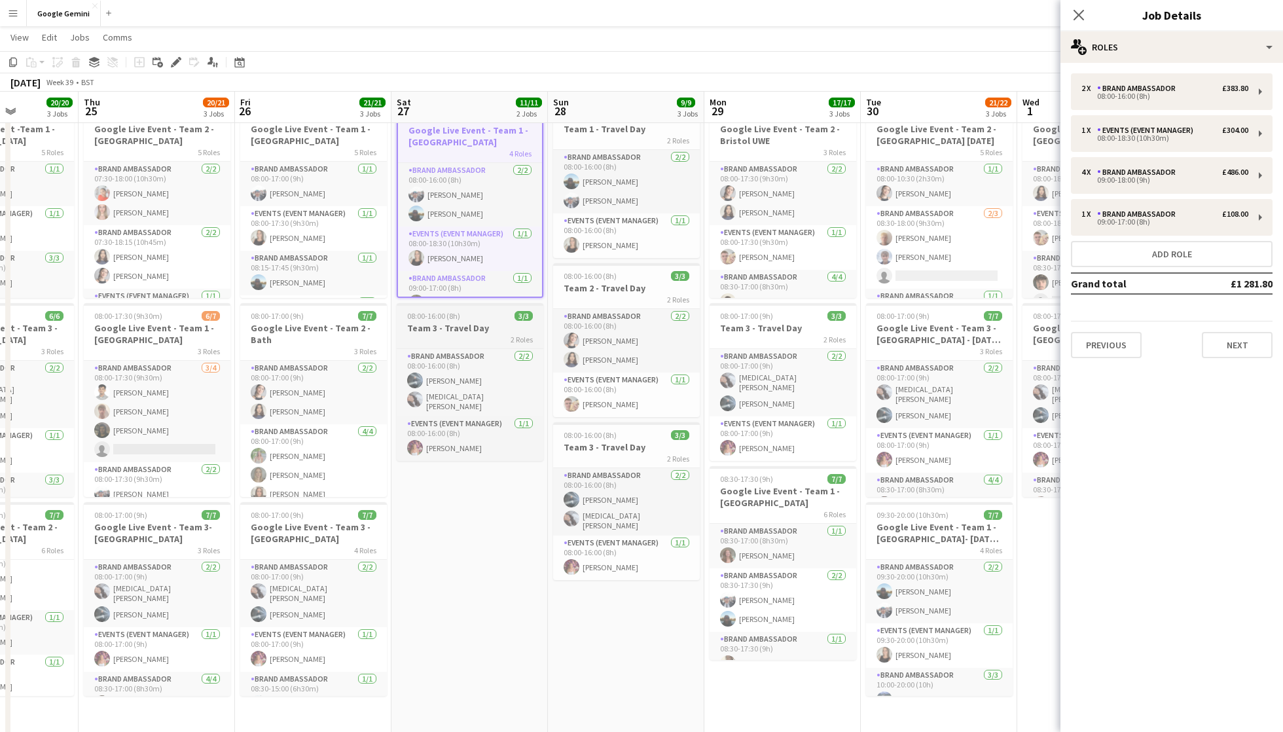
click at [473, 334] on div "2 Roles" at bounding box center [470, 339] width 147 height 10
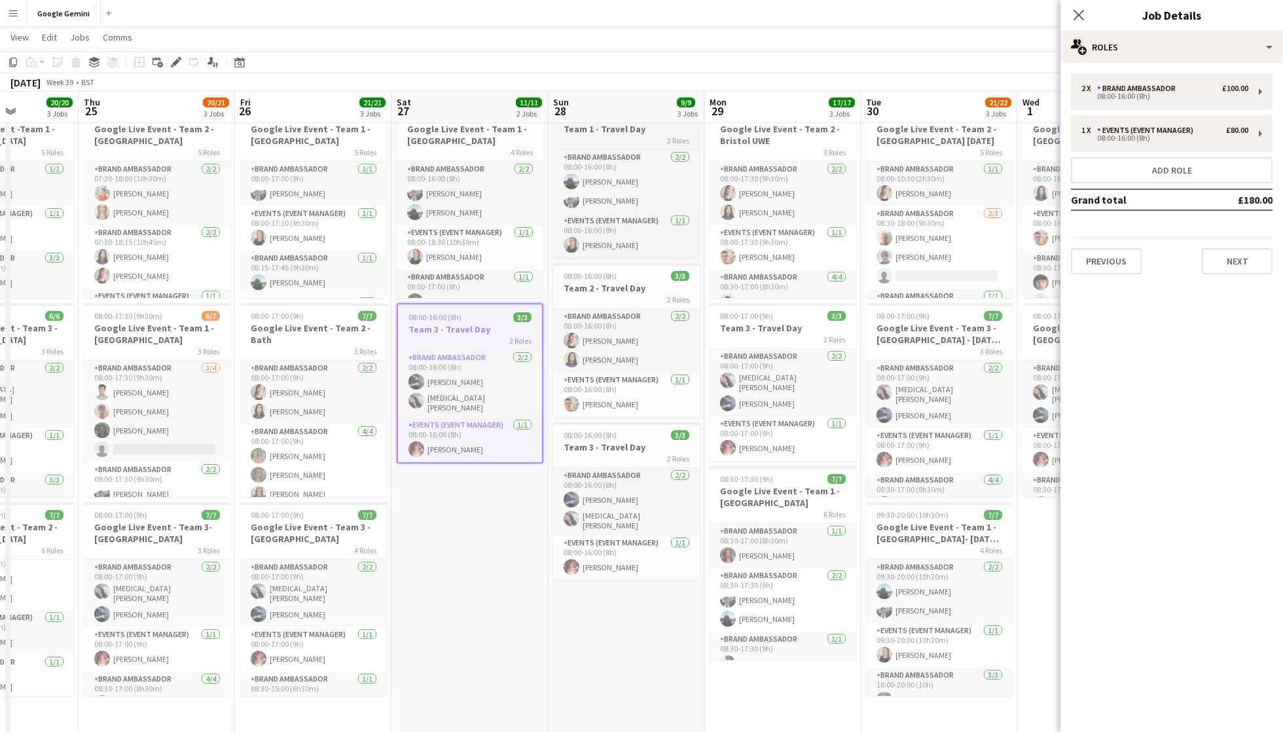
click at [632, 137] on div "2 Roles" at bounding box center [626, 140] width 147 height 10
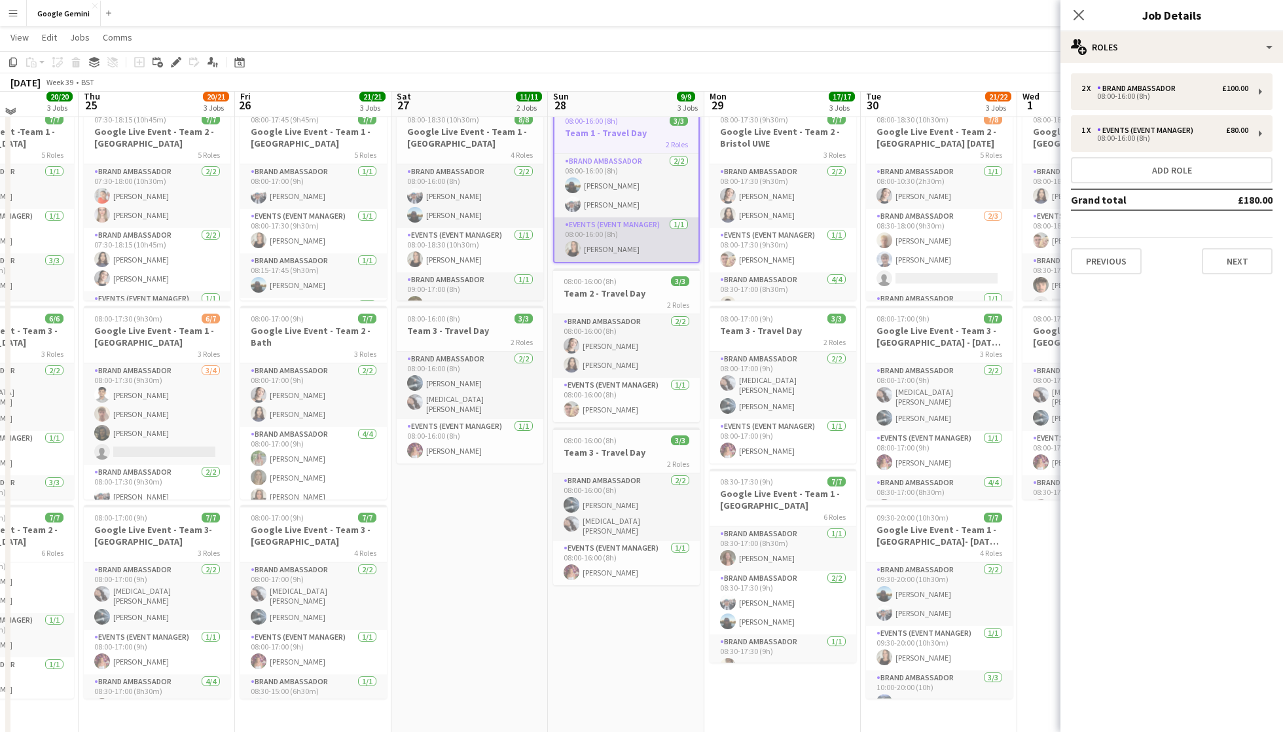
scroll to position [33, 0]
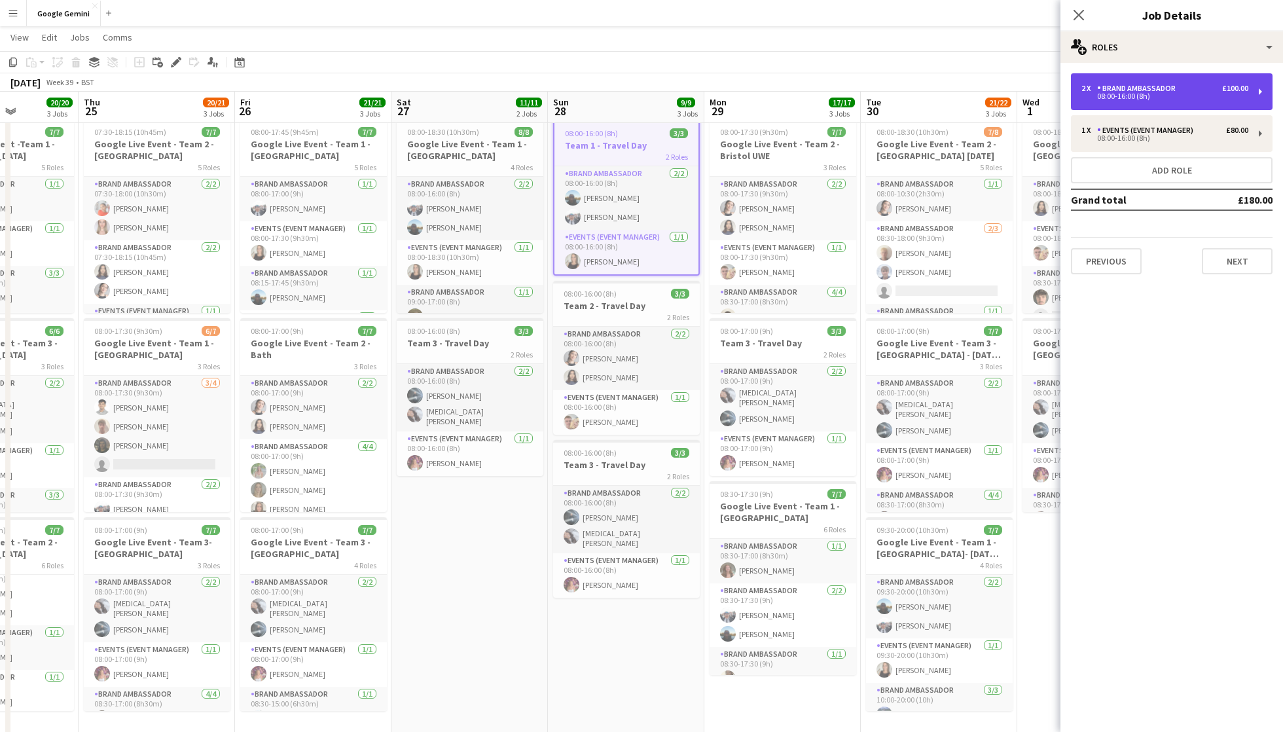
click at [1156, 100] on div "2 x Brand Ambassador £100.00 08:00-16:00 (8h)" at bounding box center [1172, 91] width 202 height 37
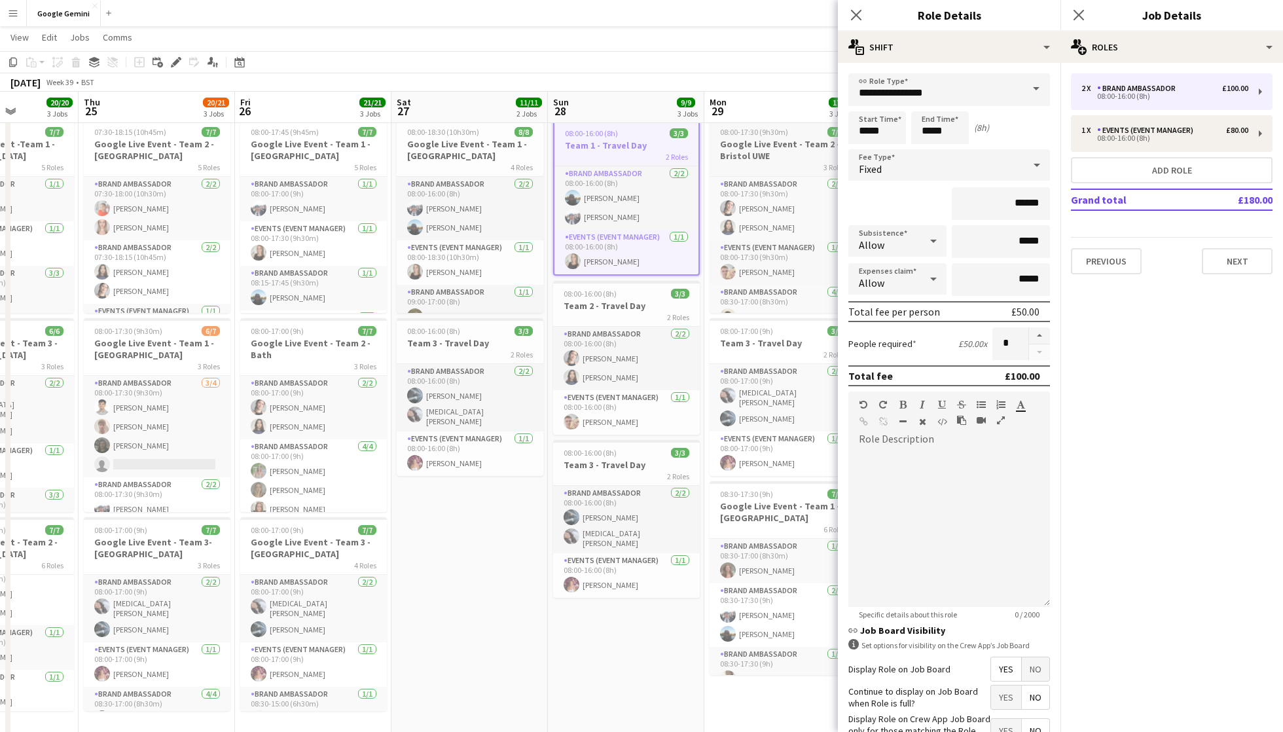
click at [745, 171] on app-job-card "08:00-17:30 (9h30m) 7/7 Google Live Event - Team 2 - Bristol UWE 3 Roles Brand …" at bounding box center [783, 216] width 147 height 194
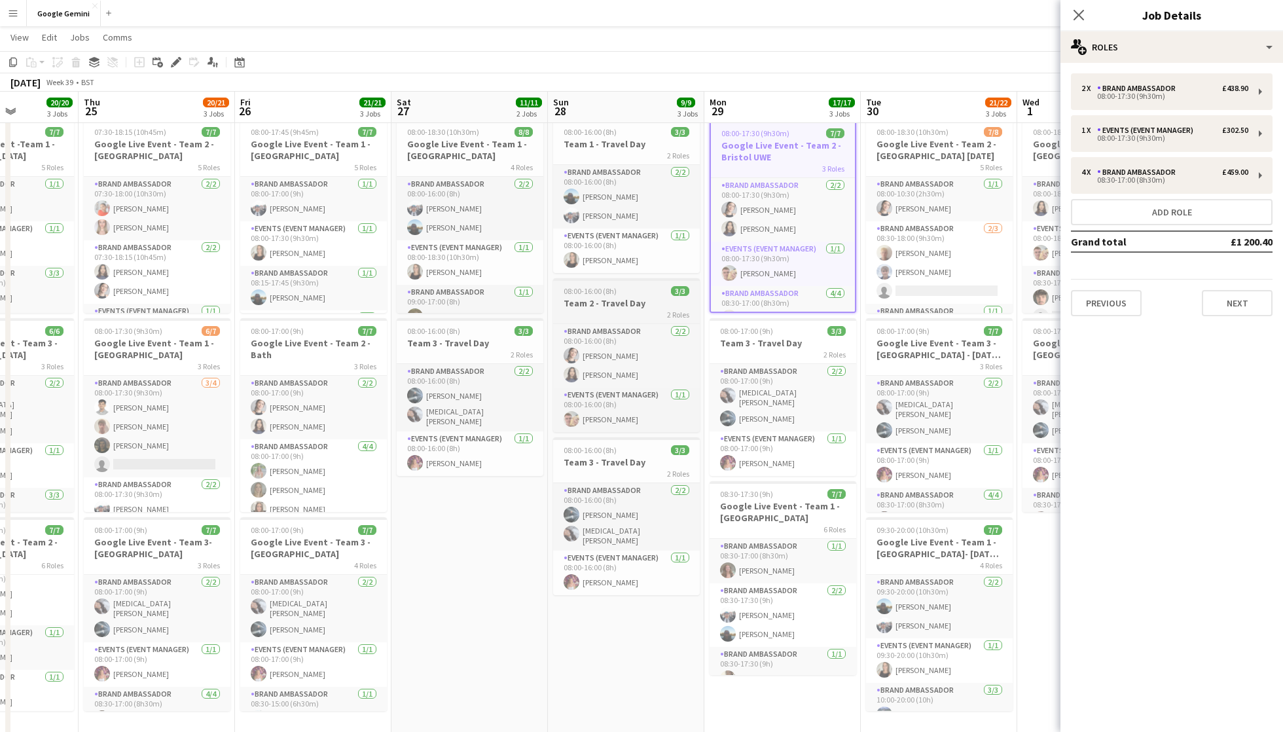
scroll to position [0, 390]
click at [597, 315] on div "2 Roles" at bounding box center [627, 314] width 147 height 10
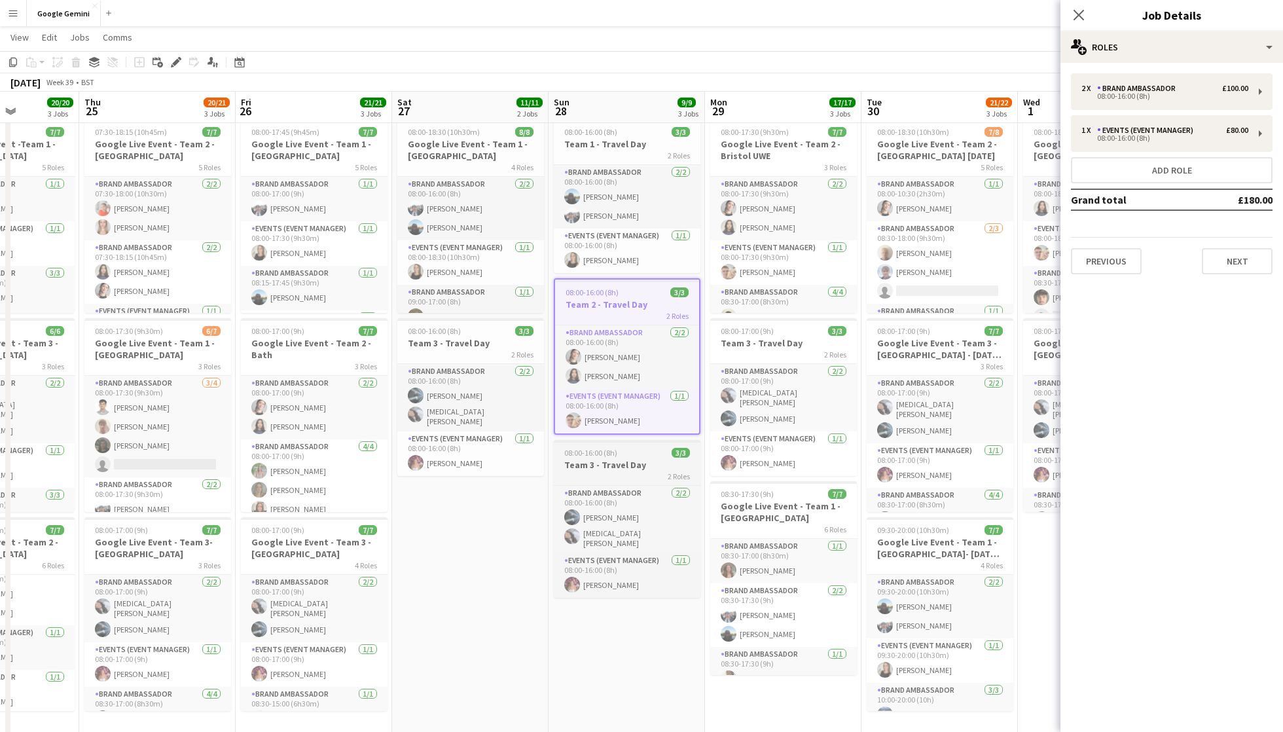
click at [615, 465] on h3 "Team 3 - Travel Day" at bounding box center [627, 465] width 147 height 12
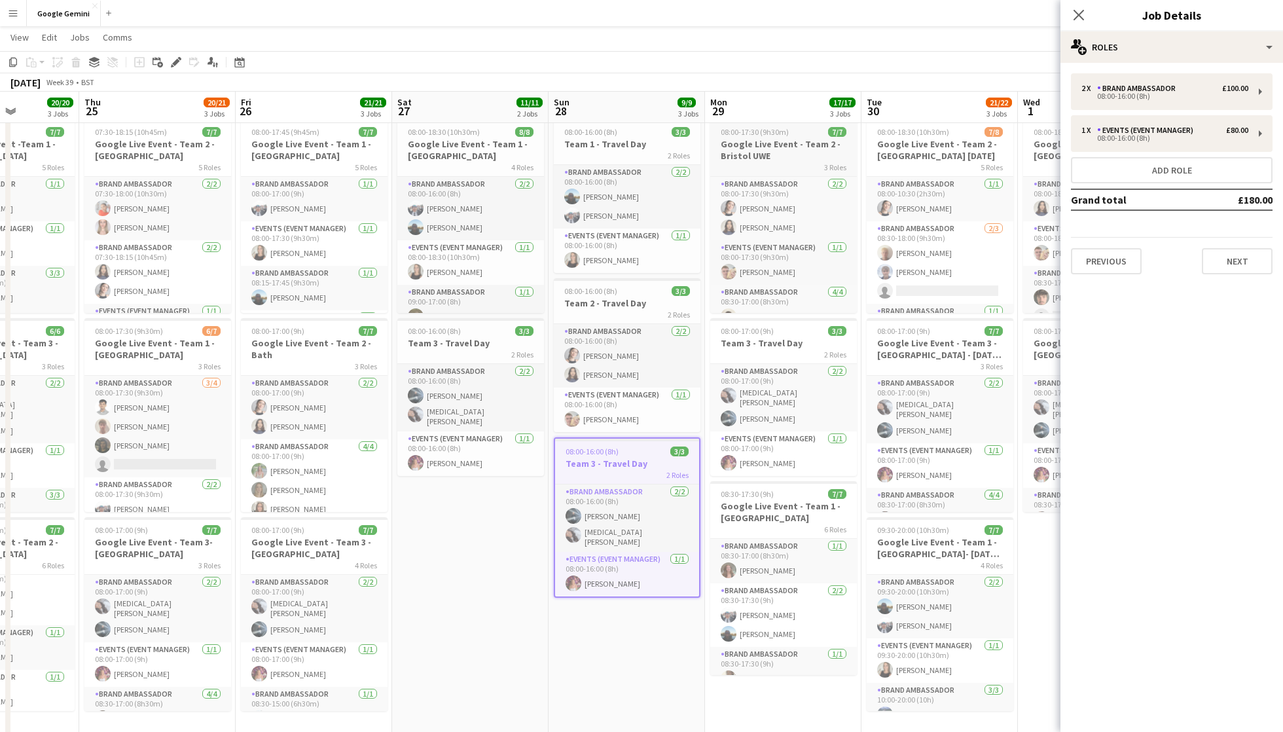
click at [766, 162] on div "3 Roles" at bounding box center [783, 167] width 147 height 10
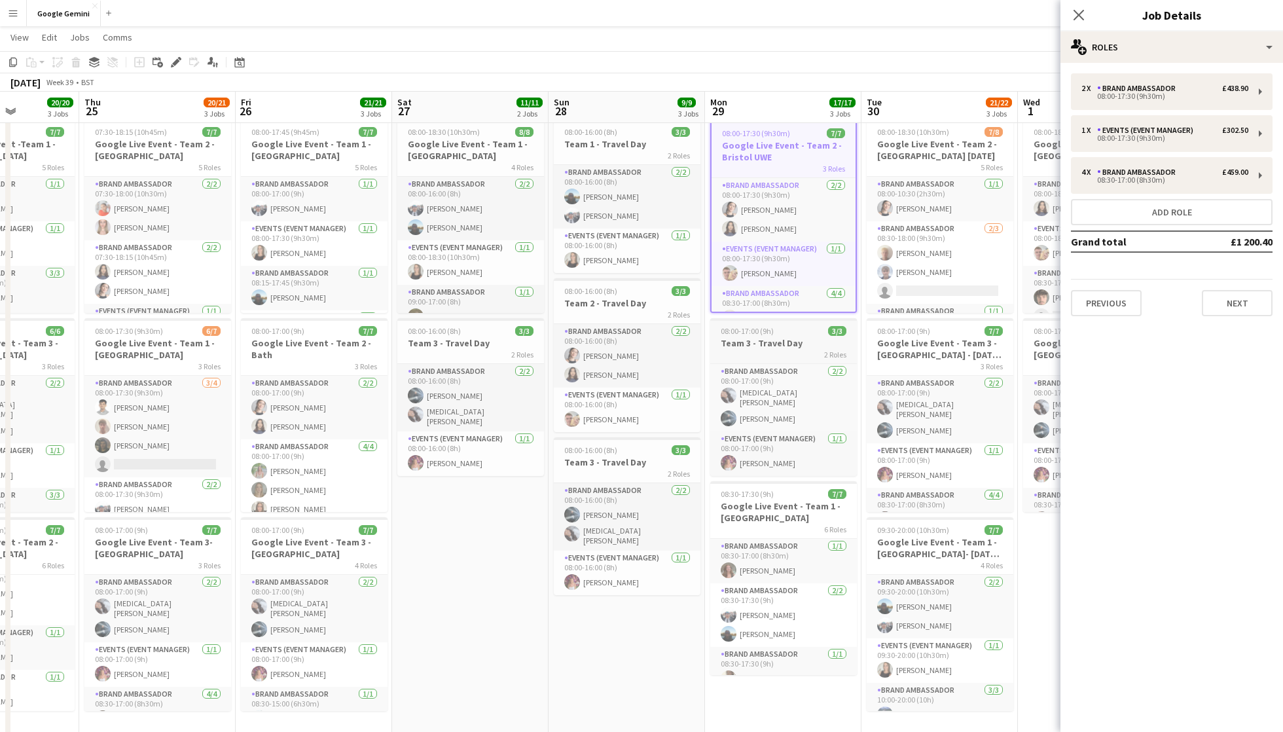
click at [762, 337] on h3 "Team 3 - Travel Day" at bounding box center [783, 343] width 147 height 12
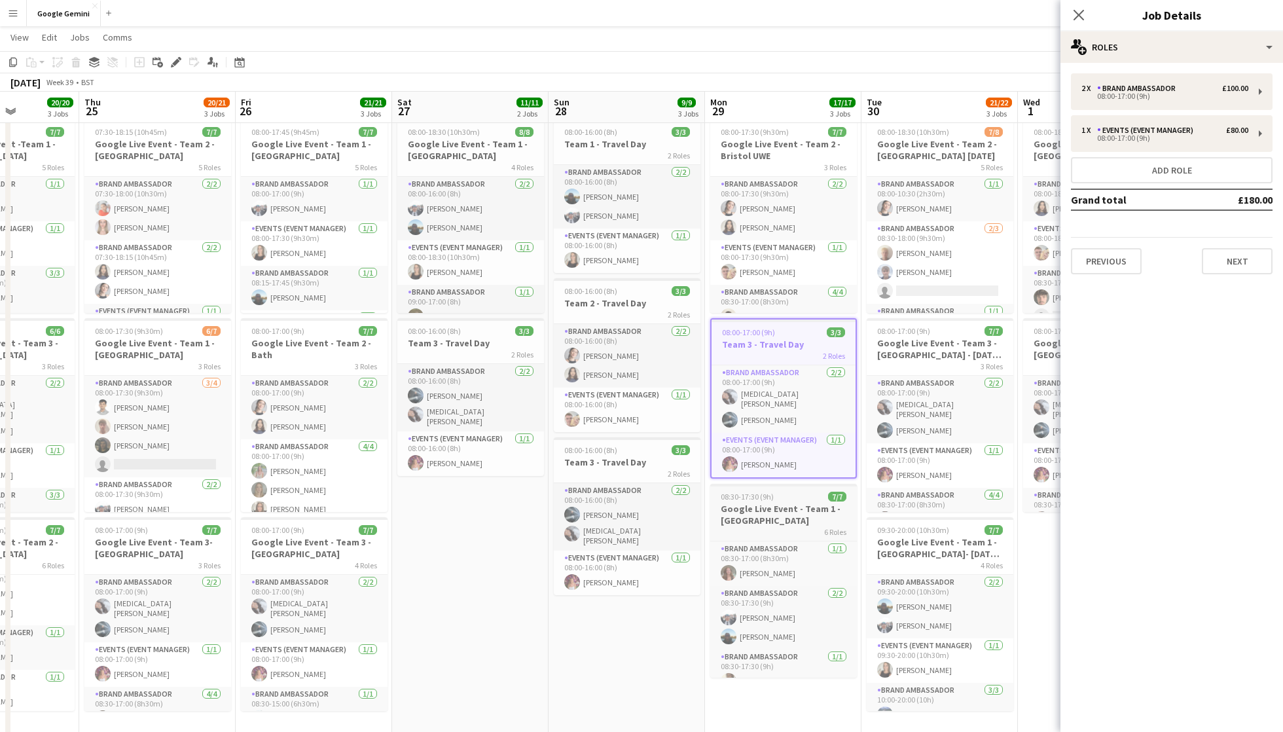
click at [766, 503] on h3 "Google Live Event - Team 1 - [GEOGRAPHIC_DATA]" at bounding box center [783, 515] width 147 height 24
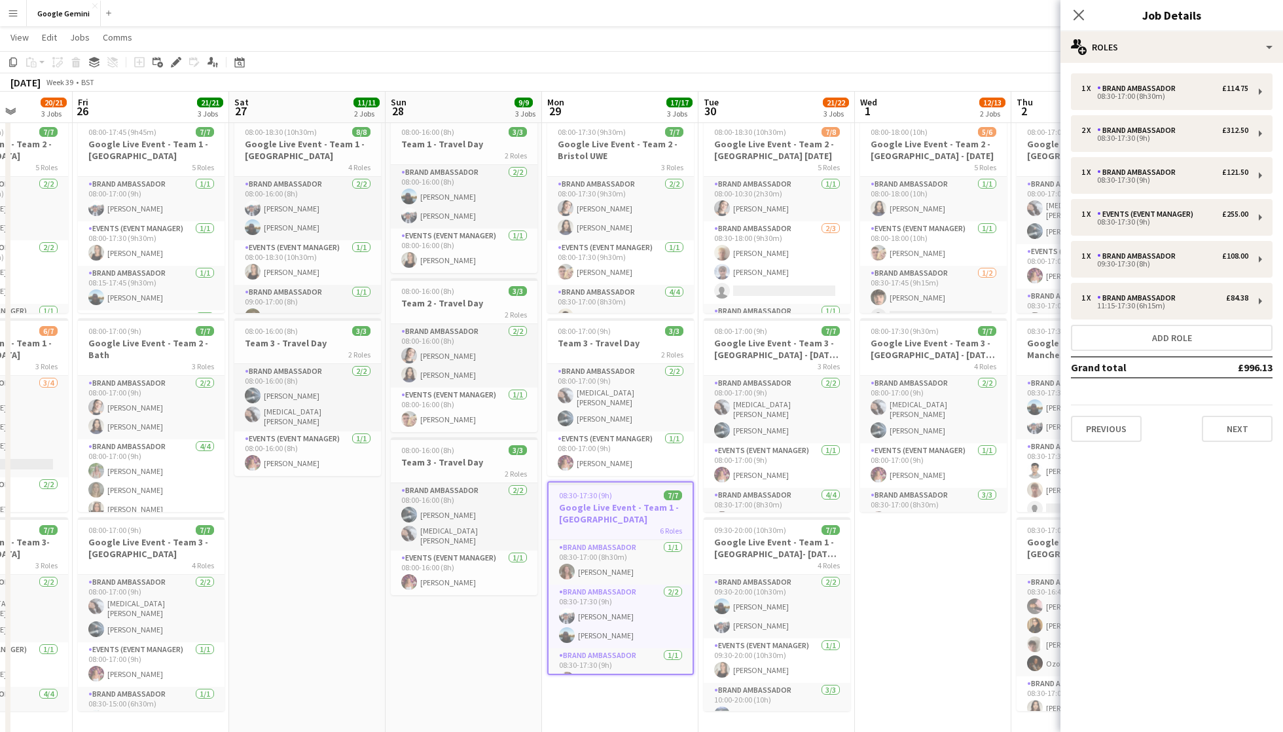
scroll to position [0, 556]
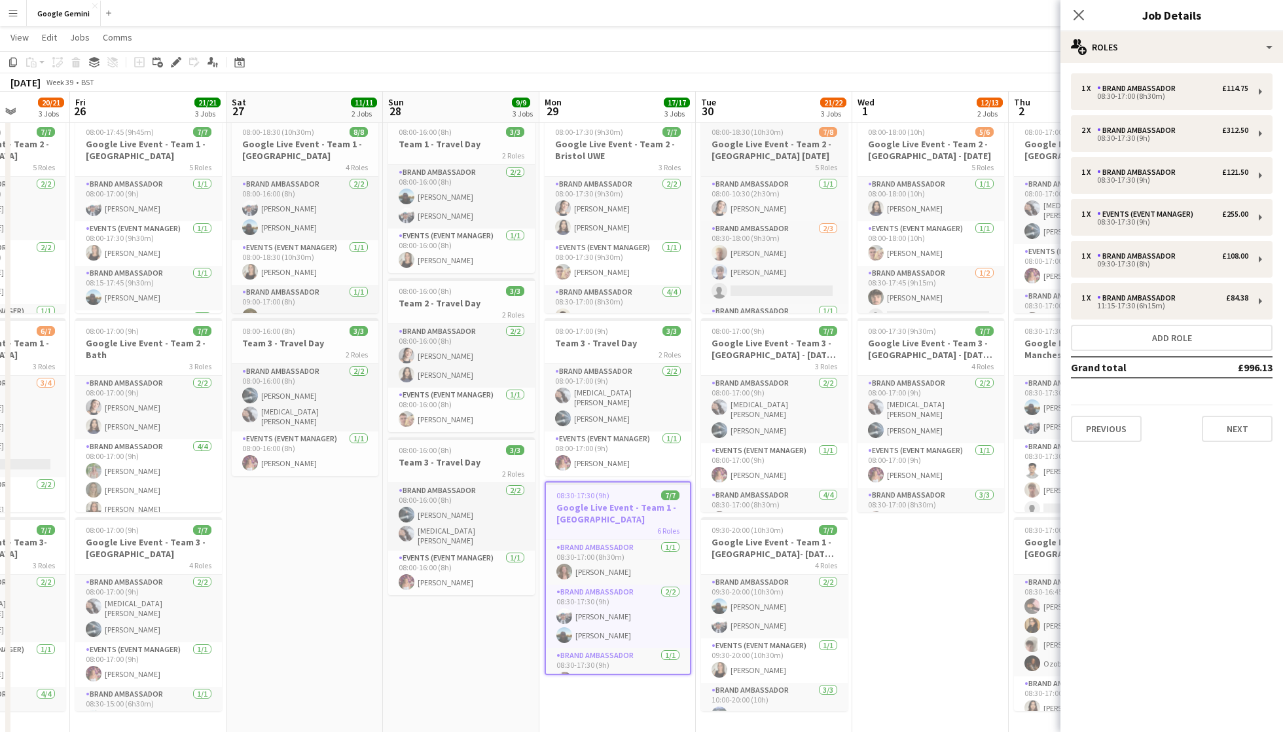
click at [745, 162] on div "5 Roles" at bounding box center [774, 167] width 147 height 10
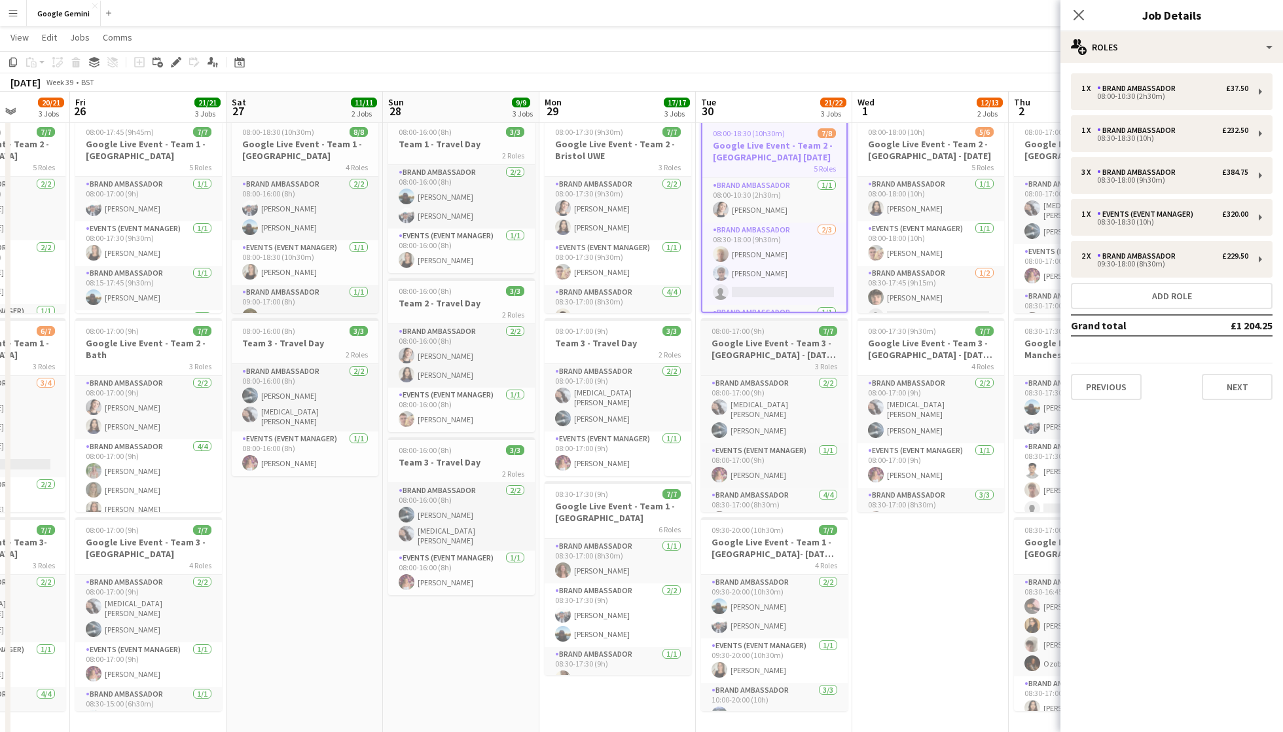
click at [745, 348] on h3 "Google Live Event - Team 3 - [GEOGRAPHIC_DATA] - [DATE] 1st" at bounding box center [774, 349] width 147 height 24
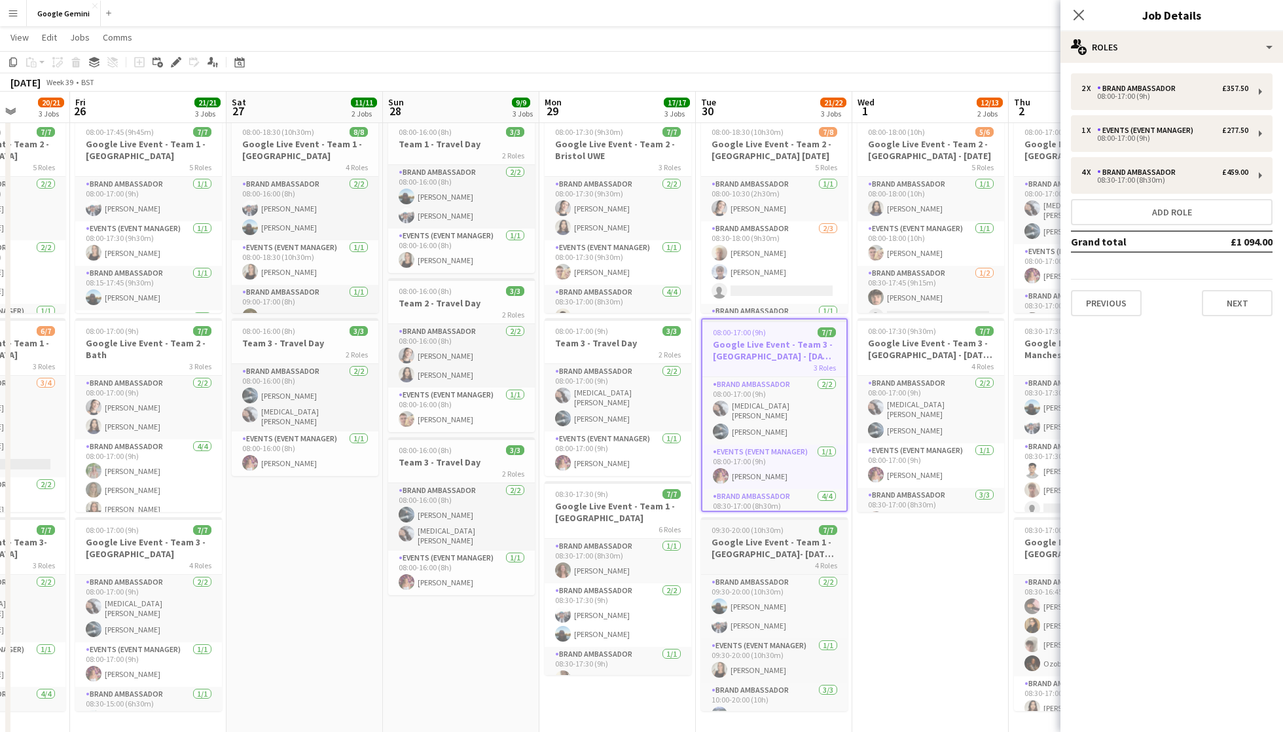
click at [768, 541] on h3 "Google Live Event - Team 1 - [GEOGRAPHIC_DATA]- [DATE] 1st" at bounding box center [774, 548] width 147 height 24
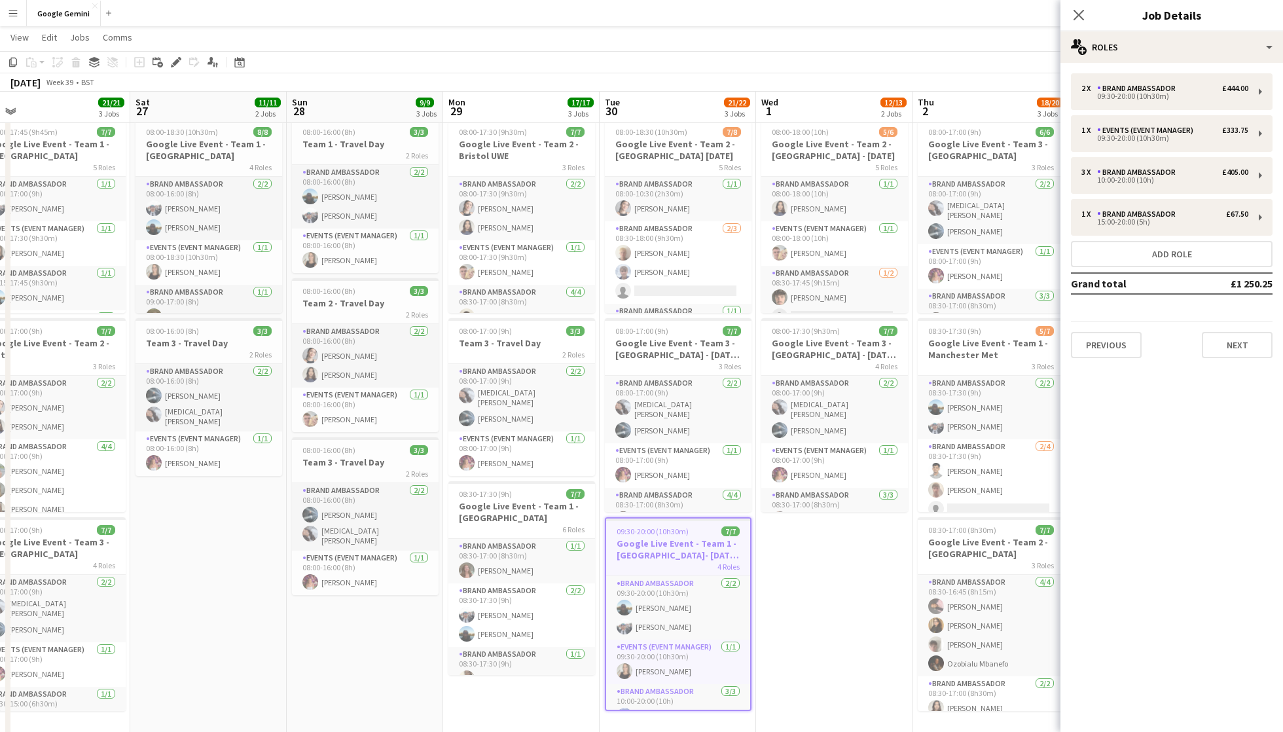
scroll to position [0, 354]
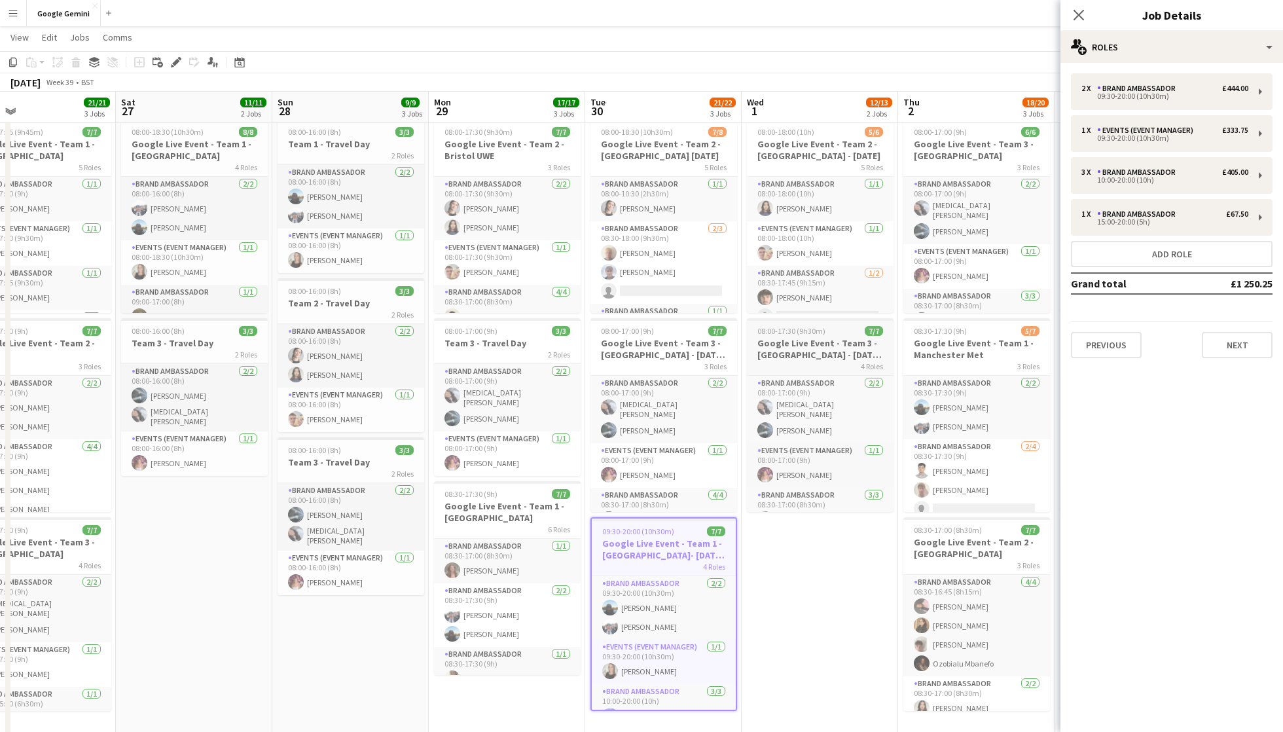
click at [815, 345] on h3 "Google Live Event - Team 3 - [GEOGRAPHIC_DATA] - [DATE] 30th" at bounding box center [820, 349] width 147 height 24
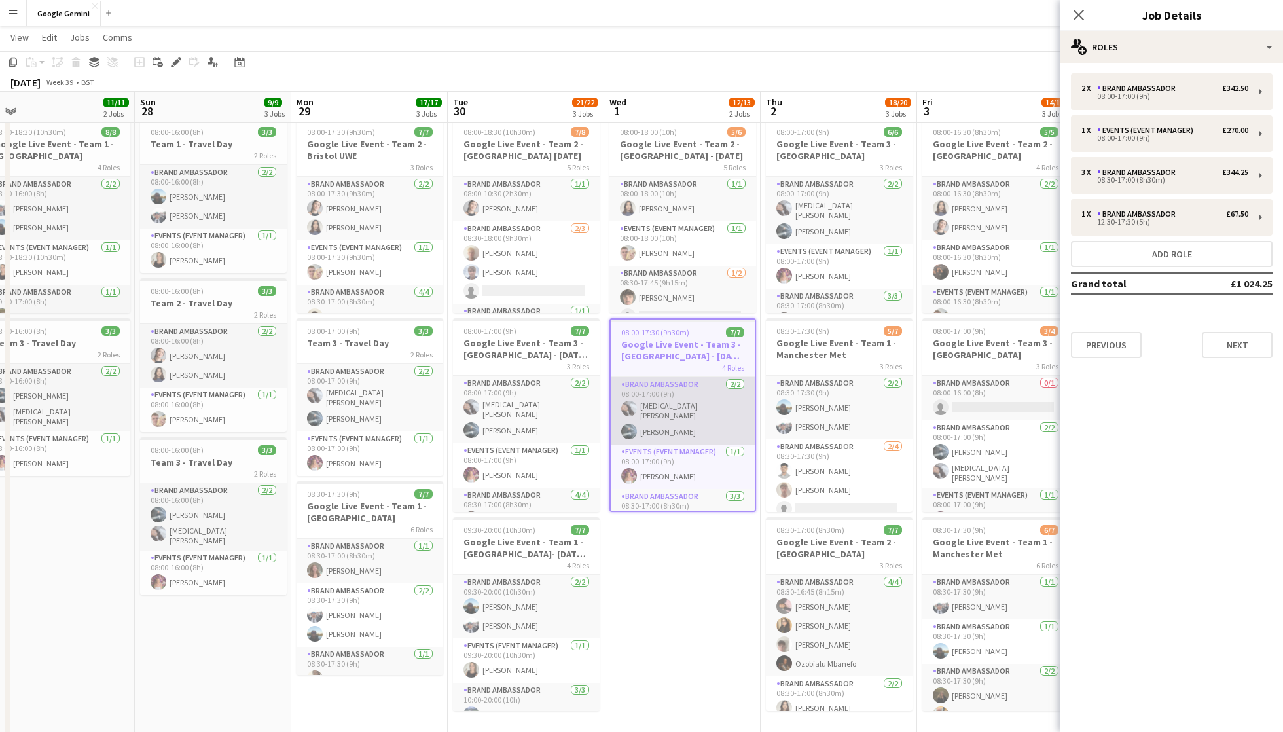
scroll to position [0, 492]
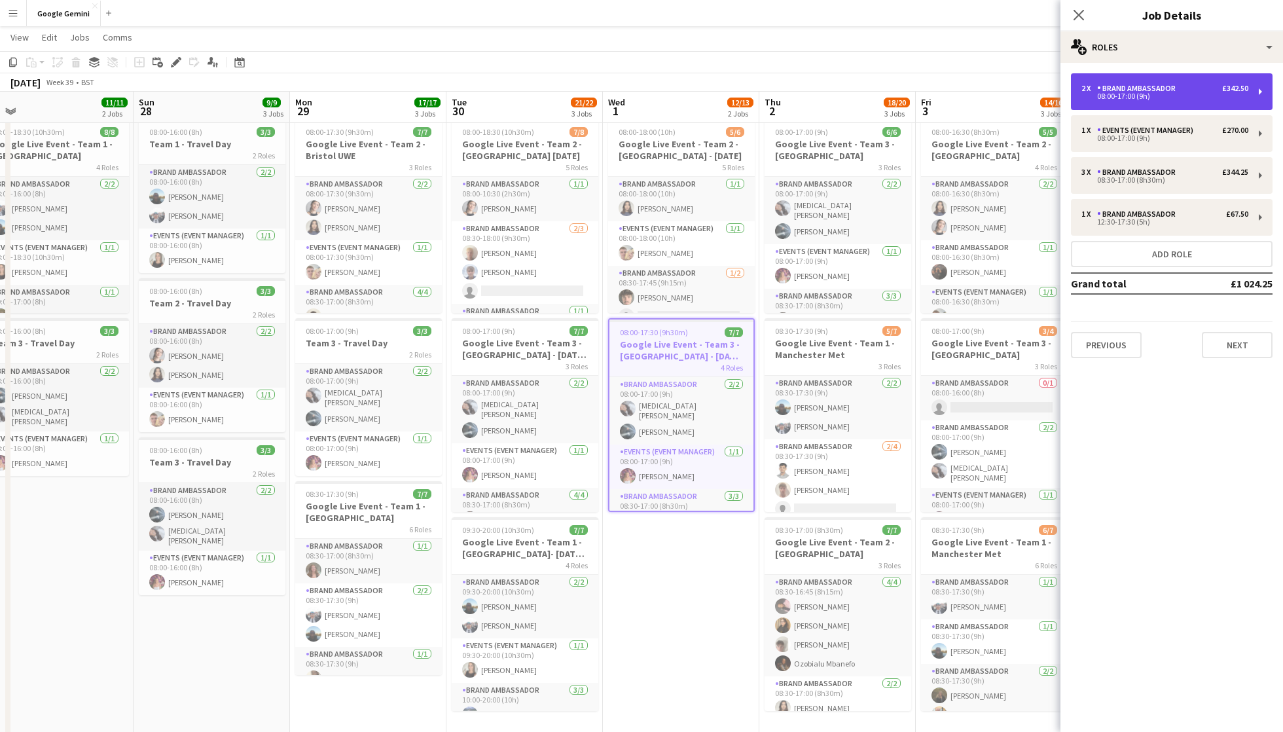
click at [1184, 100] on div "2 x Brand Ambassador £342.50 08:00-17:00 (9h)" at bounding box center [1172, 91] width 202 height 37
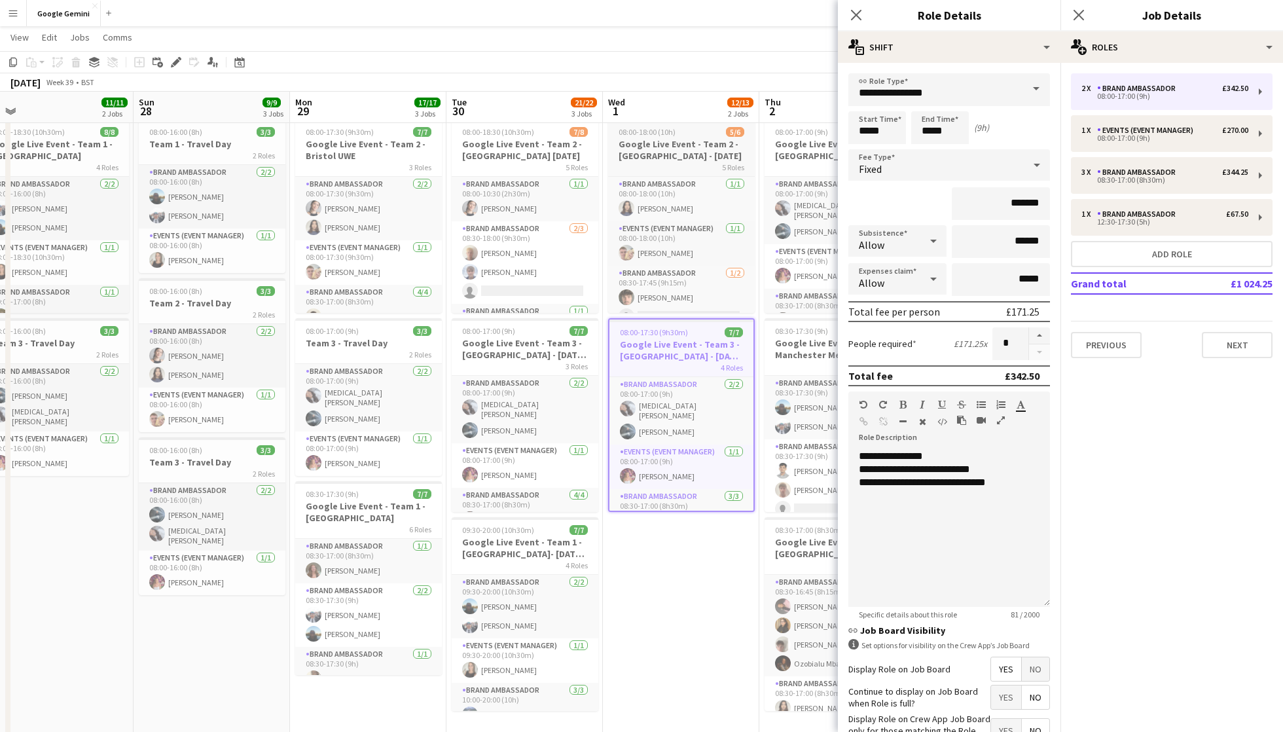
click at [689, 143] on h3 "Google Live Event - Team 2 - [GEOGRAPHIC_DATA] - [DATE]" at bounding box center [681, 150] width 147 height 24
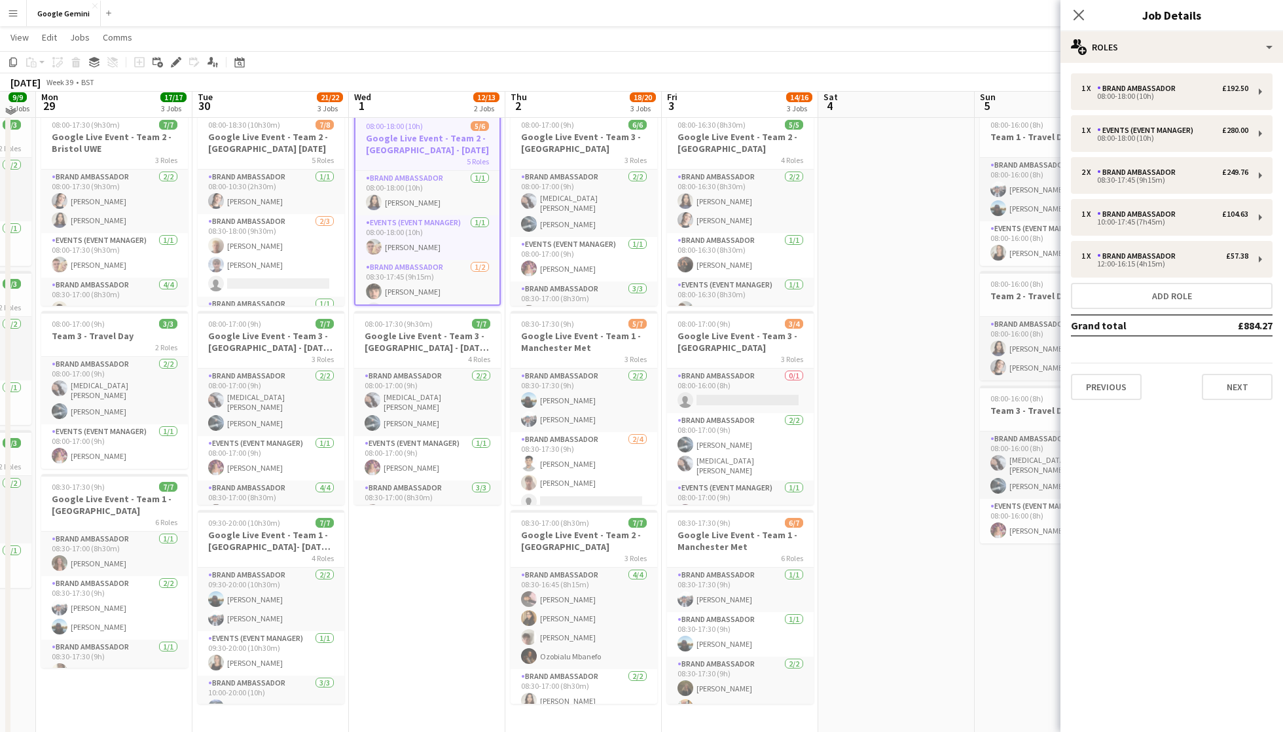
scroll to position [35, 0]
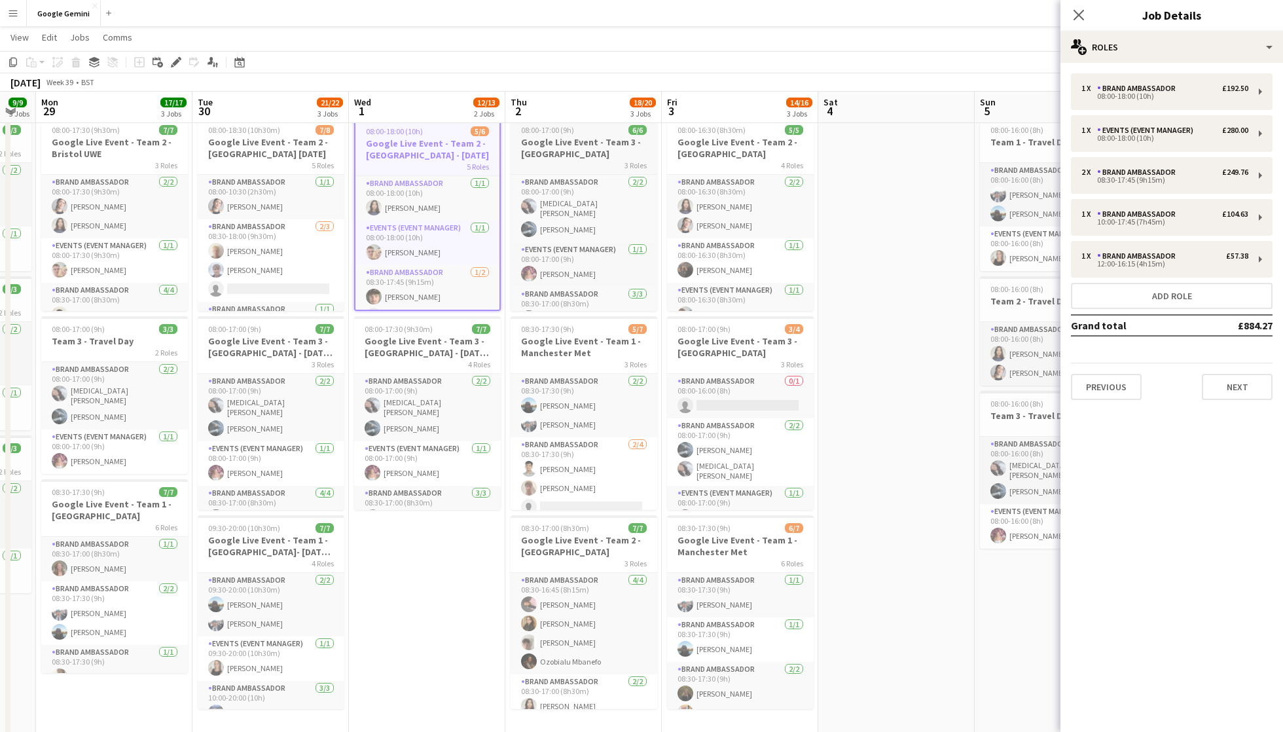
click at [553, 160] on div "3 Roles" at bounding box center [584, 165] width 147 height 10
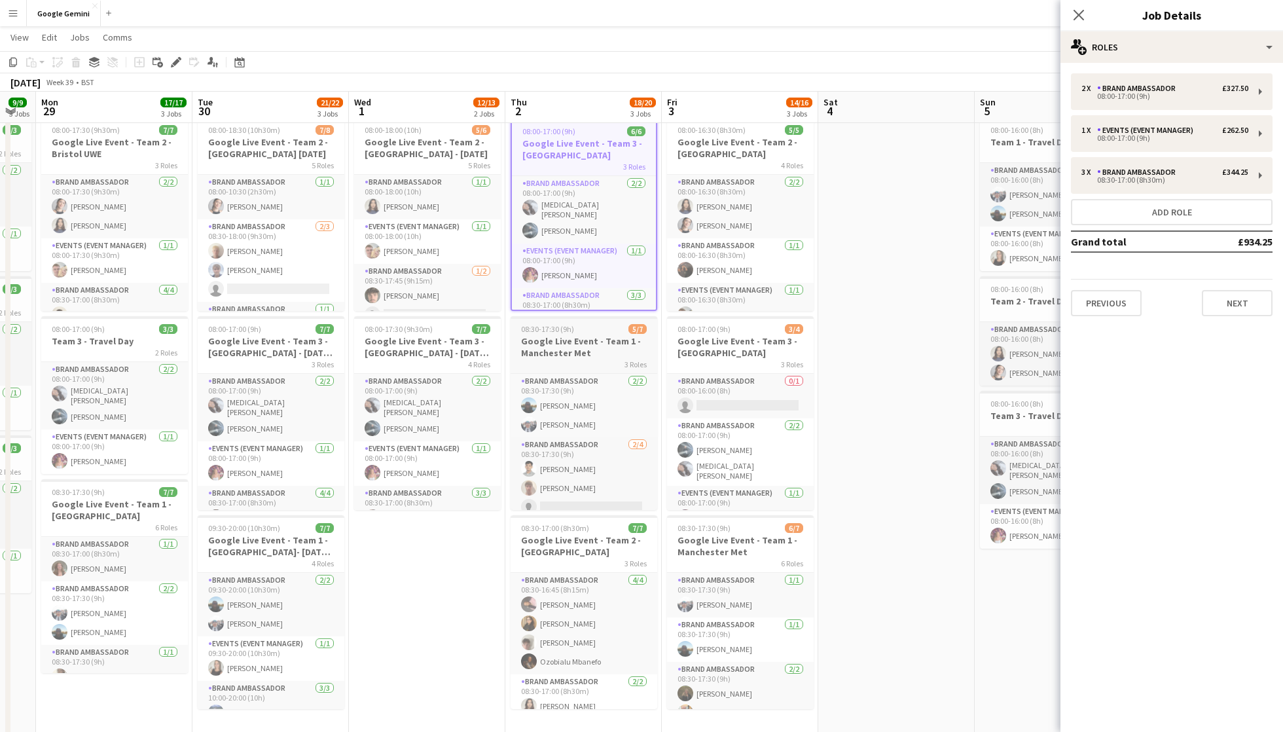
click at [567, 359] on div "3 Roles" at bounding box center [584, 364] width 147 height 10
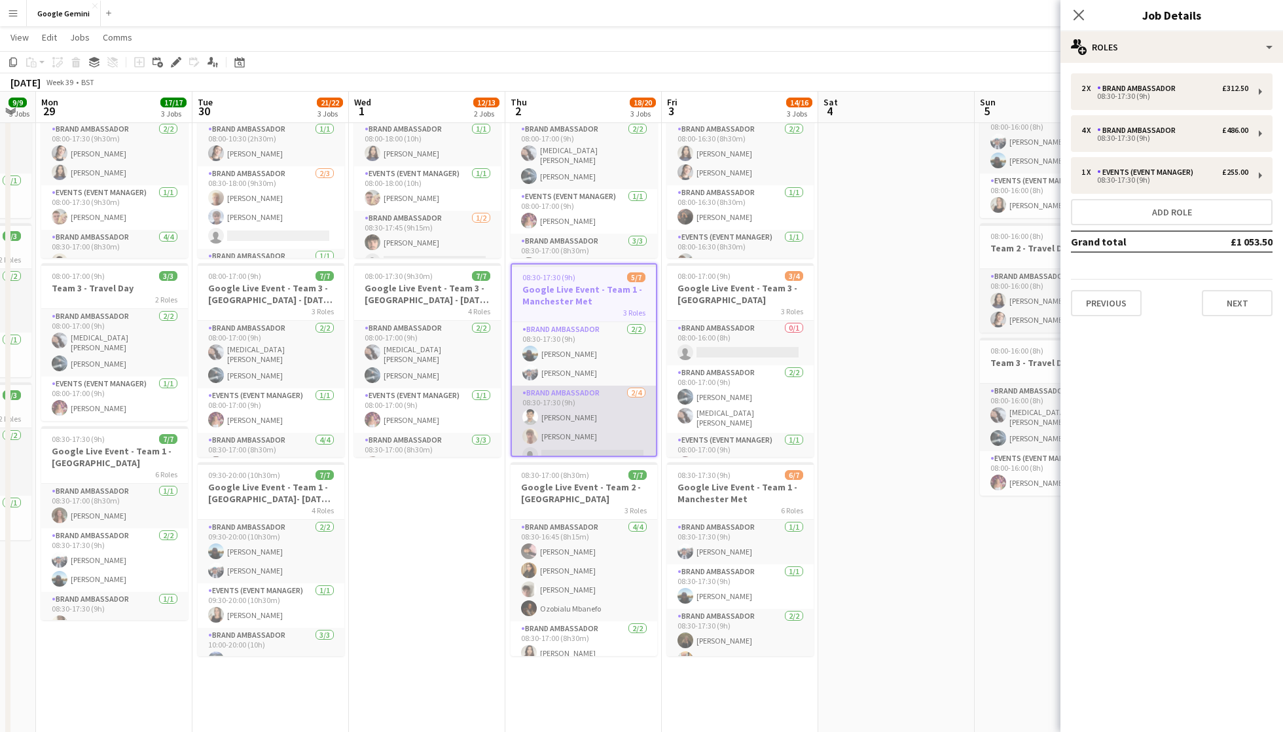
scroll to position [0, 0]
click at [173, 64] on icon "Edit" at bounding box center [176, 62] width 10 height 10
click at [573, 505] on div "3 Roles" at bounding box center [584, 510] width 147 height 10
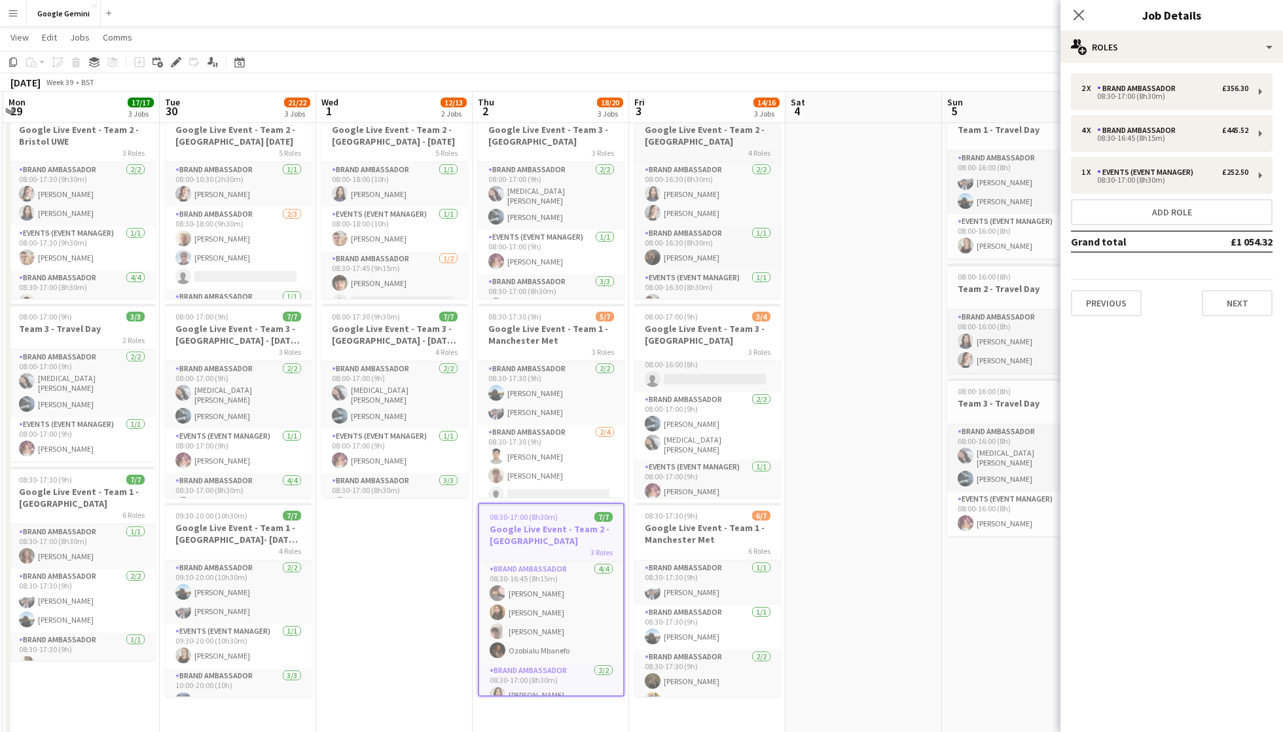
click at [694, 137] on h3 "Google Live Event - Team 2 - [GEOGRAPHIC_DATA]" at bounding box center [707, 136] width 147 height 24
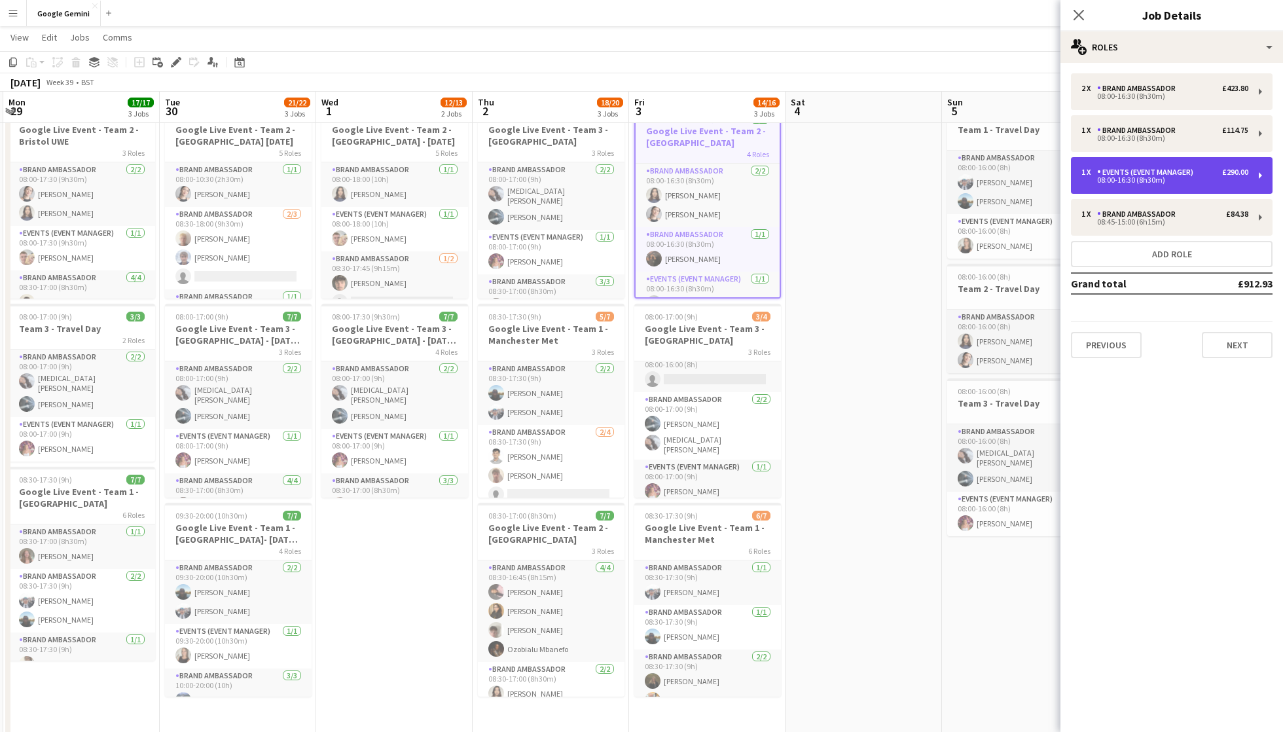
click at [1201, 187] on div "1 x Events (Event Manager) £290.00 08:00-16:30 (8h30m)" at bounding box center [1172, 175] width 202 height 37
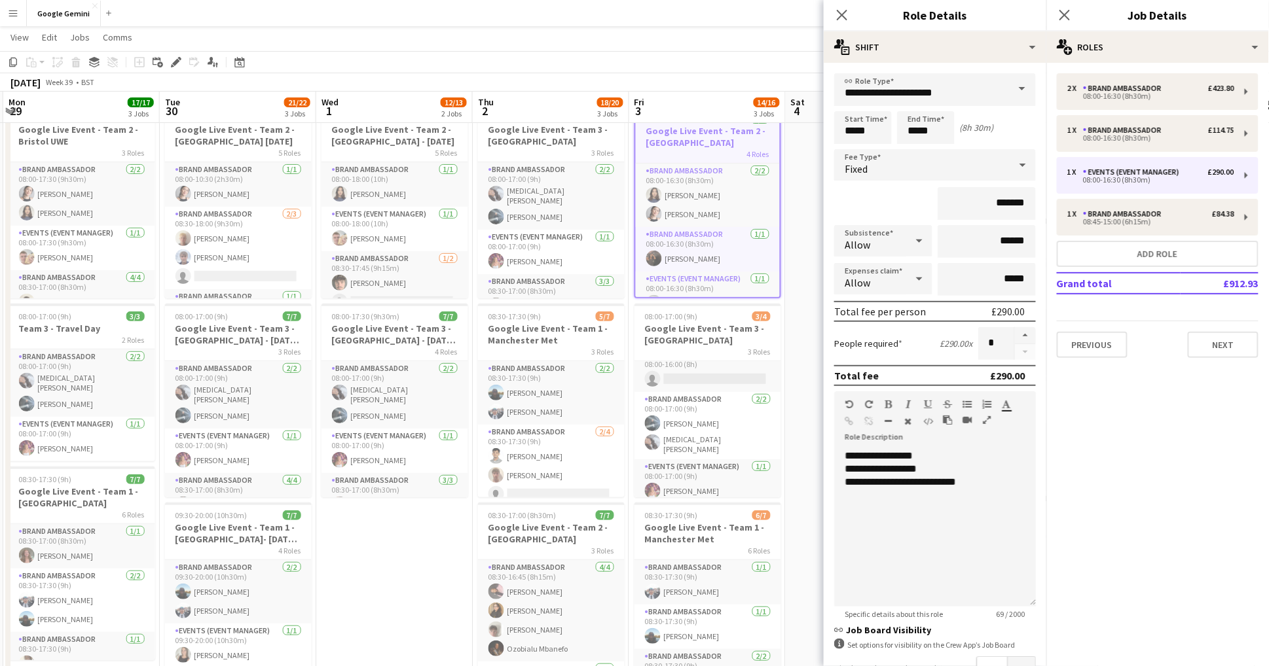
click at [414, 613] on app-date-cell "08:00-18:00 (10h) 5/6 Google Live Event - Team 2 - Imperial London - [DATE] 5 R…" at bounding box center [394, 542] width 156 height 884
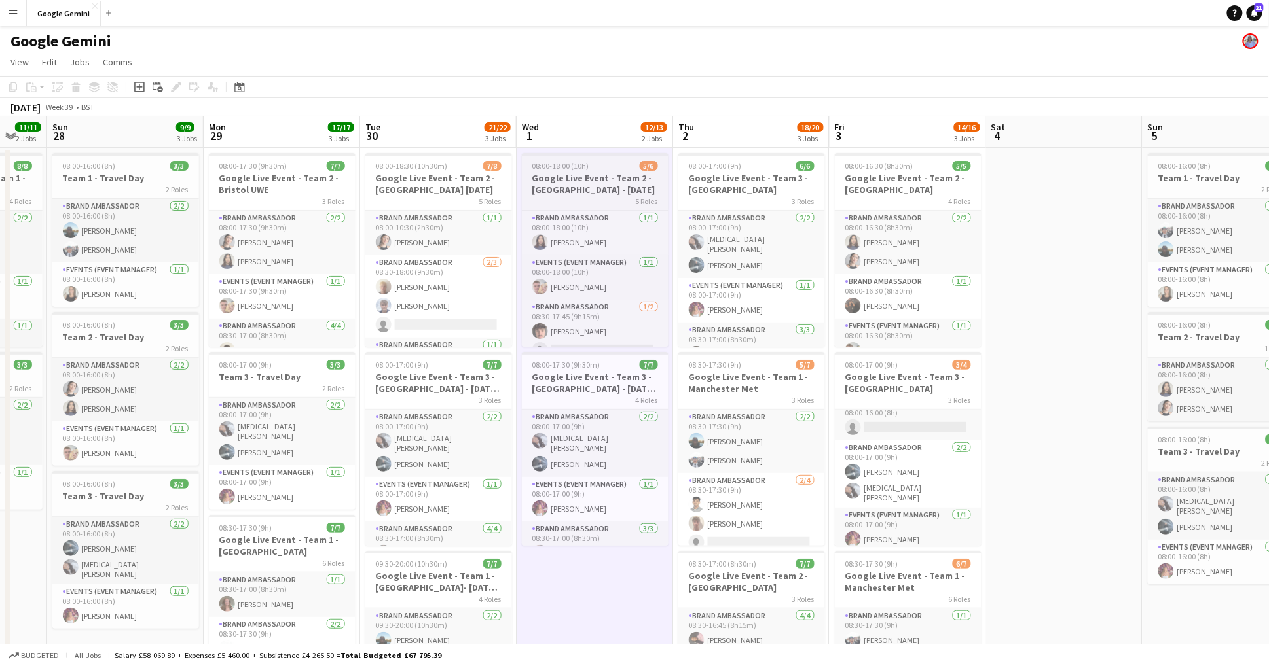
click at [610, 187] on h3 "Google Live Event - Team 2 - [GEOGRAPHIC_DATA] - [DATE]" at bounding box center [595, 184] width 147 height 24
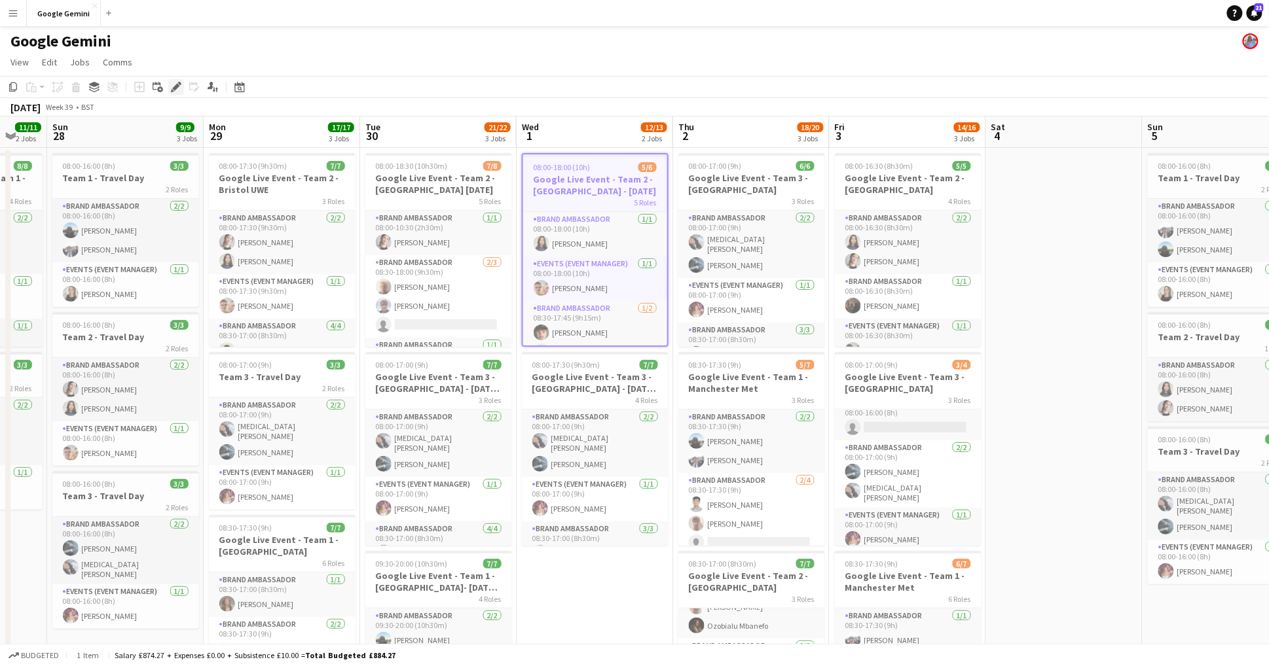
click at [173, 89] on icon at bounding box center [175, 87] width 7 height 7
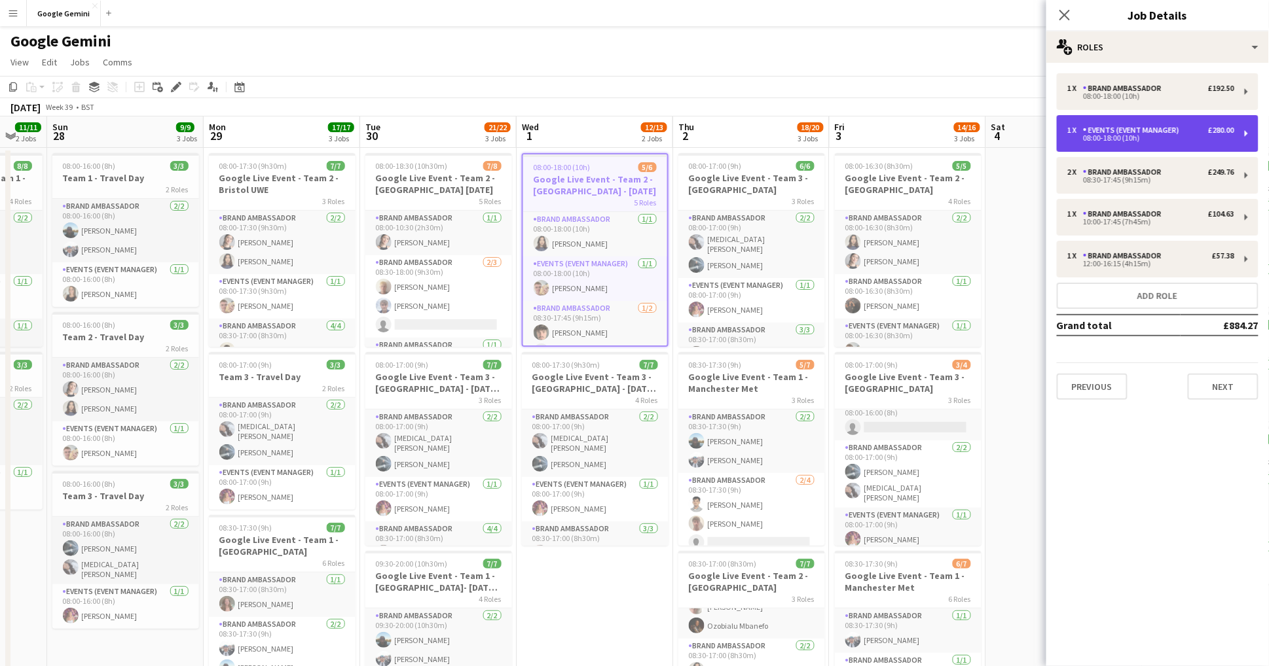
click at [1171, 136] on div "08:00-18:00 (10h)" at bounding box center [1150, 138] width 167 height 7
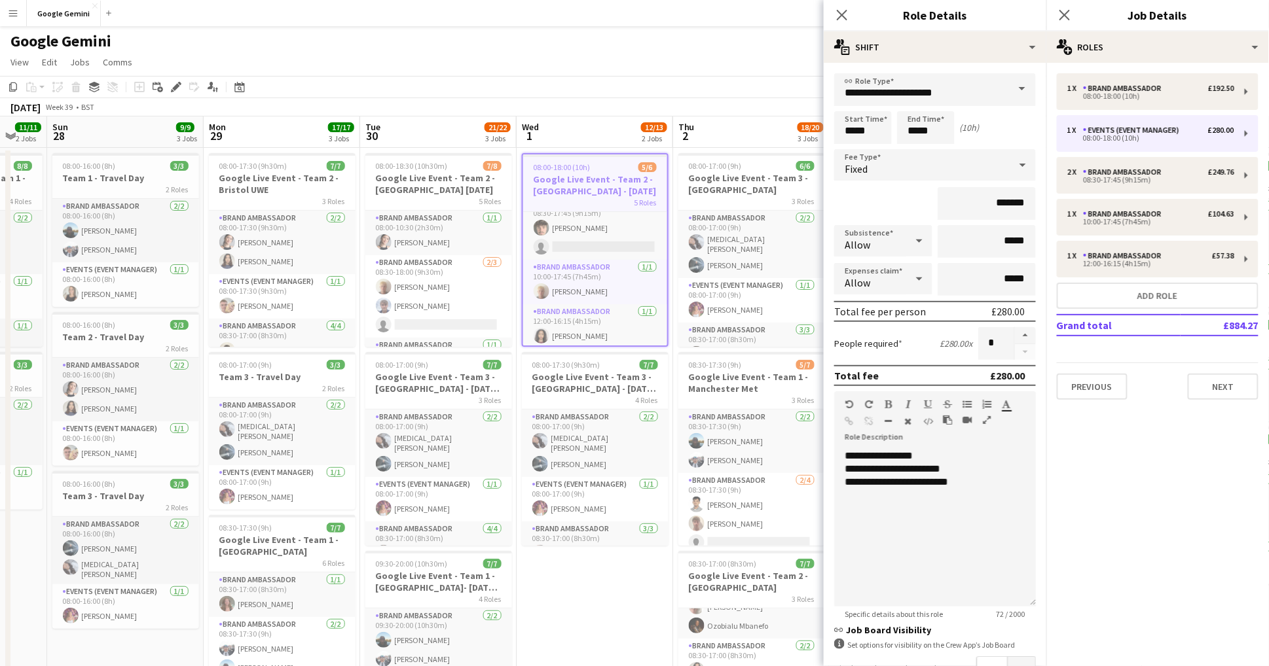
click at [622, 582] on app-date-cell "08:00-18:00 (10h) 5/6 Google Live Event - Team 2 - Imperial London - [DATE] 5 R…" at bounding box center [595, 590] width 156 height 884
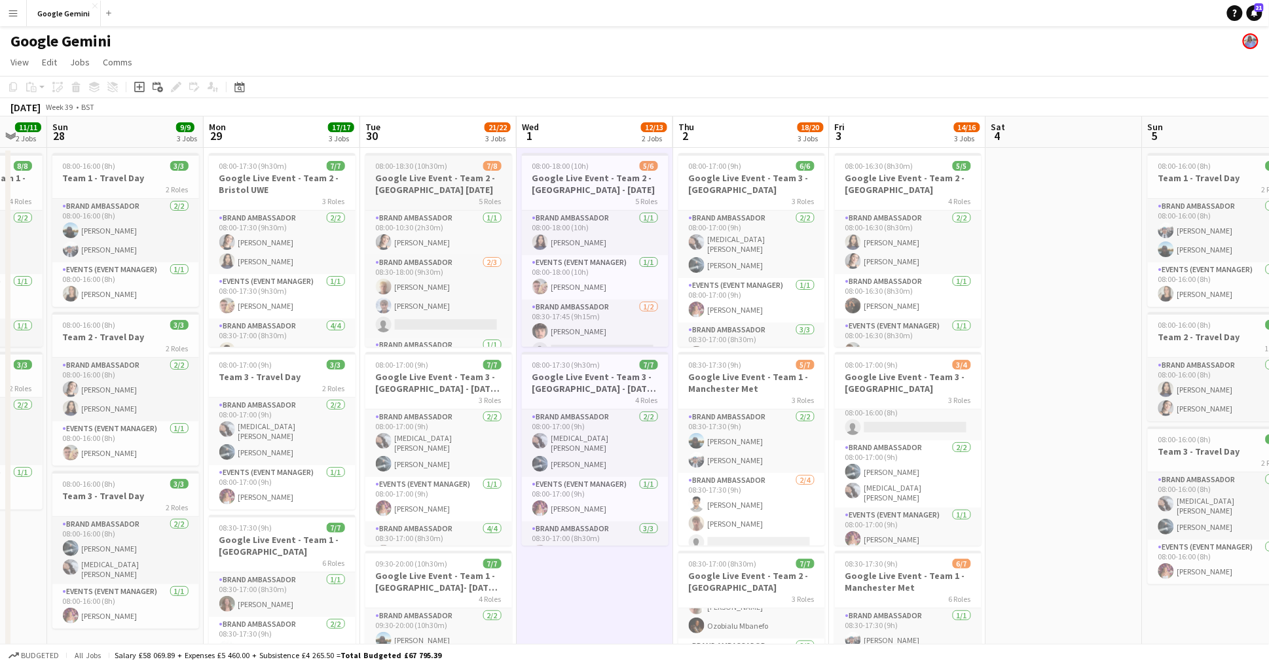
click at [435, 183] on h3 "Google Live Event - Team 2 - [GEOGRAPHIC_DATA] [DATE]" at bounding box center [438, 184] width 147 height 24
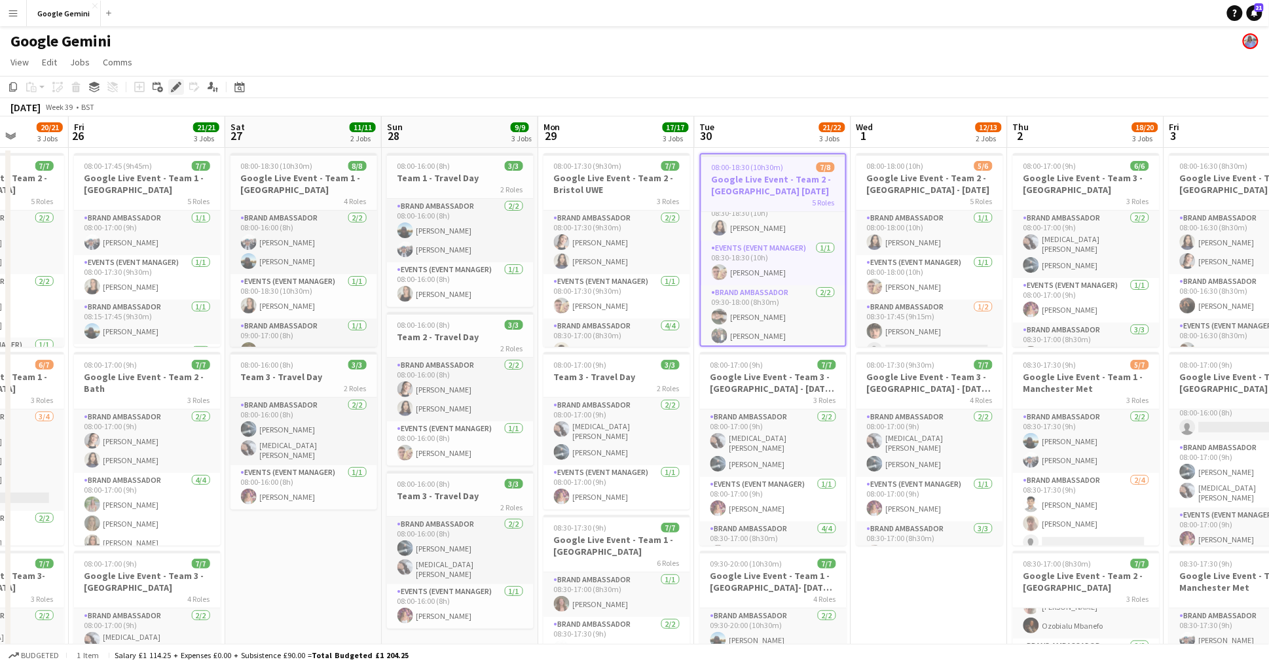
click at [177, 84] on icon at bounding box center [175, 87] width 7 height 7
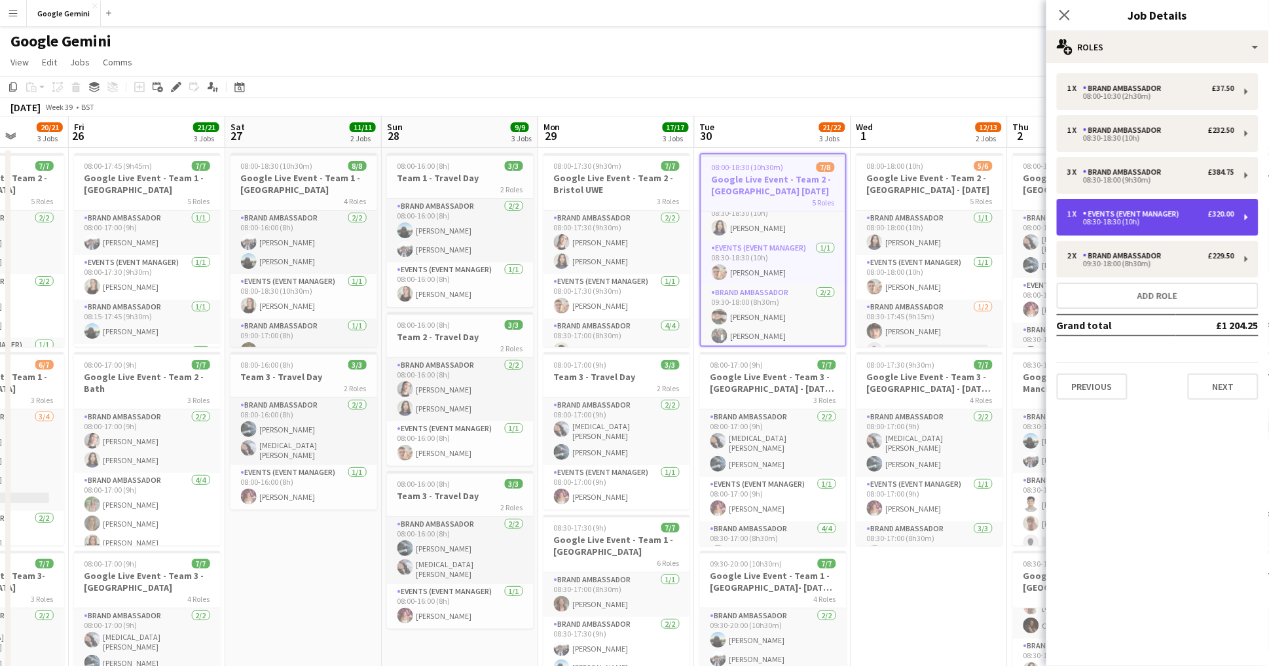
click at [1195, 219] on div "08:30-18:30 (10h)" at bounding box center [1150, 222] width 167 height 7
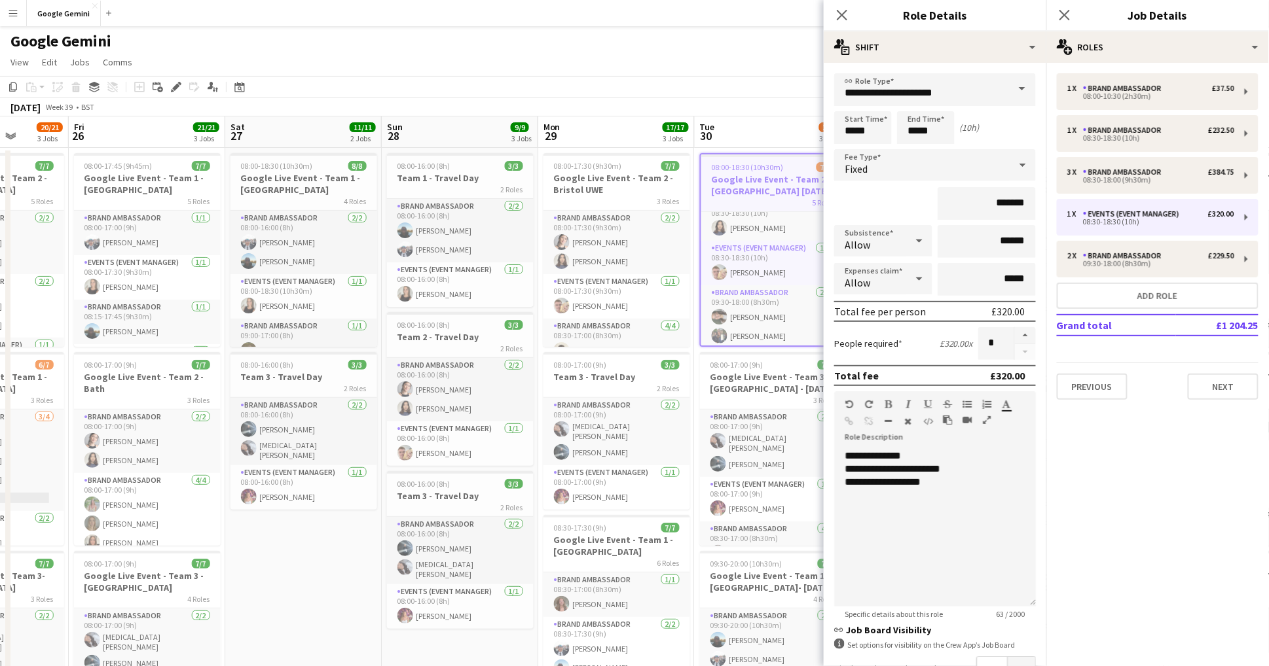
click at [741, 77] on app-toolbar "Copy Paste Paste Command V Paste with crew Command Shift V Paste linked Job [GE…" at bounding box center [634, 87] width 1269 height 22
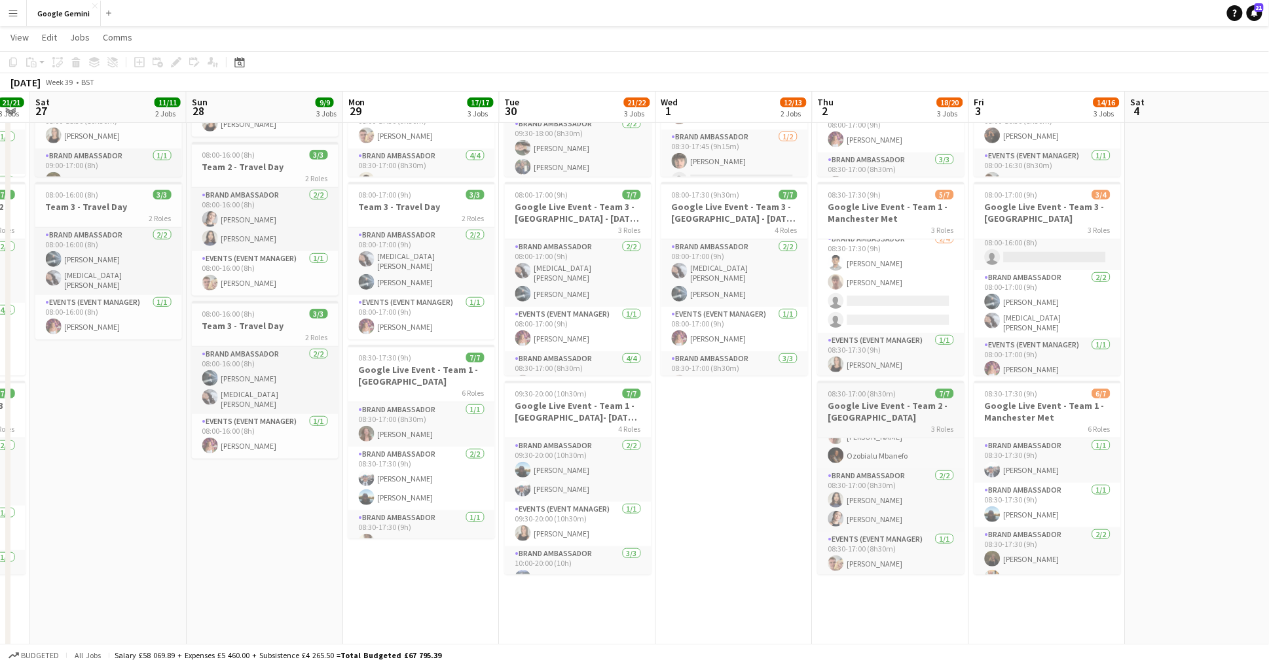
scroll to position [179, 0]
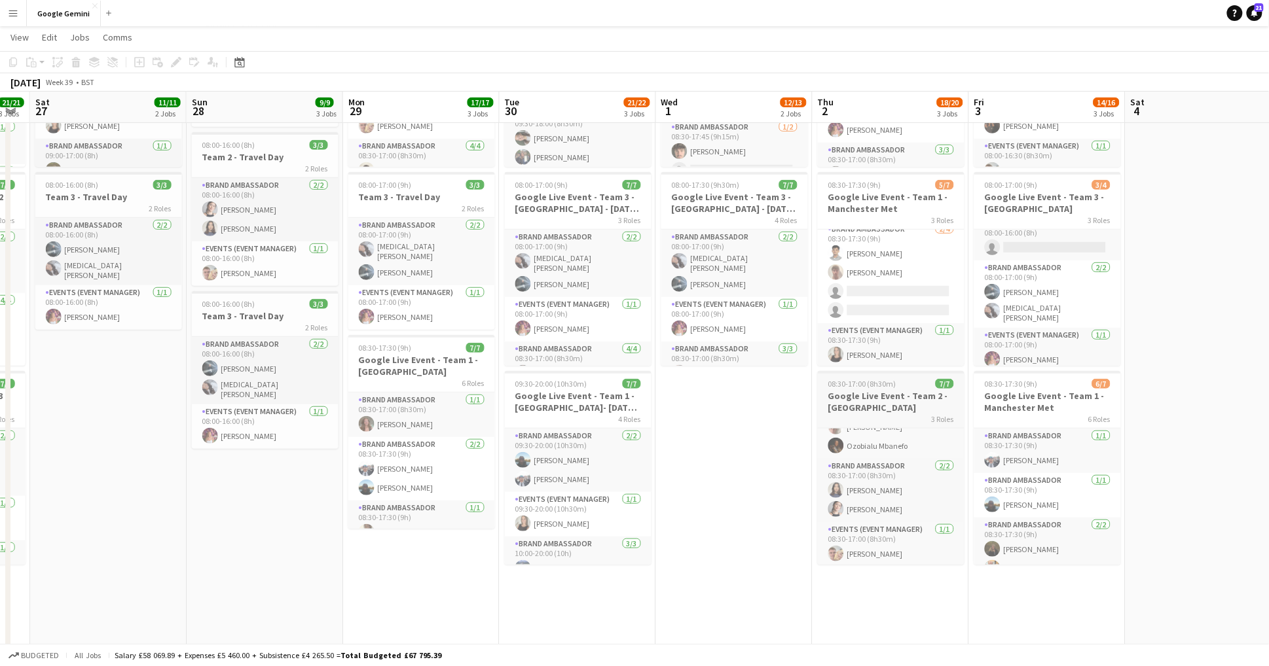
click at [879, 405] on h3 "Google Live Event - Team 2 - [GEOGRAPHIC_DATA]" at bounding box center [891, 402] width 147 height 24
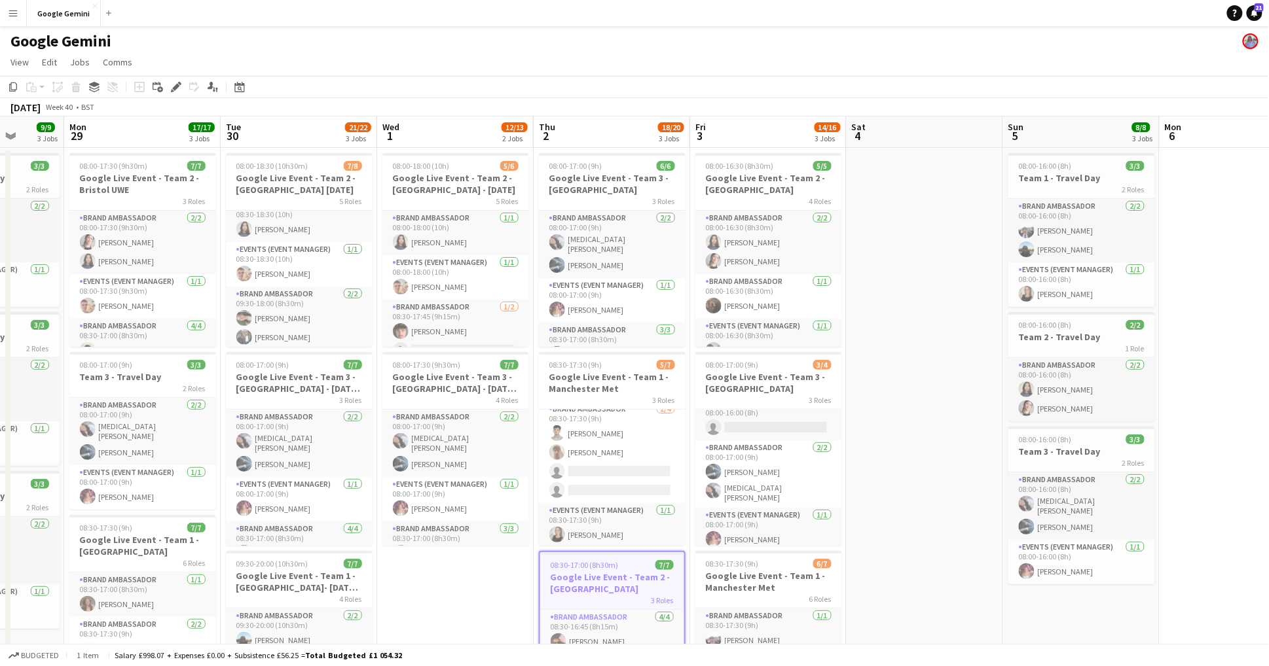
scroll to position [0, 327]
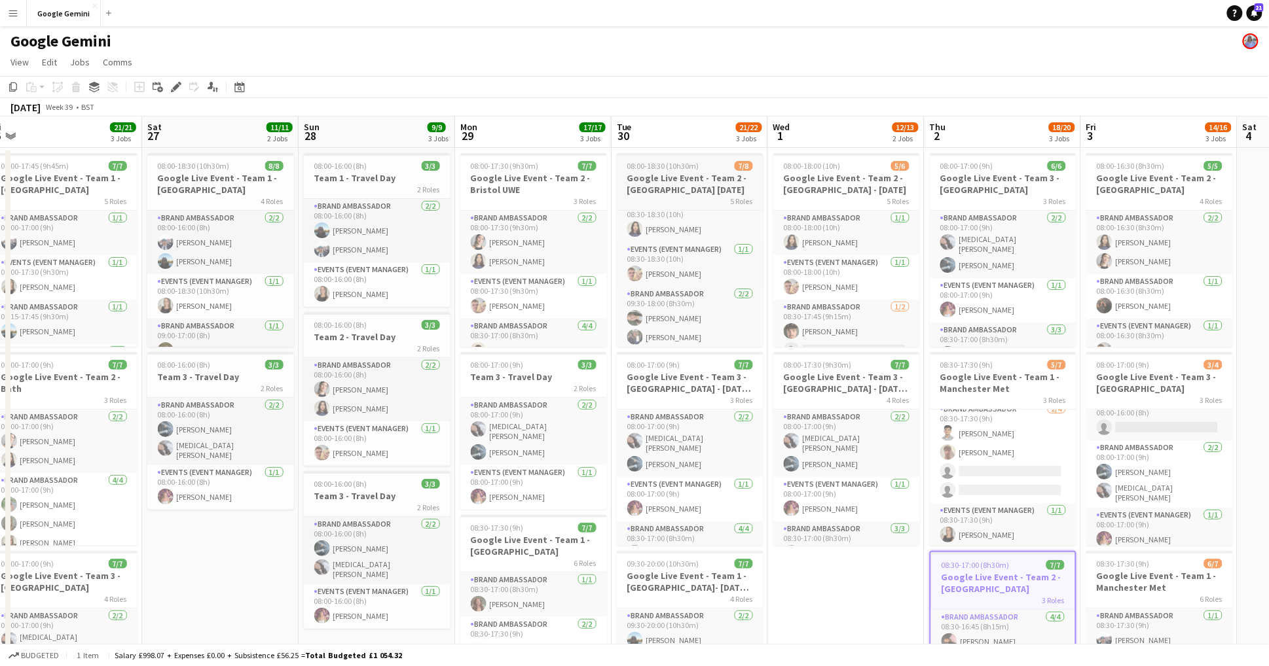
click at [755, 181] on h3 "Google Live Event - Team 2 - [GEOGRAPHIC_DATA] [DATE]" at bounding box center [690, 184] width 147 height 24
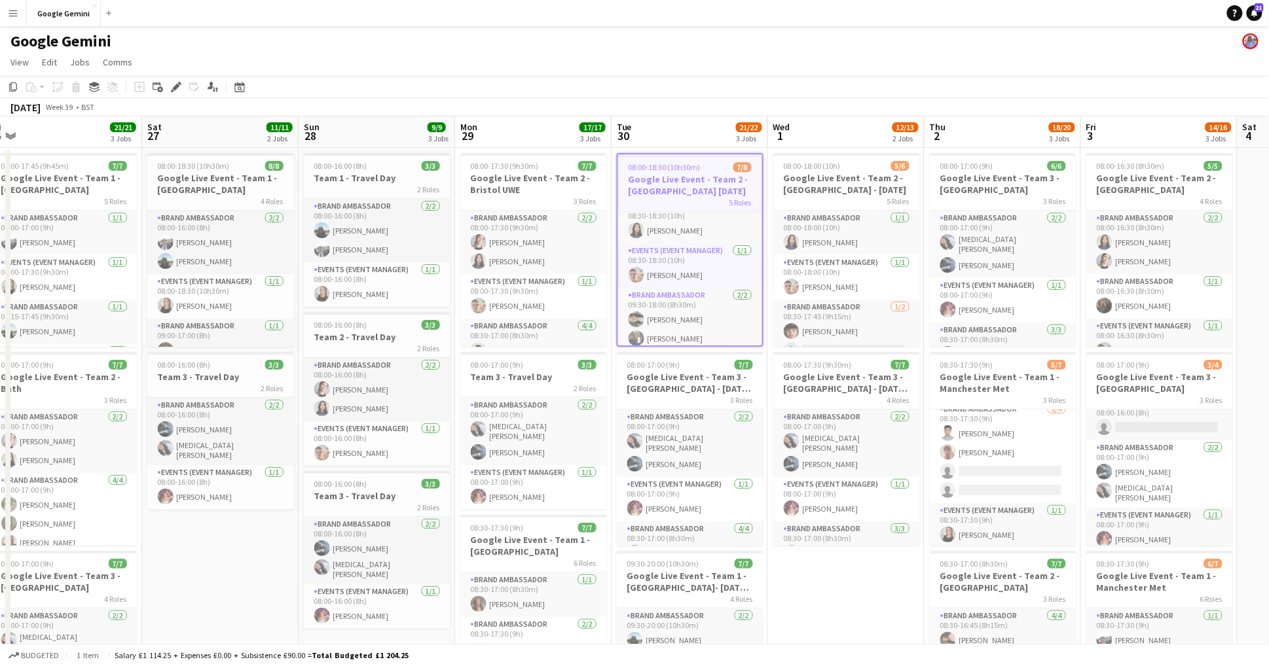
click at [755, 181] on h3 "Google Live Event - Team 2 - [GEOGRAPHIC_DATA] [DATE]" at bounding box center [690, 185] width 144 height 24
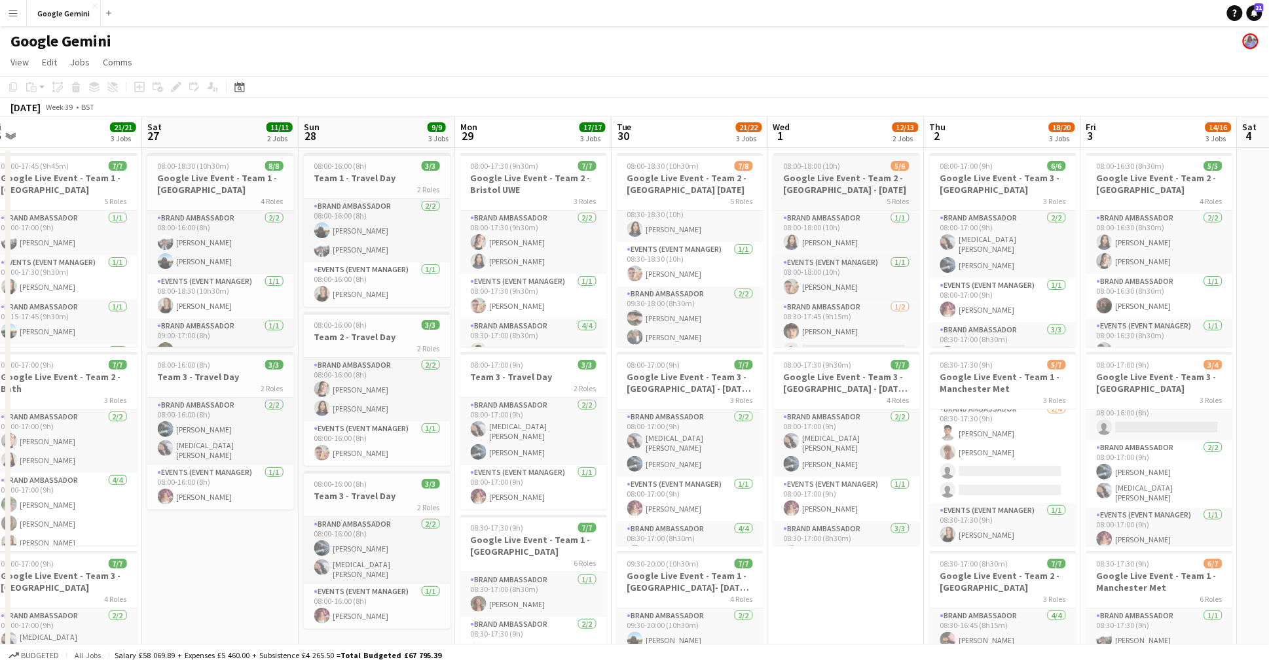
click at [778, 187] on h3 "Google Live Event - Team 2 - [GEOGRAPHIC_DATA] - [DATE]" at bounding box center [846, 184] width 147 height 24
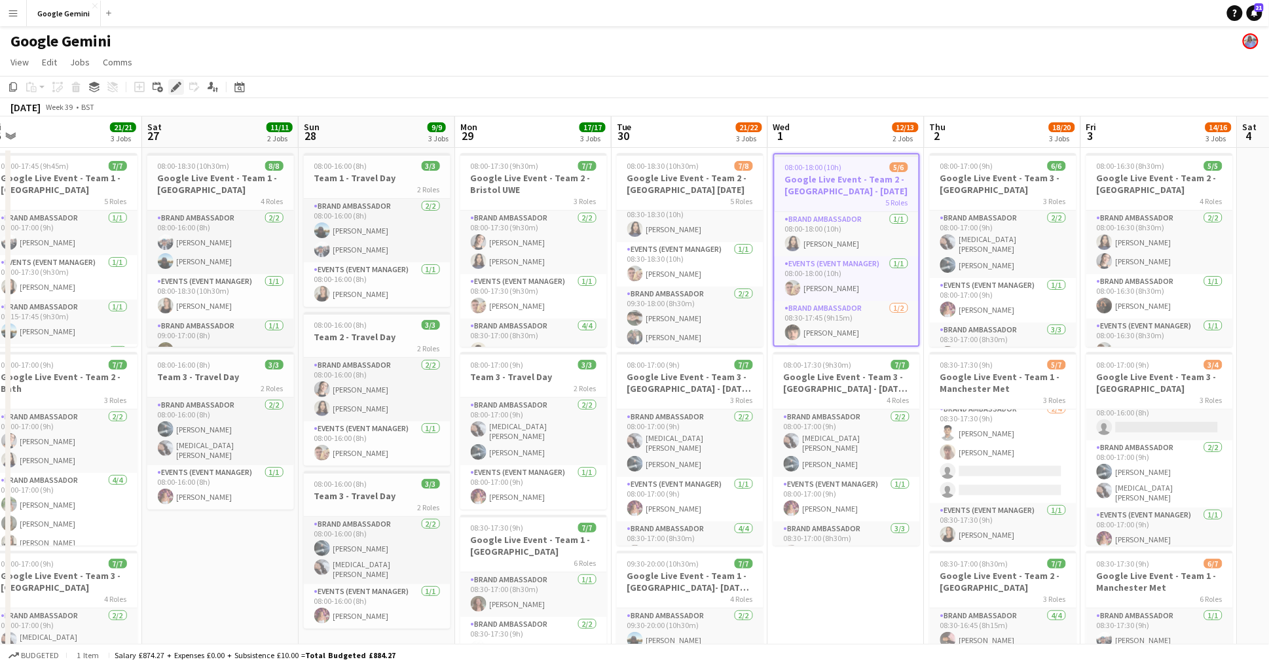
click at [174, 89] on icon at bounding box center [175, 87] width 7 height 7
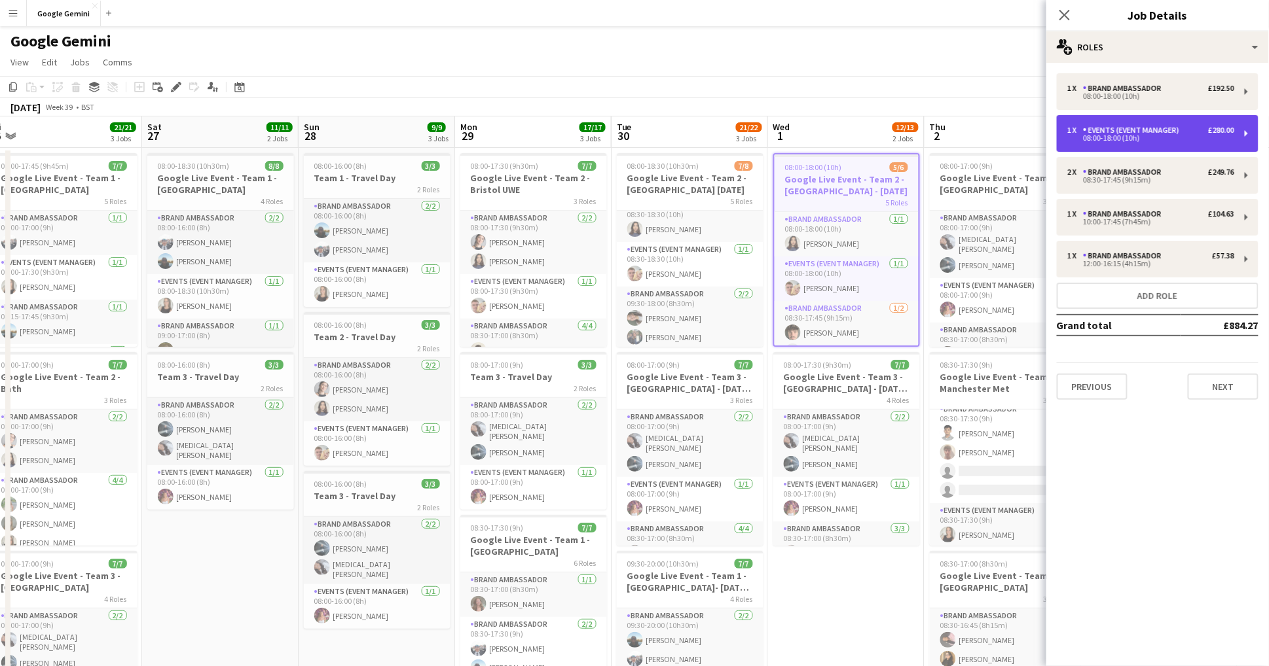
click at [1182, 141] on div "1 x Events (Event Manager) £280.00 08:00-18:00 (10h)" at bounding box center [1158, 133] width 202 height 37
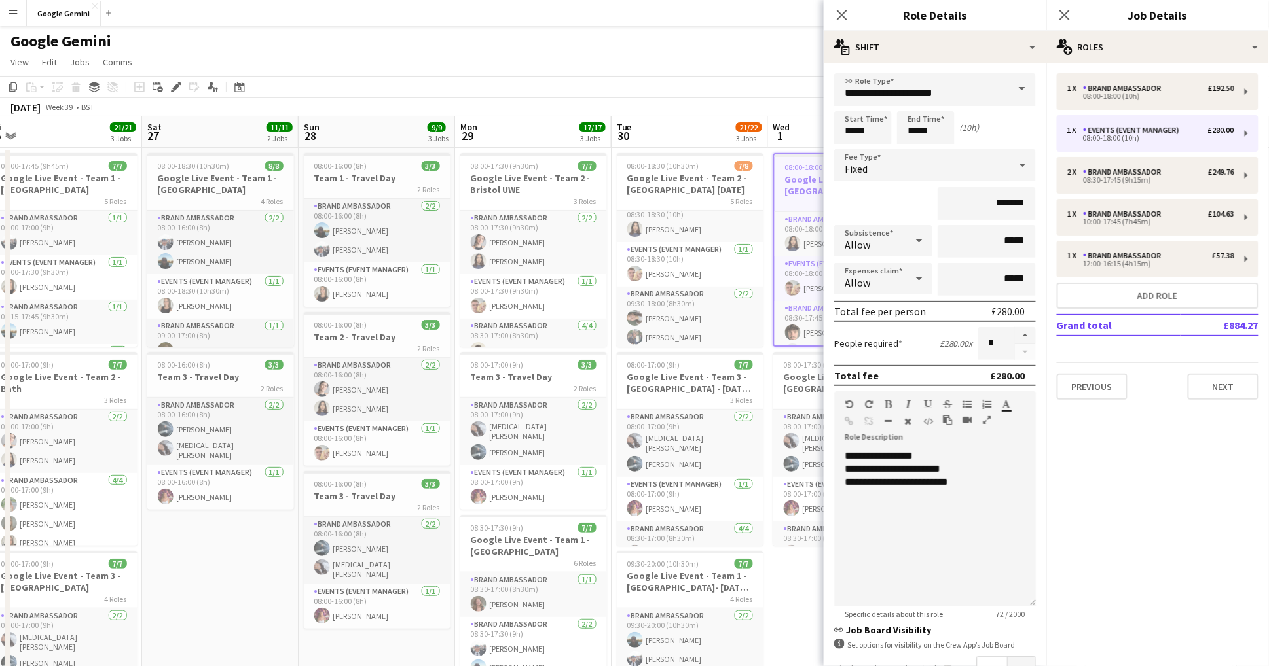
click at [770, 617] on app-date-cell "08:00-18:00 (10h) 5/6 Google Live Event - Team 2 - Imperial London - [DATE] 5 R…" at bounding box center [846, 590] width 156 height 884
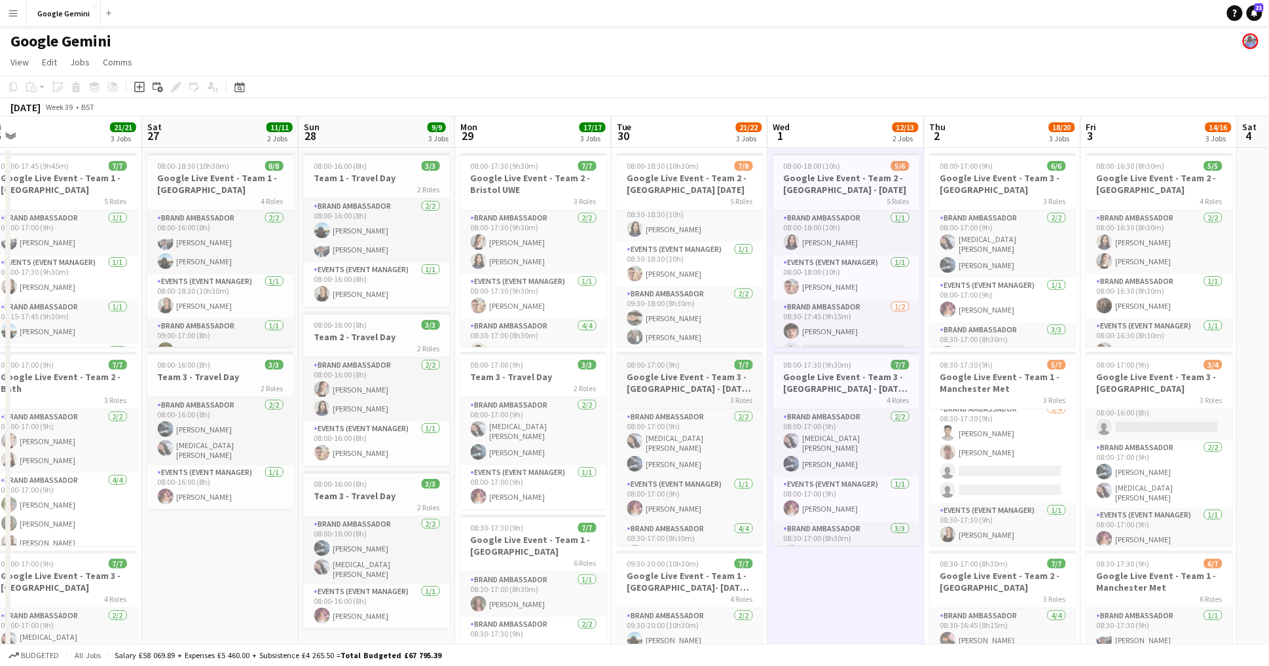
scroll to position [0, 0]
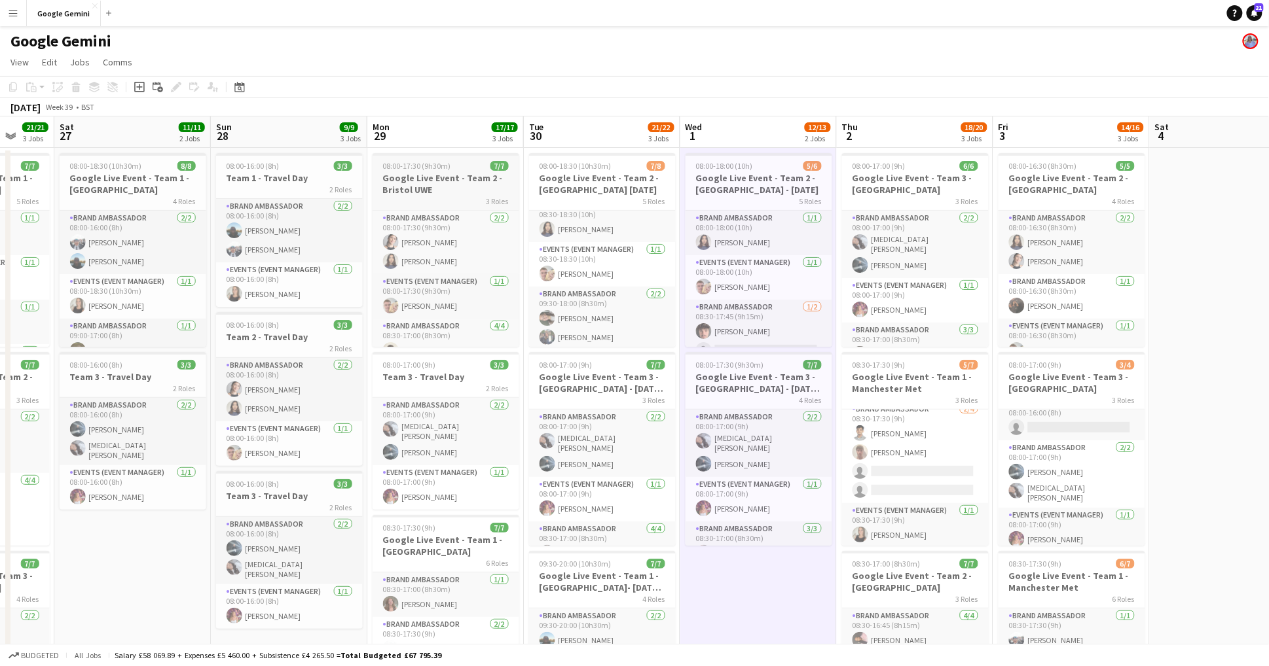
click at [430, 185] on h3 "Google Live Event - Team 2 - Bristol UWE" at bounding box center [446, 184] width 147 height 24
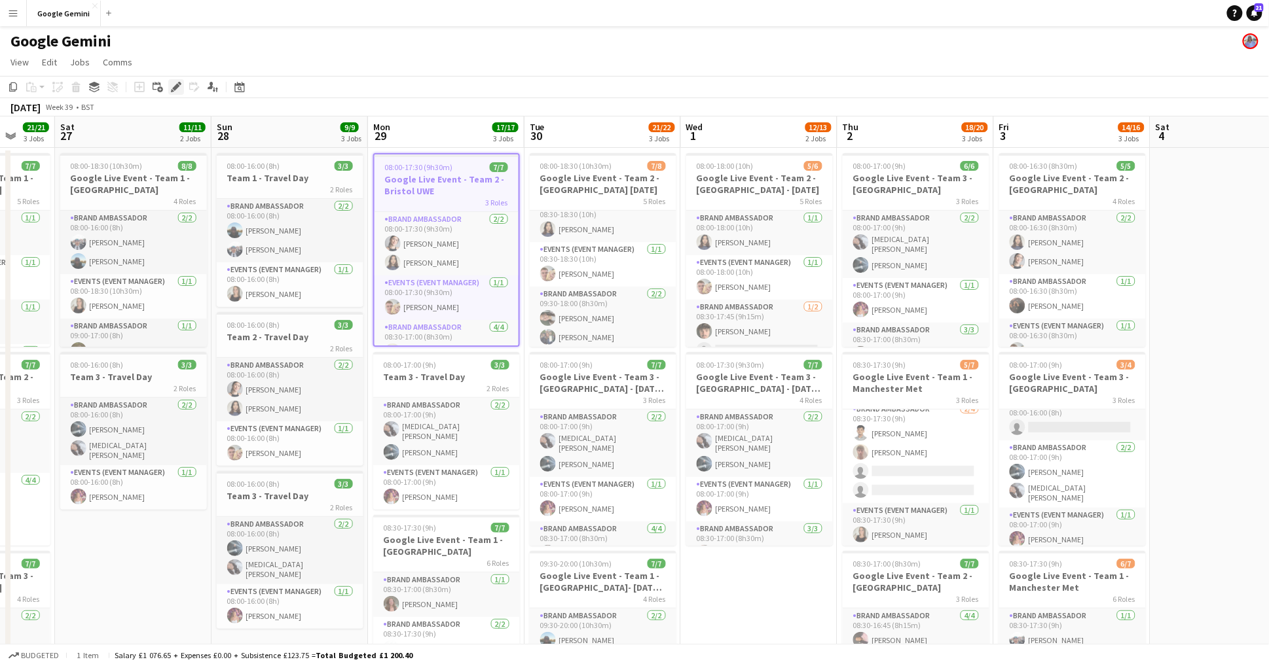
click at [174, 87] on icon at bounding box center [175, 87] width 7 height 7
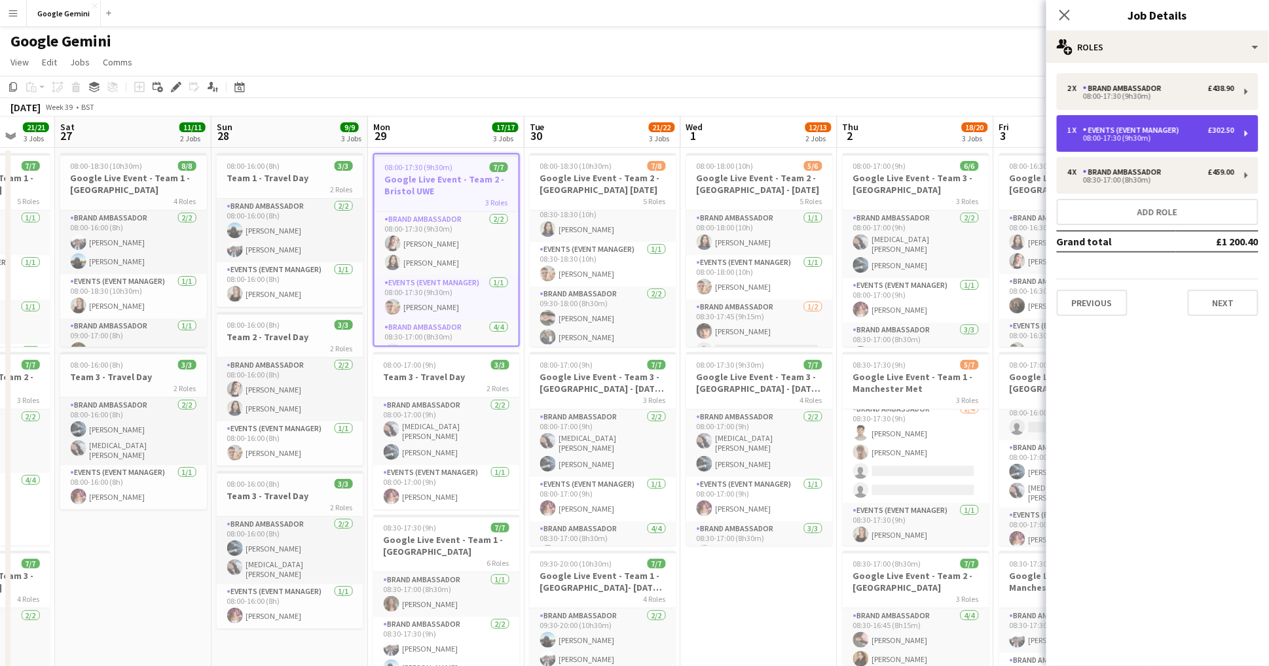
click at [1154, 134] on div "Events (Event Manager)" at bounding box center [1133, 130] width 101 height 9
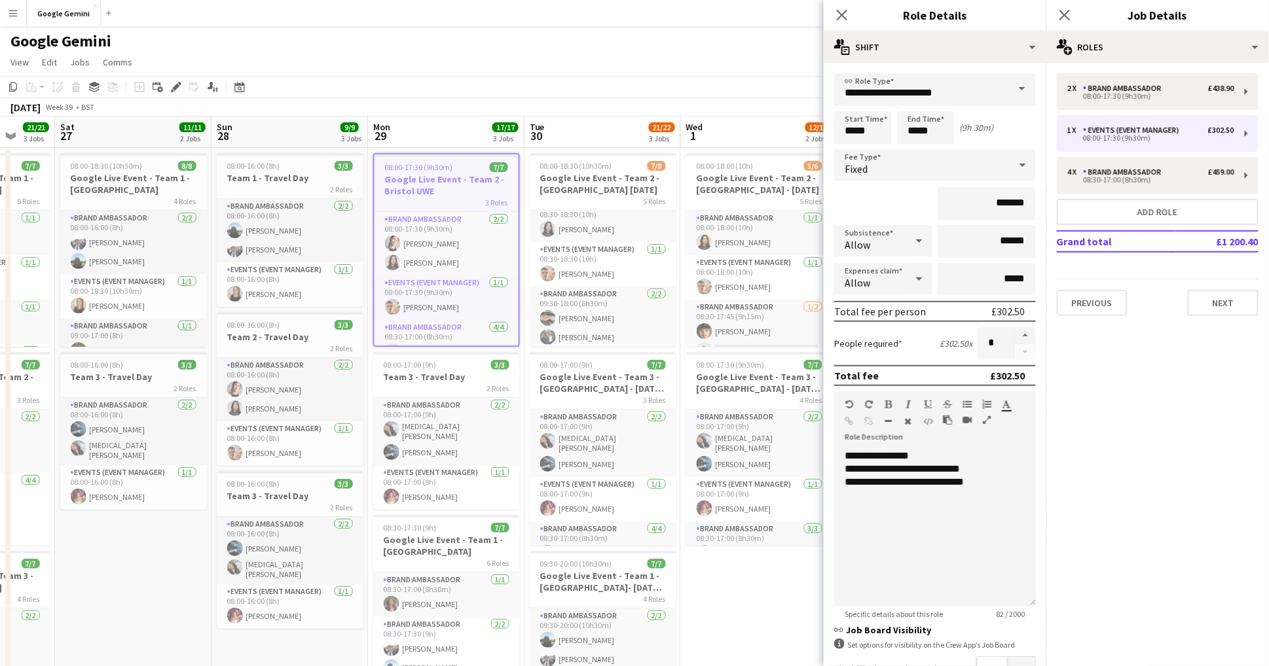
click at [494, 43] on div "Google Gemini" at bounding box center [634, 38] width 1269 height 25
